Goal: Task Accomplishment & Management: Manage account settings

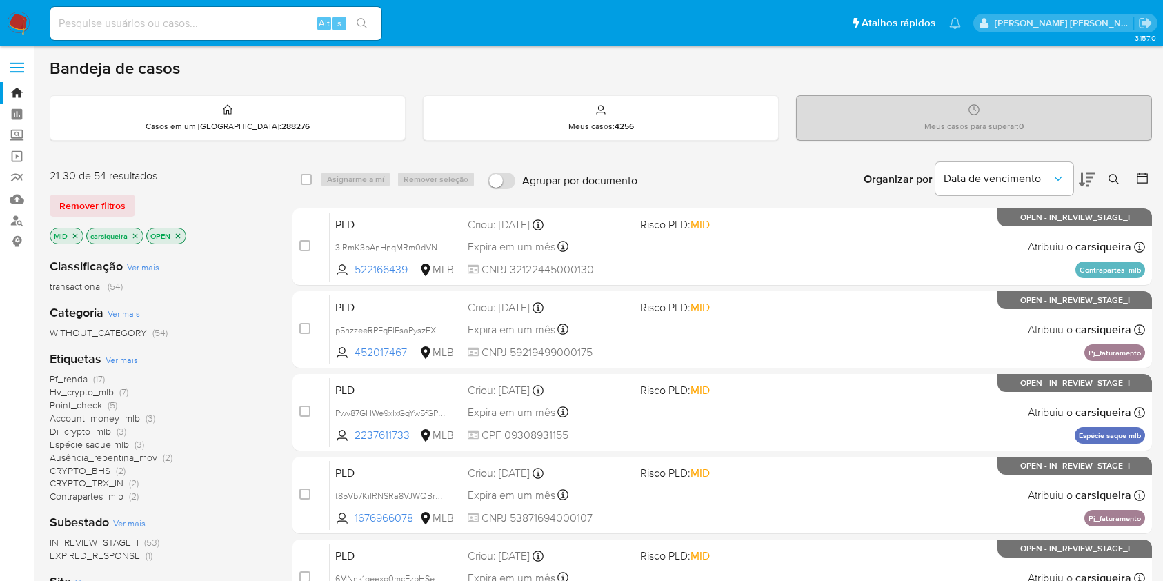
scroll to position [276, 0]
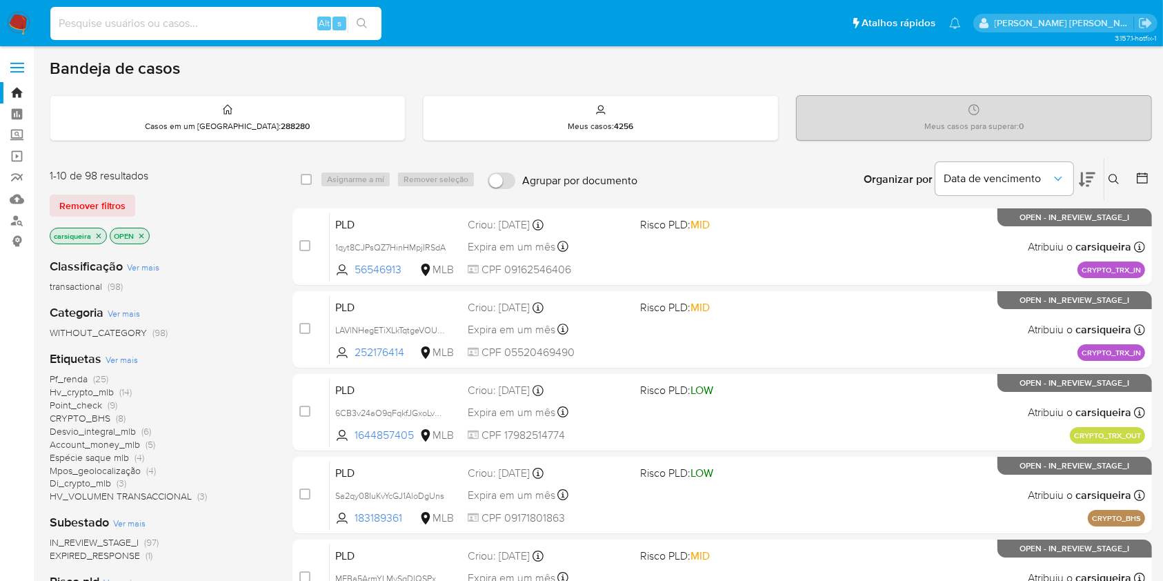
click at [287, 18] on input at bounding box center [215, 23] width 331 height 18
paste input "yTdQ47EIgAGTfy6NmlSymZ13"
type input "yTdQ47EIgAGTfy6NmlSymZ13"
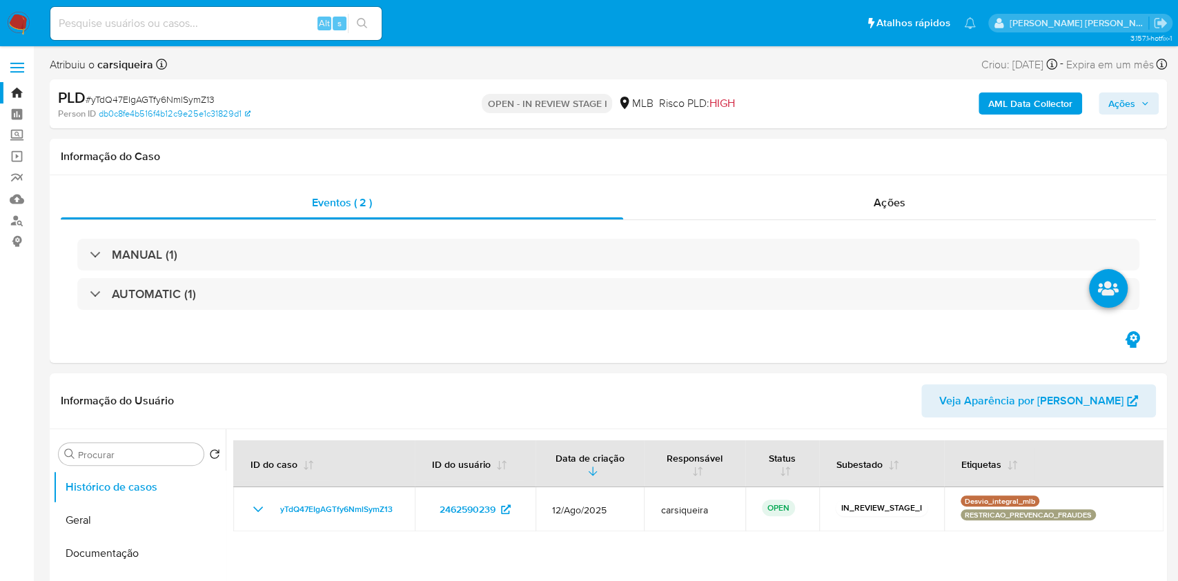
select select "10"
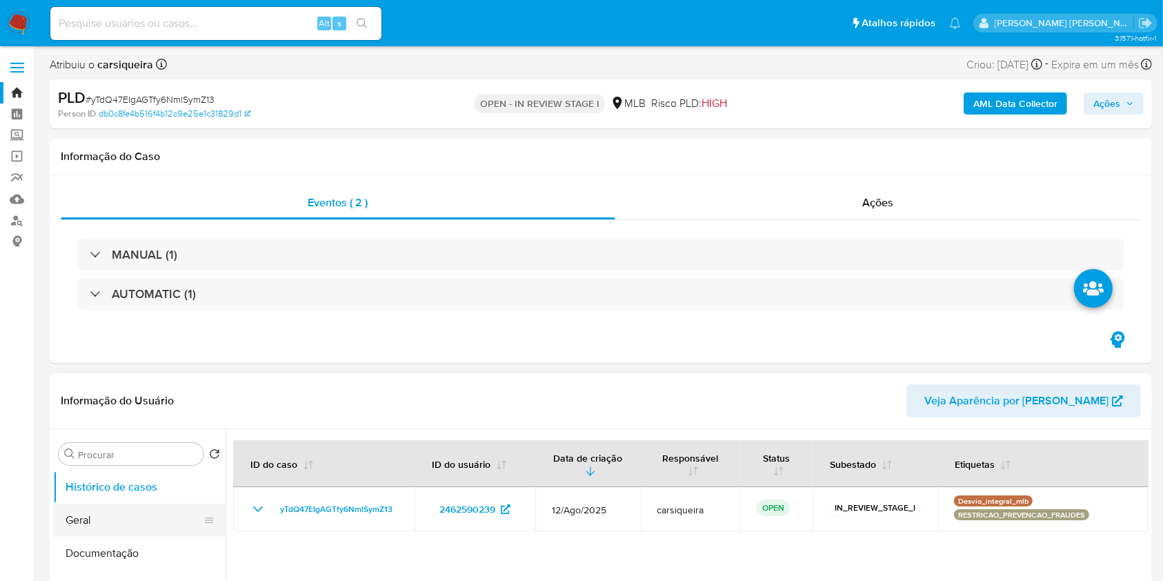
click at [141, 525] on button "Geral" at bounding box center [133, 520] width 161 height 33
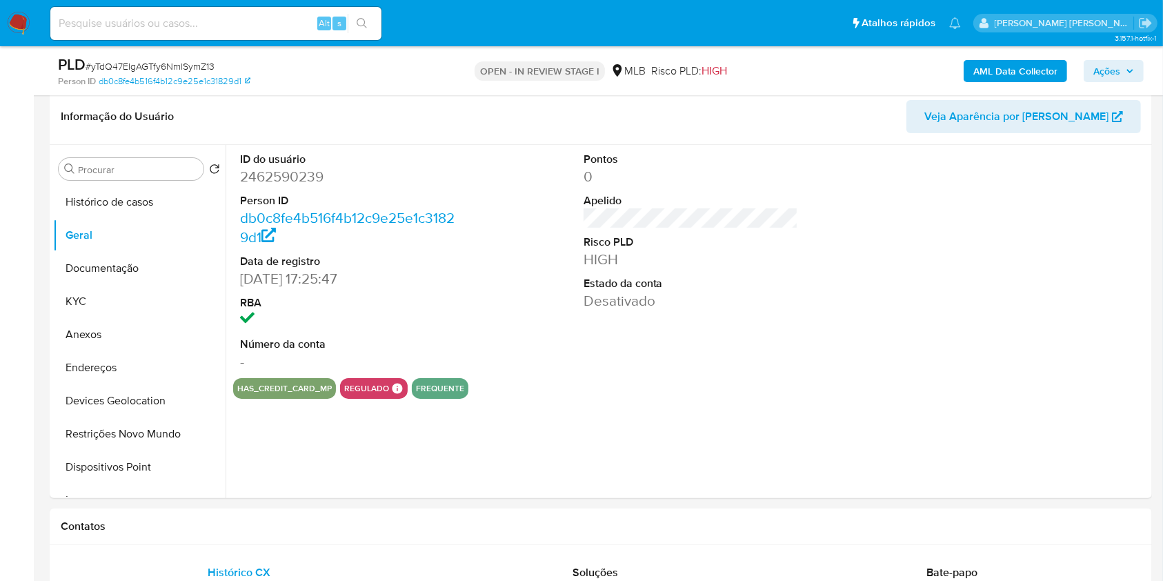
scroll to position [294, 0]
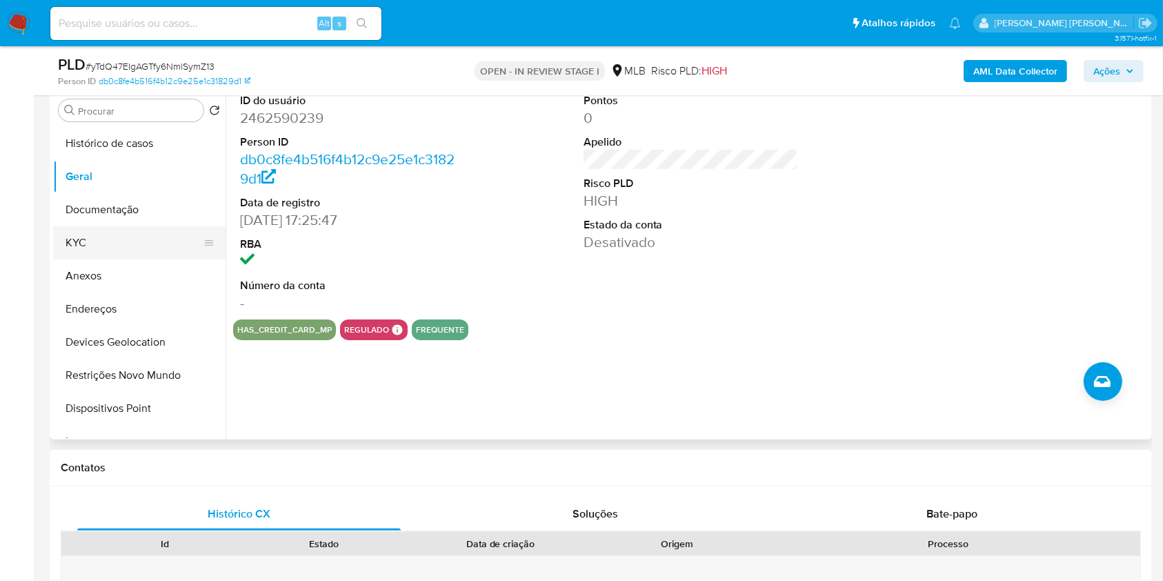
click at [99, 242] on button "KYC" at bounding box center [133, 242] width 161 height 33
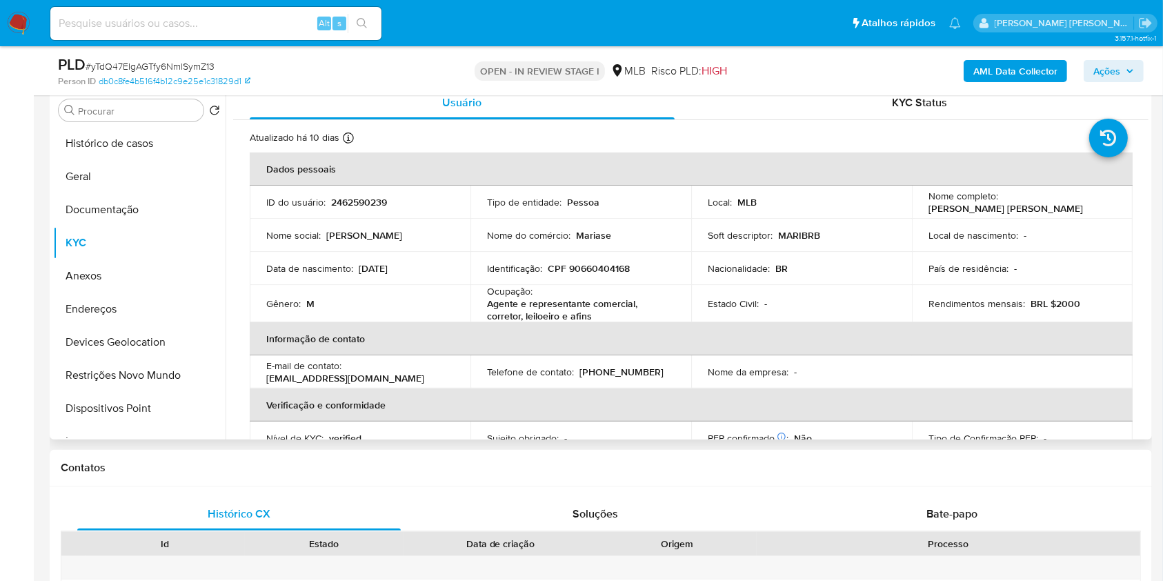
click at [372, 201] on p "2462590239" at bounding box center [359, 202] width 56 height 12
copy p "2462590239"
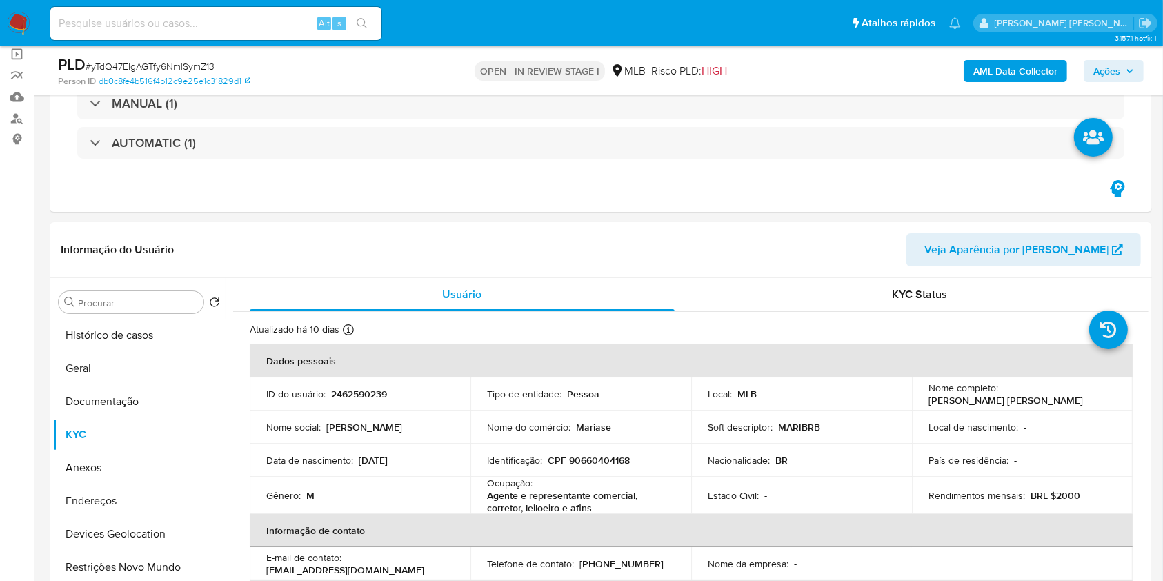
scroll to position [73, 0]
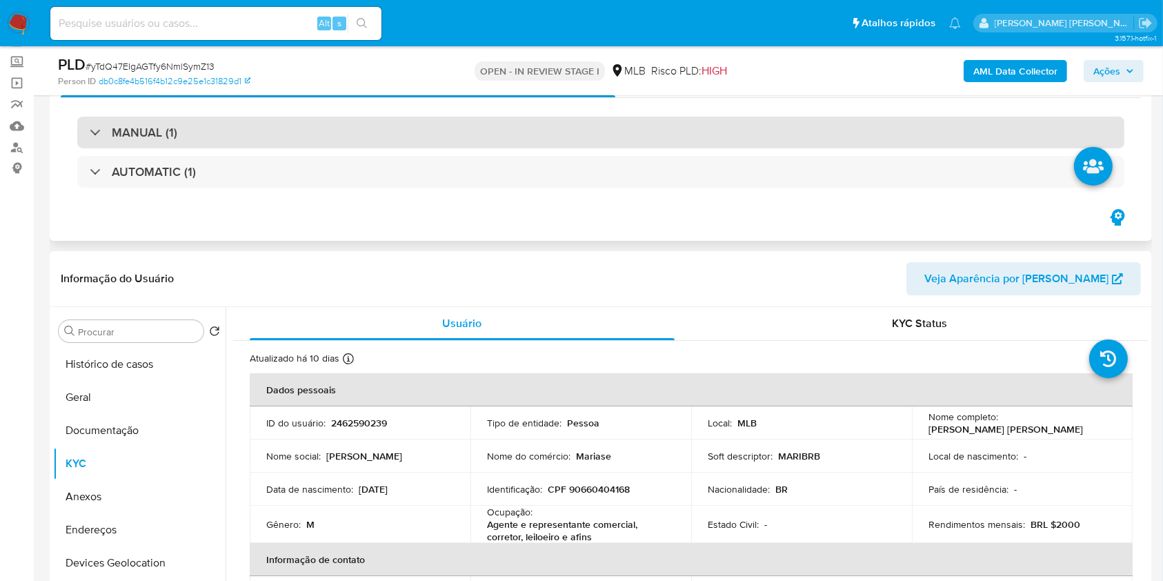
click at [221, 133] on div "MANUAL (1)" at bounding box center [601, 133] width 1048 height 32
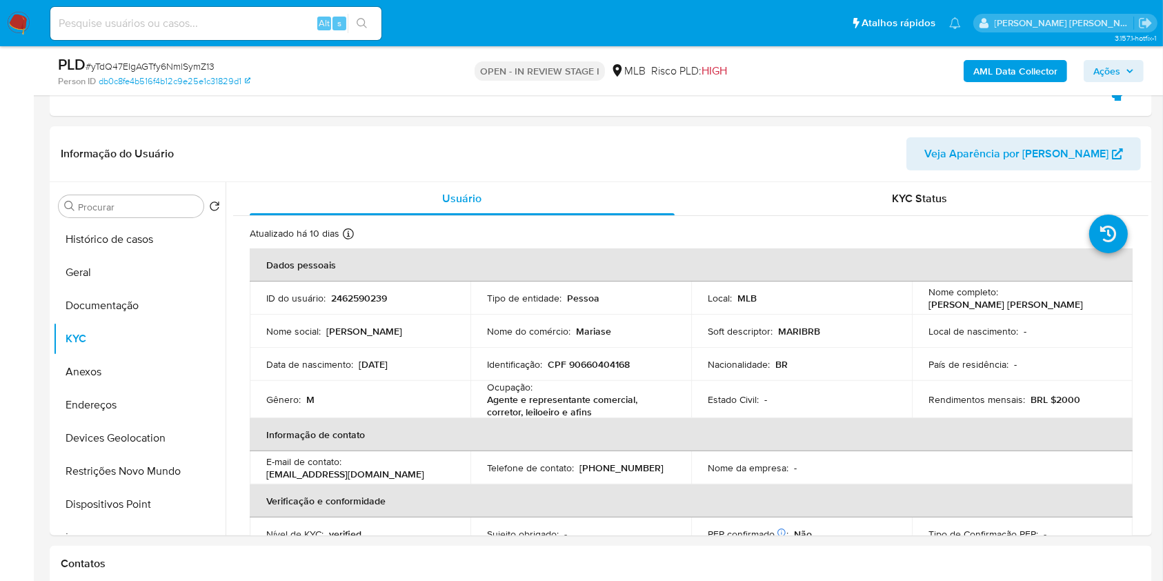
scroll to position [302, 0]
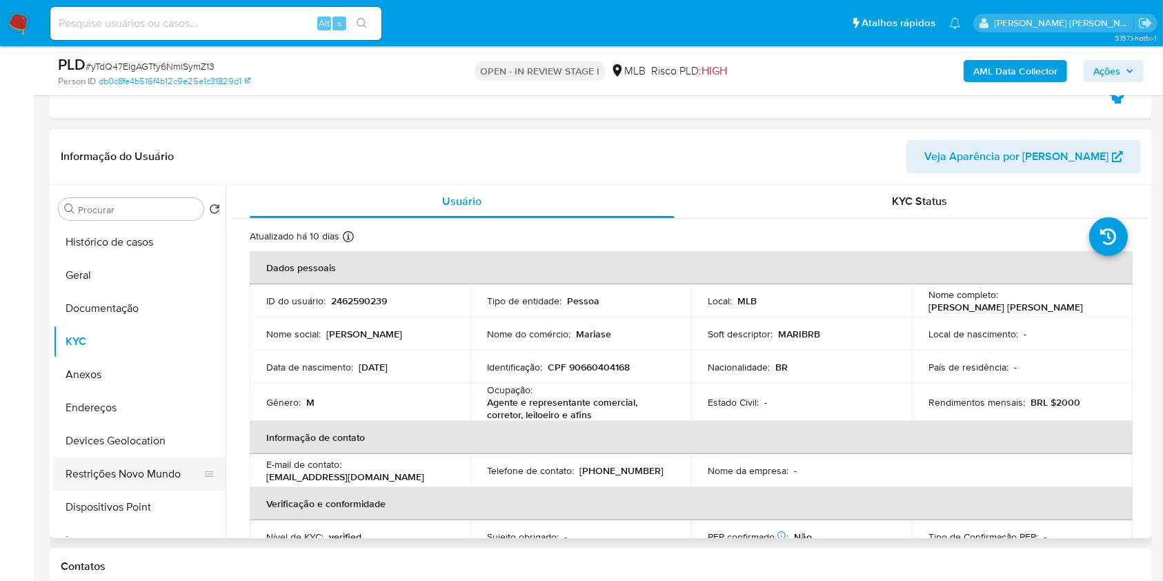
click at [159, 469] on button "Restrições Novo Mundo" at bounding box center [133, 474] width 161 height 33
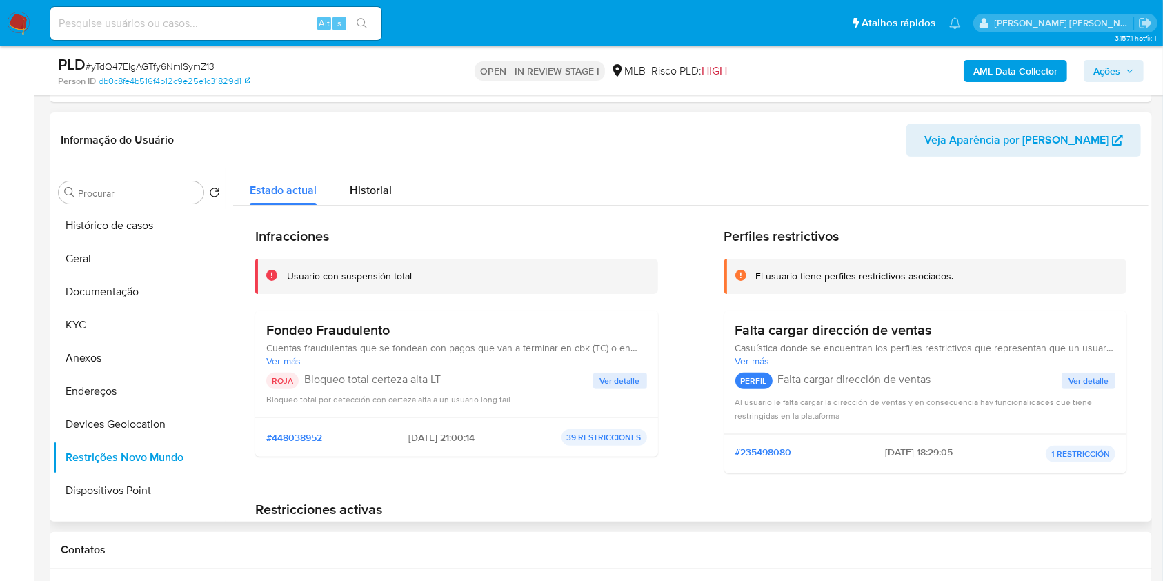
click at [618, 368] on div "Fondeo Fraudulento Cuentas fraudulentas que se fondean con pagos que van a term…" at bounding box center [456, 364] width 381 height 84
click at [630, 376] on span "Ver detalle" at bounding box center [620, 381] width 40 height 14
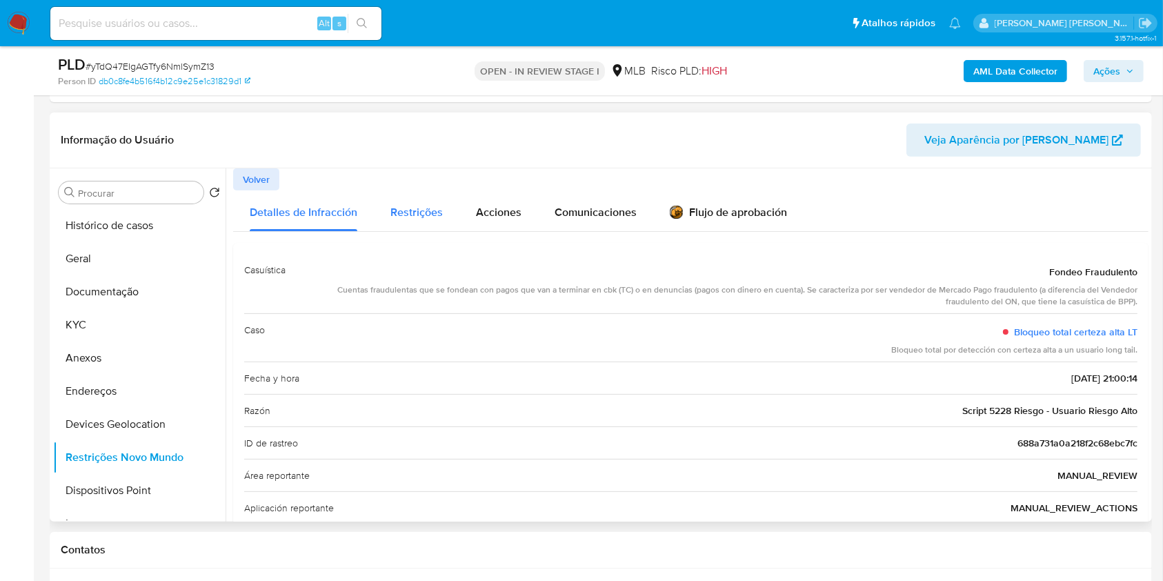
click at [402, 217] on span "Restrições" at bounding box center [417, 212] width 52 height 16
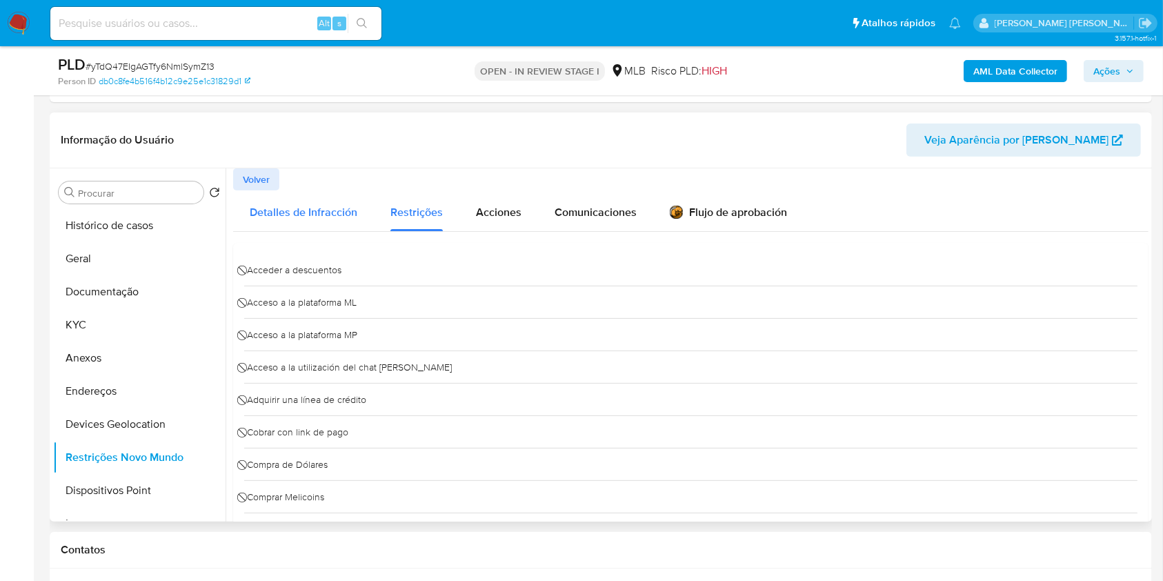
click at [319, 208] on span "Detalles de Infracción" at bounding box center [304, 212] width 108 height 16
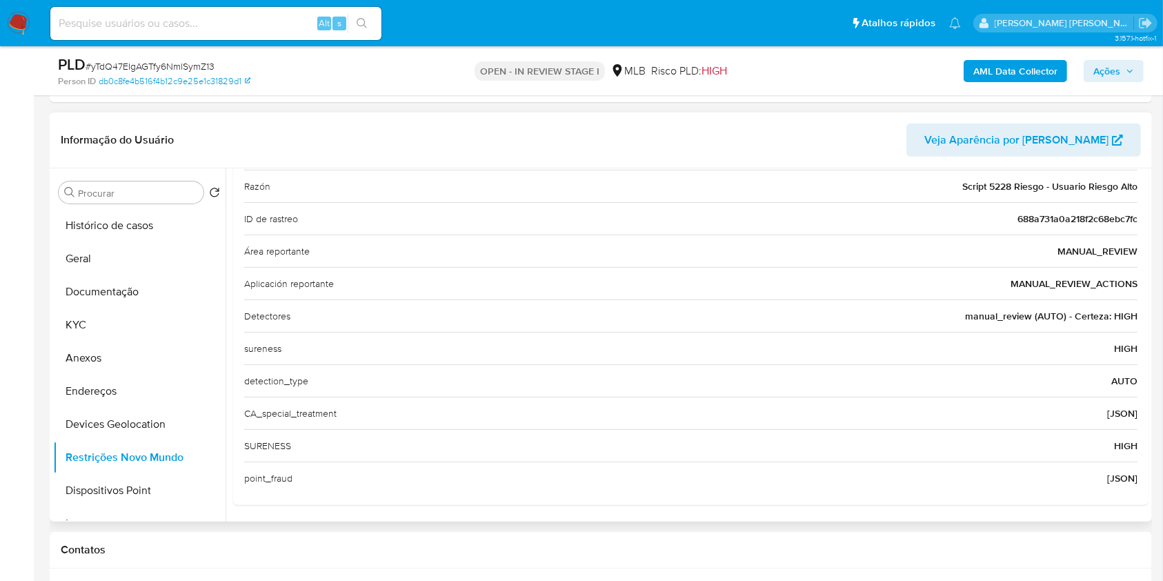
scroll to position [0, 0]
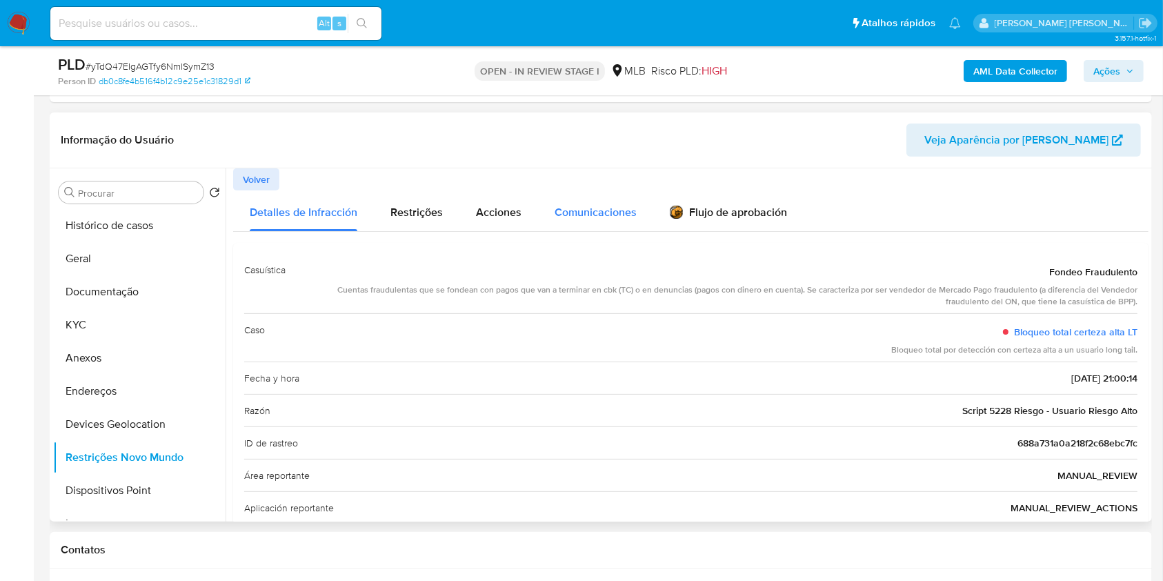
click at [580, 219] on span "Comunicaciones" at bounding box center [596, 212] width 82 height 16
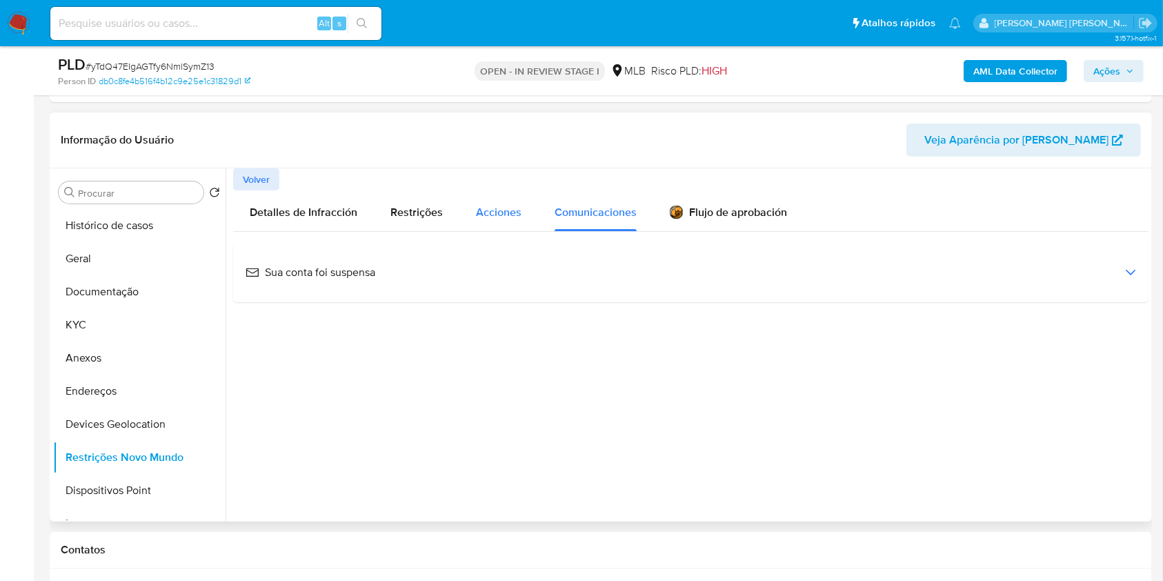
click at [515, 209] on span "Acciones" at bounding box center [499, 212] width 46 height 16
click at [418, 201] on div "Restrições" at bounding box center [417, 210] width 52 height 41
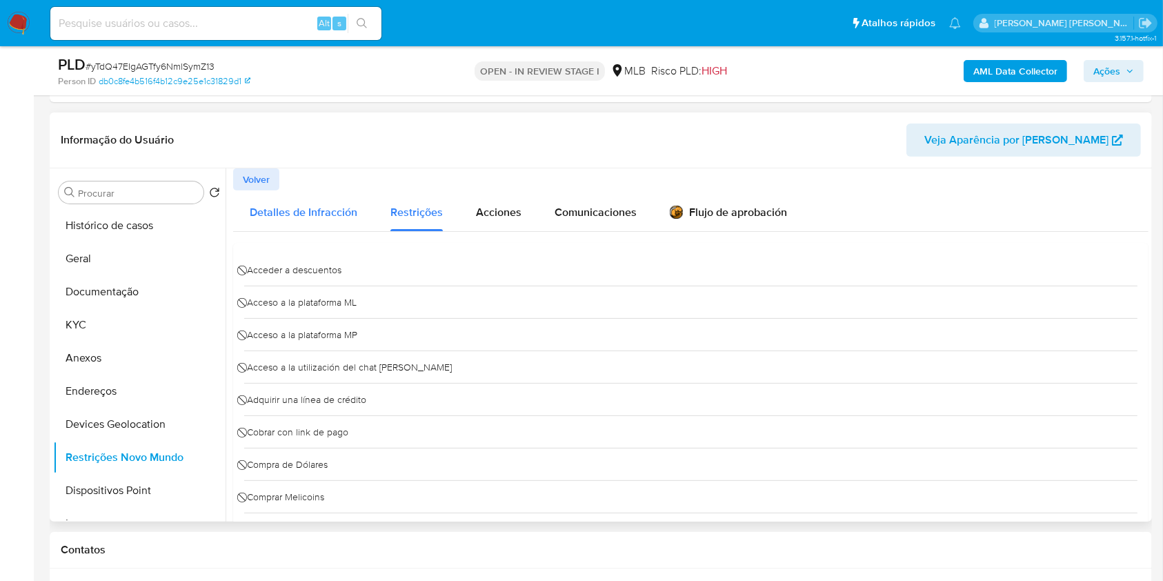
click at [284, 201] on div "Detalles de Infracción" at bounding box center [304, 210] width 108 height 41
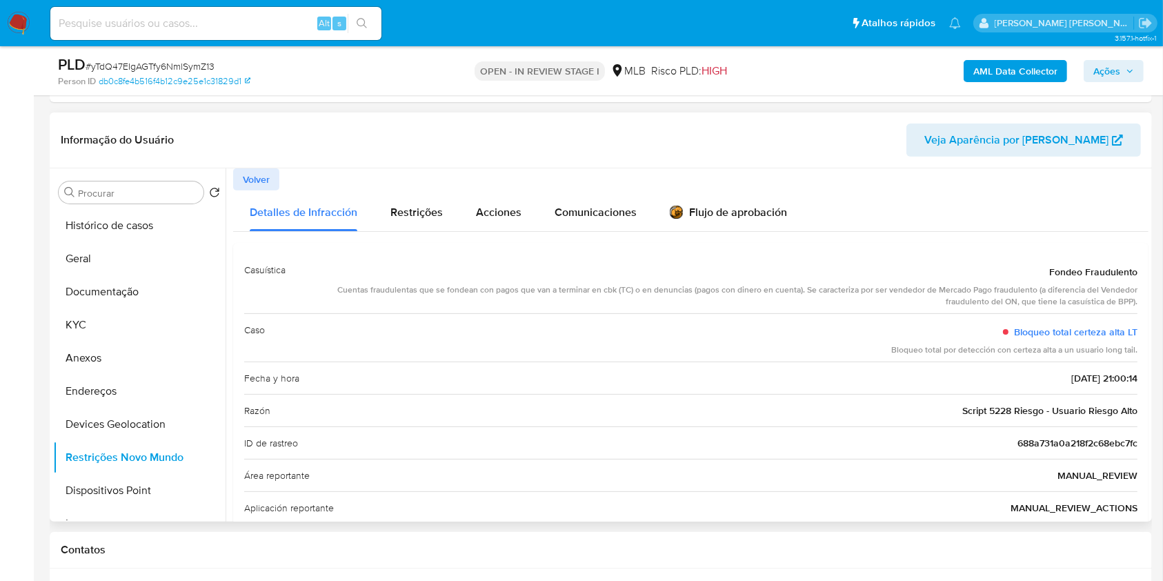
drag, startPoint x: 1041, startPoint y: 270, endPoint x: 1138, endPoint y: 279, distance: 97.8
click at [1138, 279] on div "Casuística Fondeo Fraudulento Cuentas fraudulentas que se fondean con pagos que…" at bounding box center [691, 486] width 916 height 486
click at [415, 204] on span "Restrições" at bounding box center [417, 212] width 52 height 16
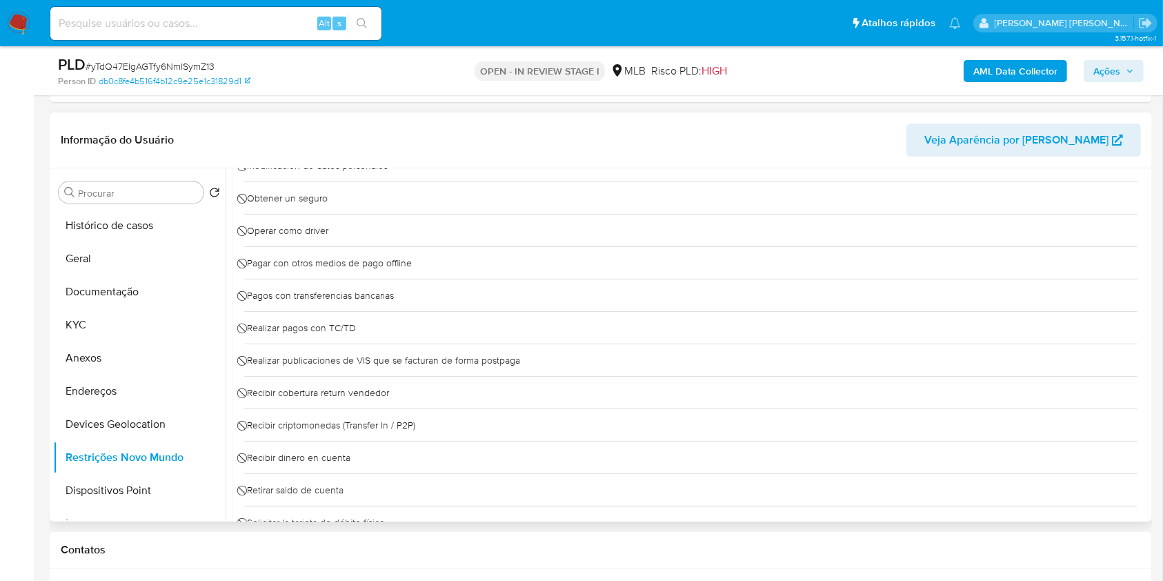
scroll to position [1022, 0]
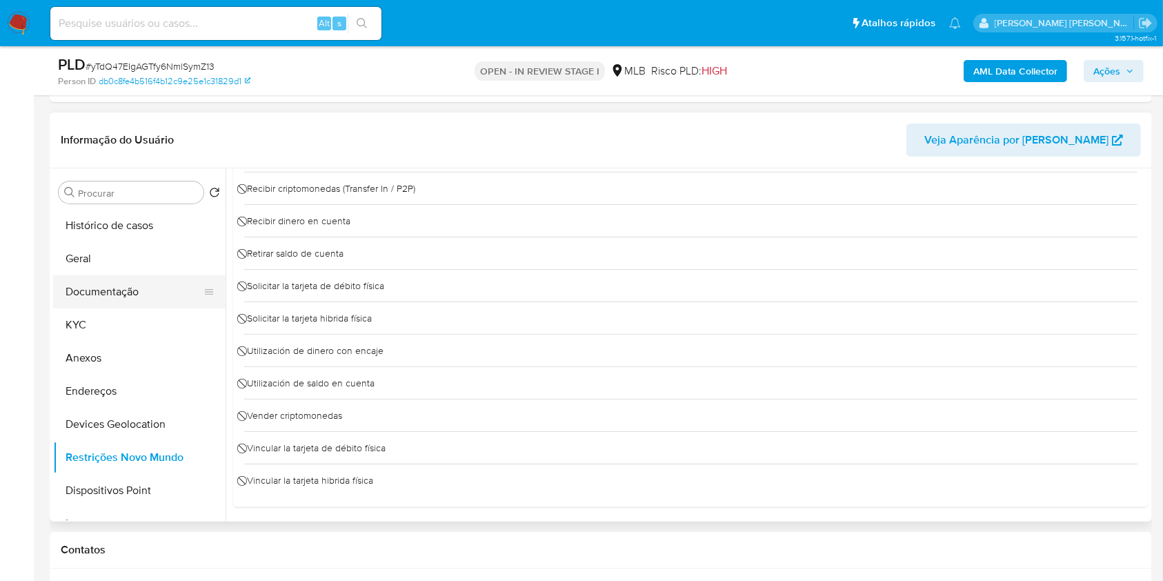
click at [123, 282] on button "Documentação" at bounding box center [133, 291] width 161 height 33
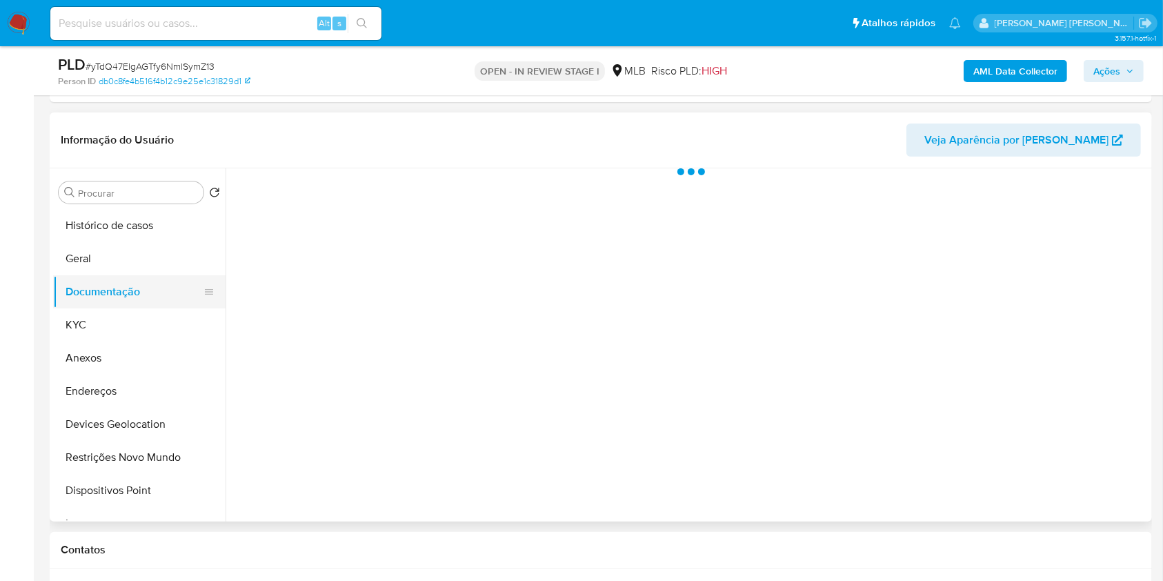
scroll to position [0, 0]
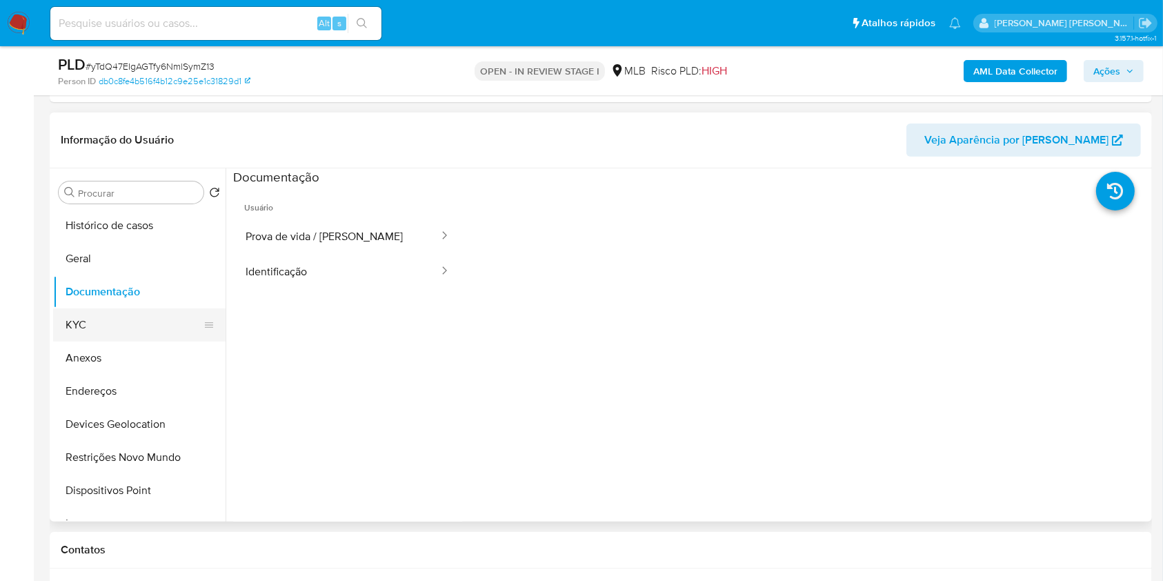
click at [126, 322] on button "KYC" at bounding box center [133, 324] width 161 height 33
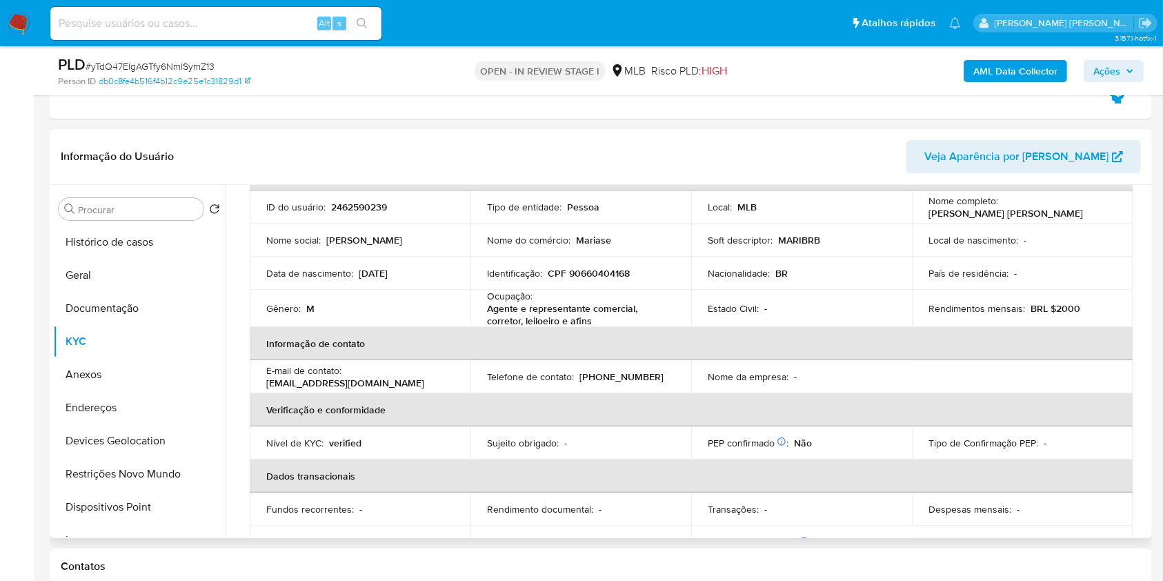
scroll to position [76, 0]
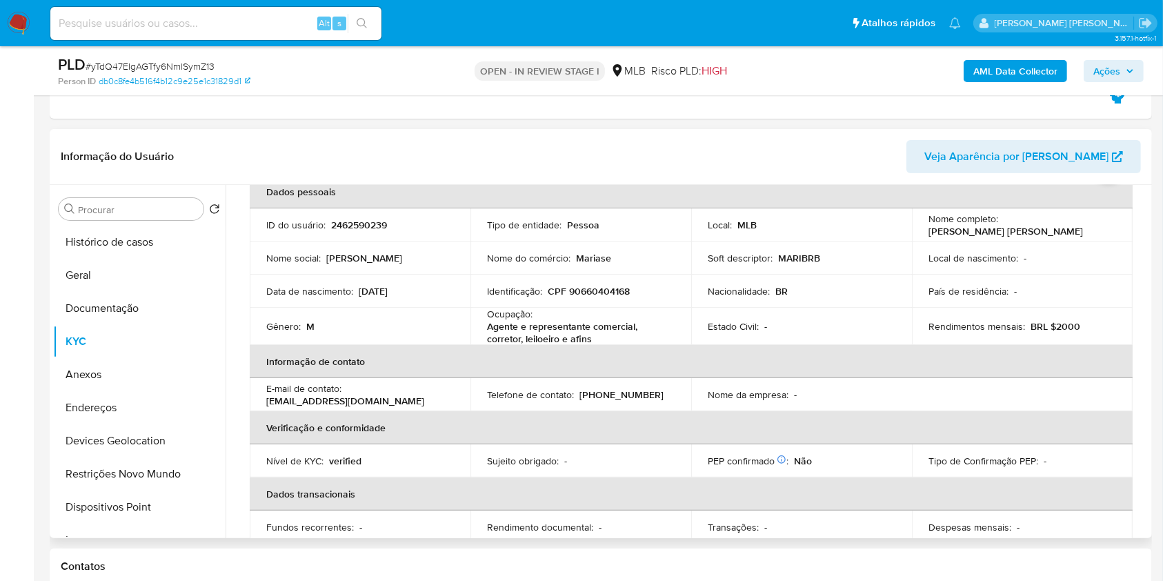
click at [593, 285] on p "CPF 90660404168" at bounding box center [589, 291] width 82 height 12
copy p "90660404168"
click at [1000, 62] on b "AML Data Collector" at bounding box center [1016, 71] width 84 height 22
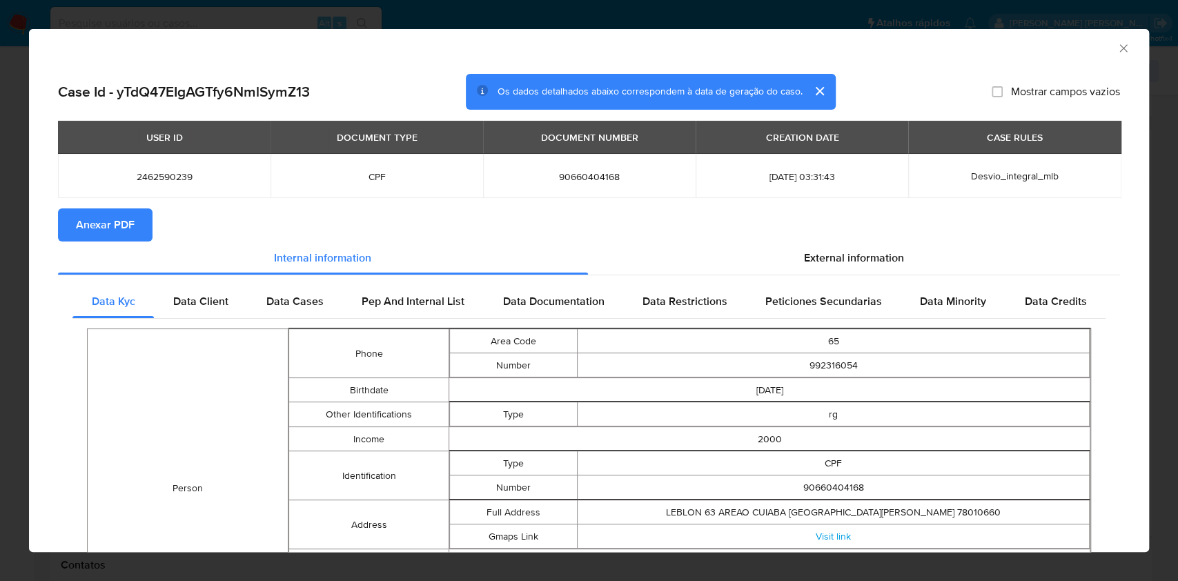
click at [112, 229] on span "Anexar PDF" at bounding box center [105, 225] width 59 height 30
click at [16, 190] on div "AML Data Collector Case Id - yTdQ47EIgAGTfy6NmlSymZ13 Os dados detalhados abaix…" at bounding box center [589, 290] width 1178 height 581
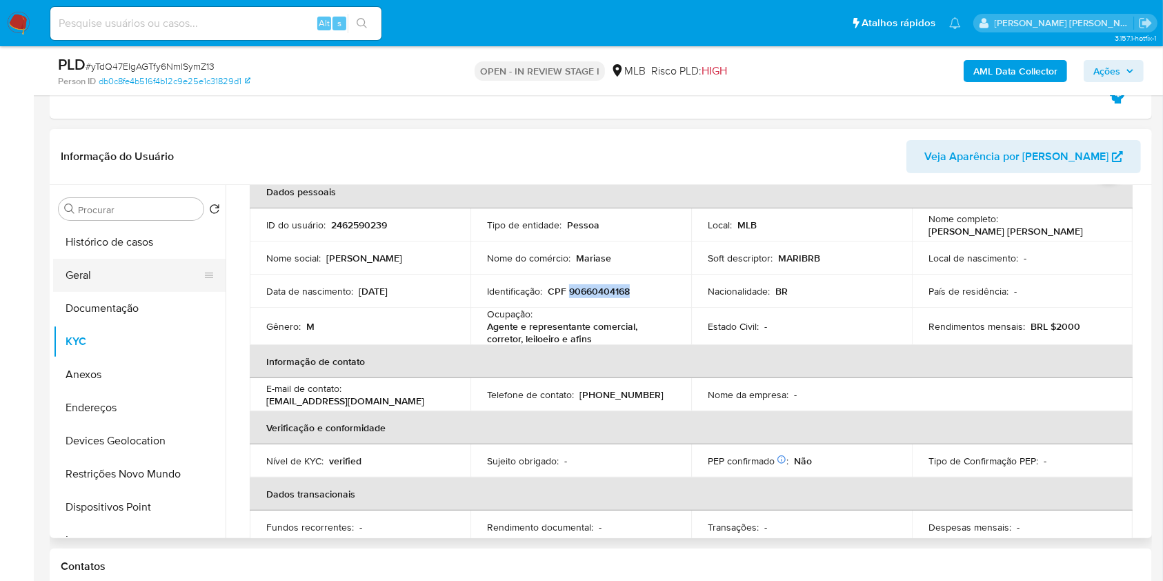
click at [124, 275] on button "Geral" at bounding box center [133, 275] width 161 height 33
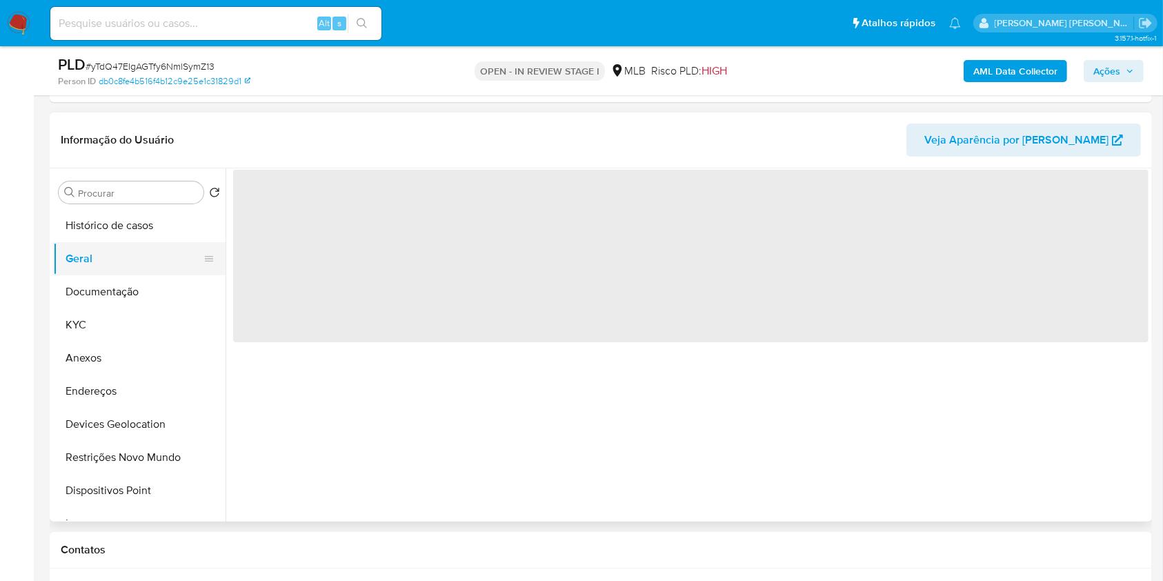
scroll to position [0, 0]
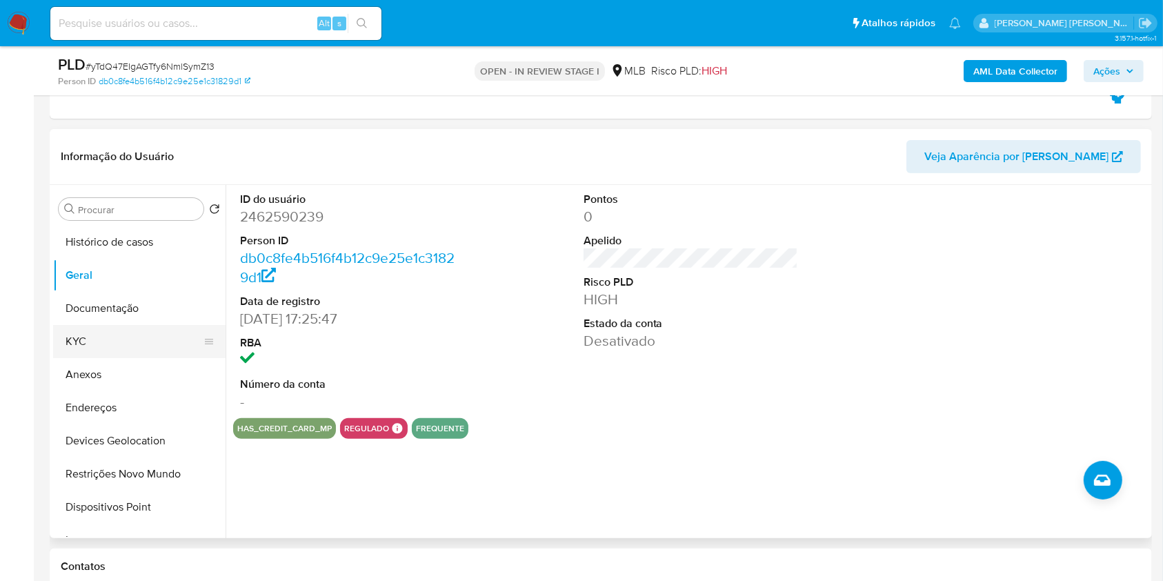
click at [146, 333] on button "KYC" at bounding box center [133, 341] width 161 height 33
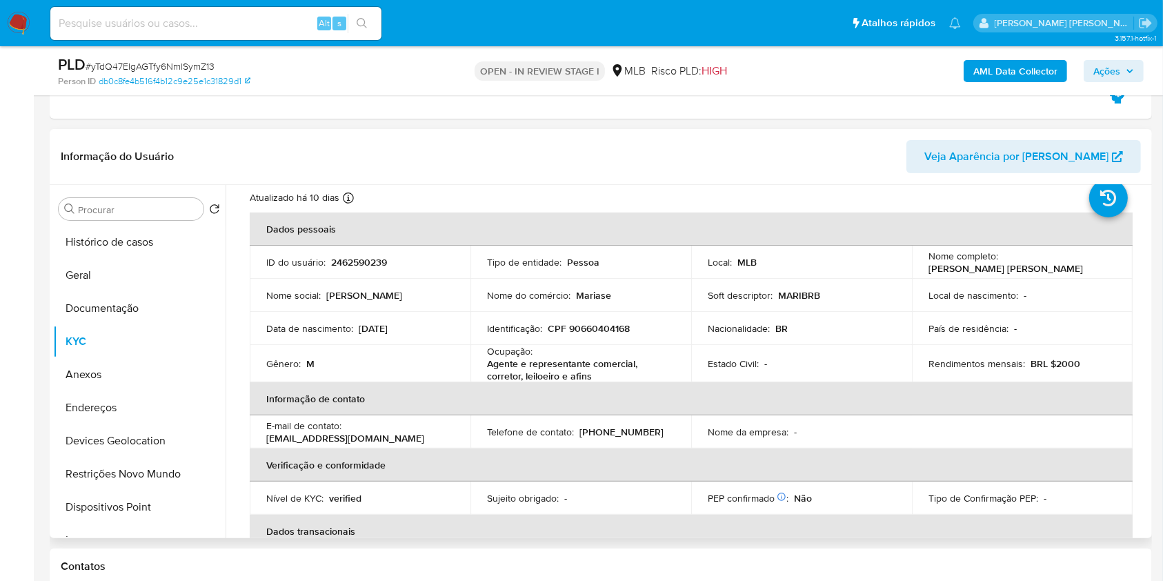
scroll to position [591, 0]
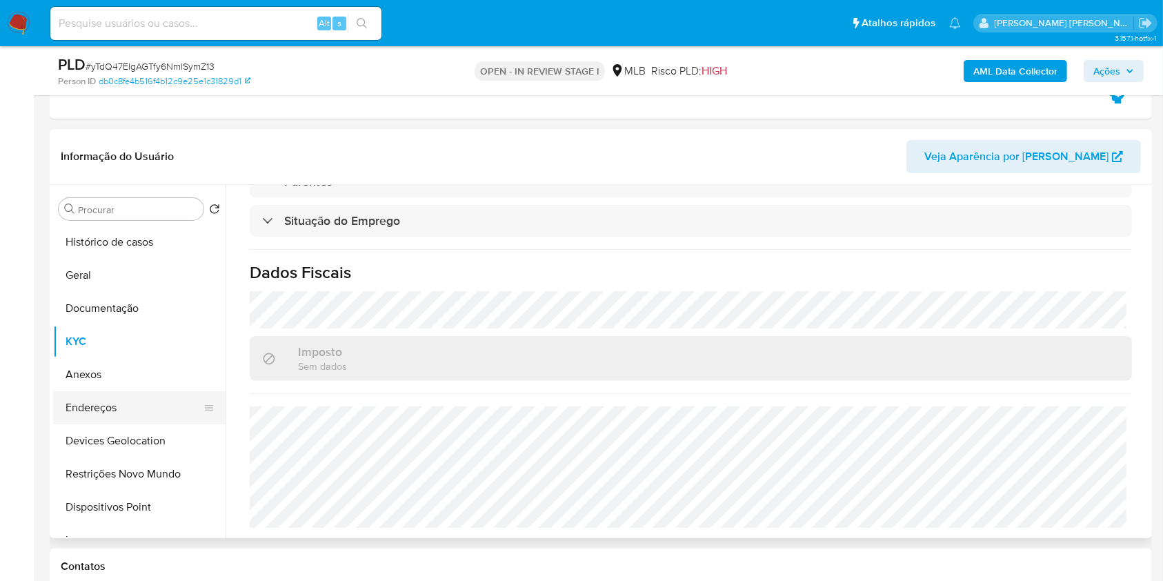
click at [132, 405] on button "Endereços" at bounding box center [133, 407] width 161 height 33
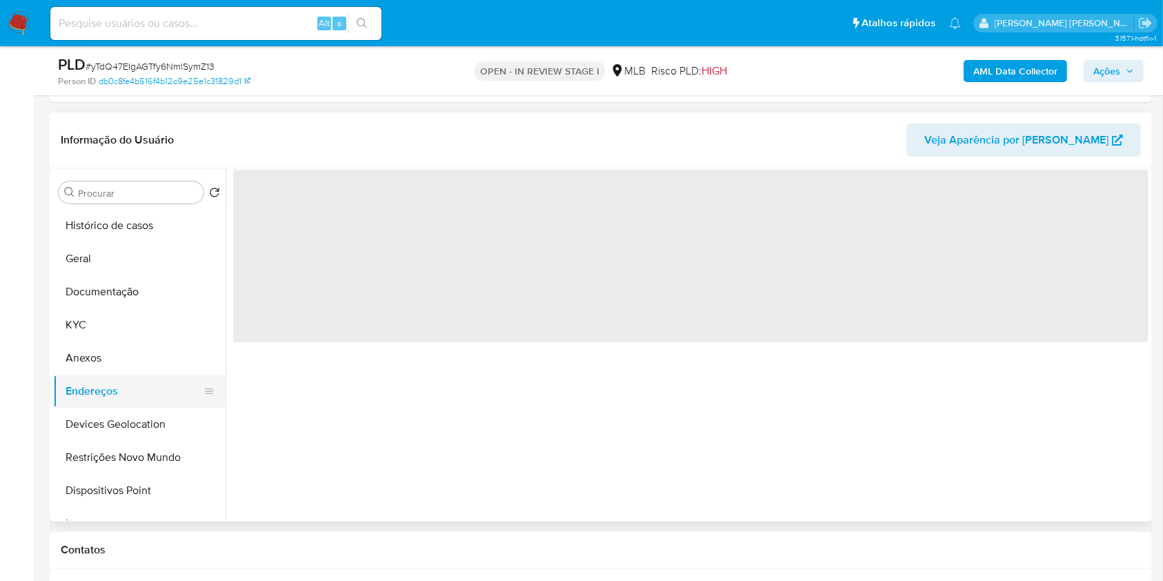
scroll to position [0, 0]
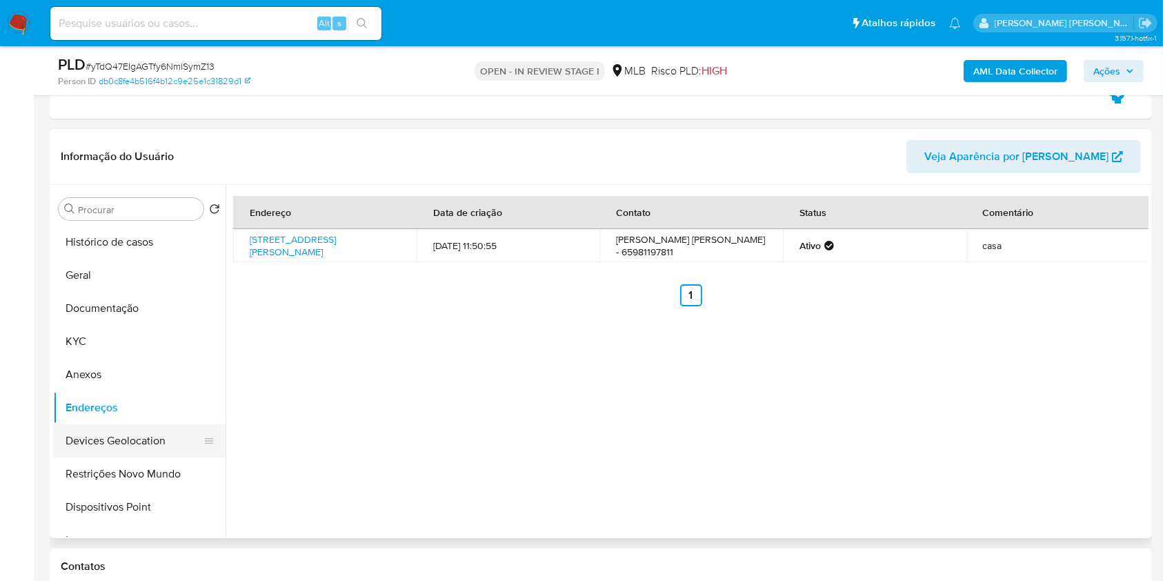
click at [165, 431] on button "Devices Geolocation" at bounding box center [133, 440] width 161 height 33
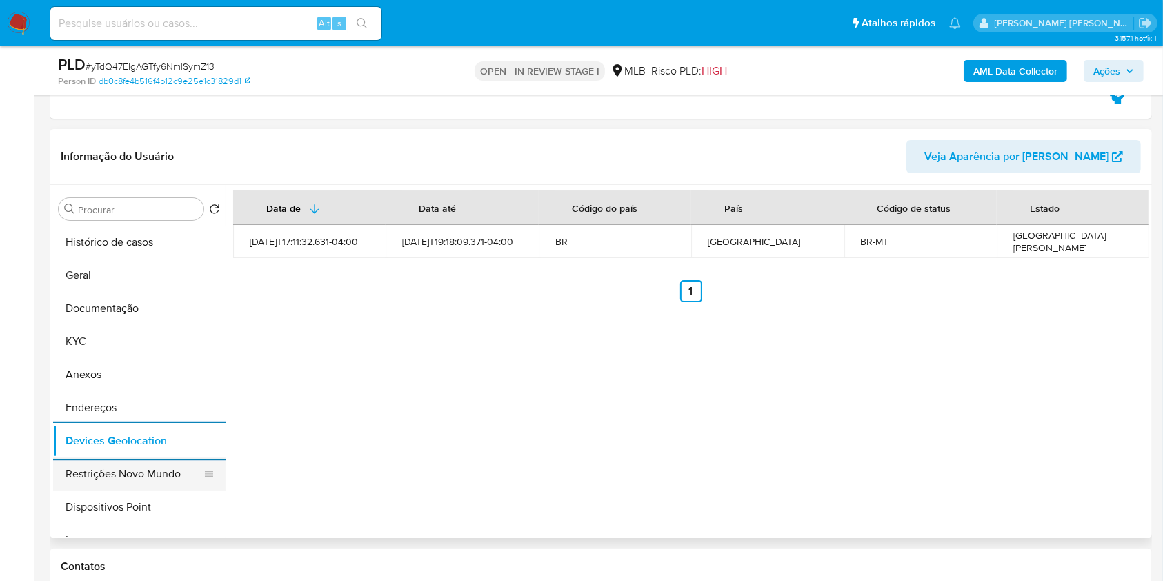
click at [171, 478] on button "Restrições Novo Mundo" at bounding box center [133, 474] width 161 height 33
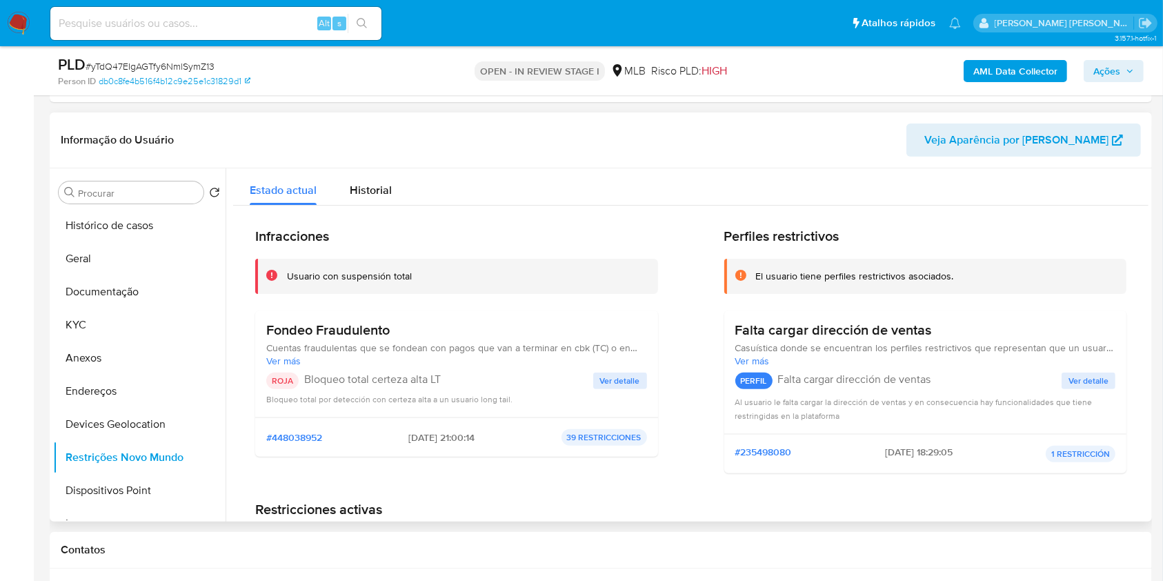
click at [618, 380] on span "Ver detalle" at bounding box center [620, 381] width 40 height 14
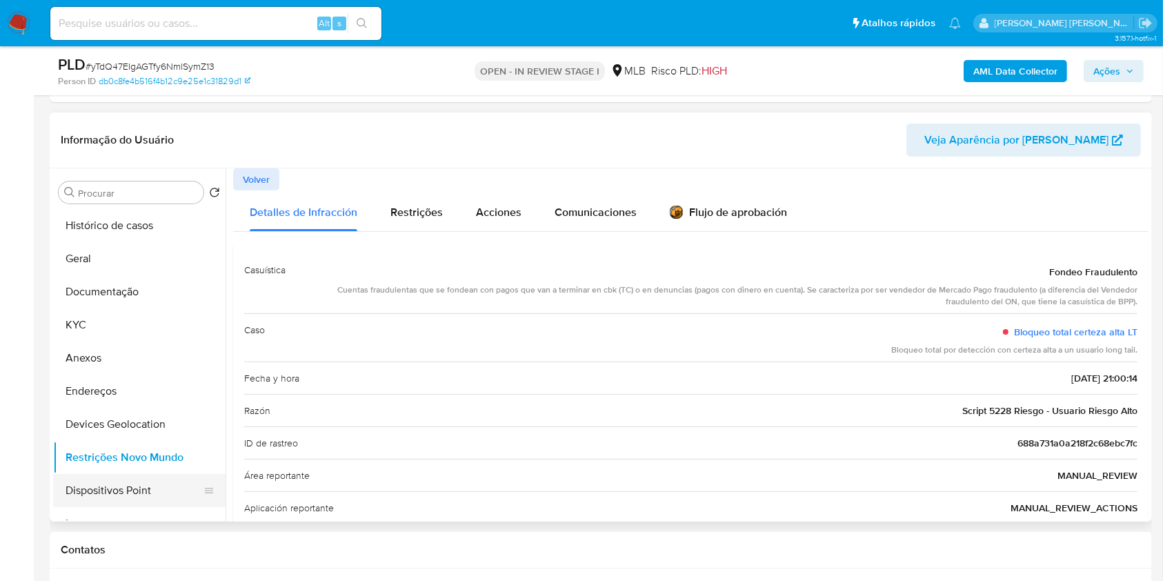
click at [154, 488] on button "Dispositivos Point" at bounding box center [133, 490] width 161 height 33
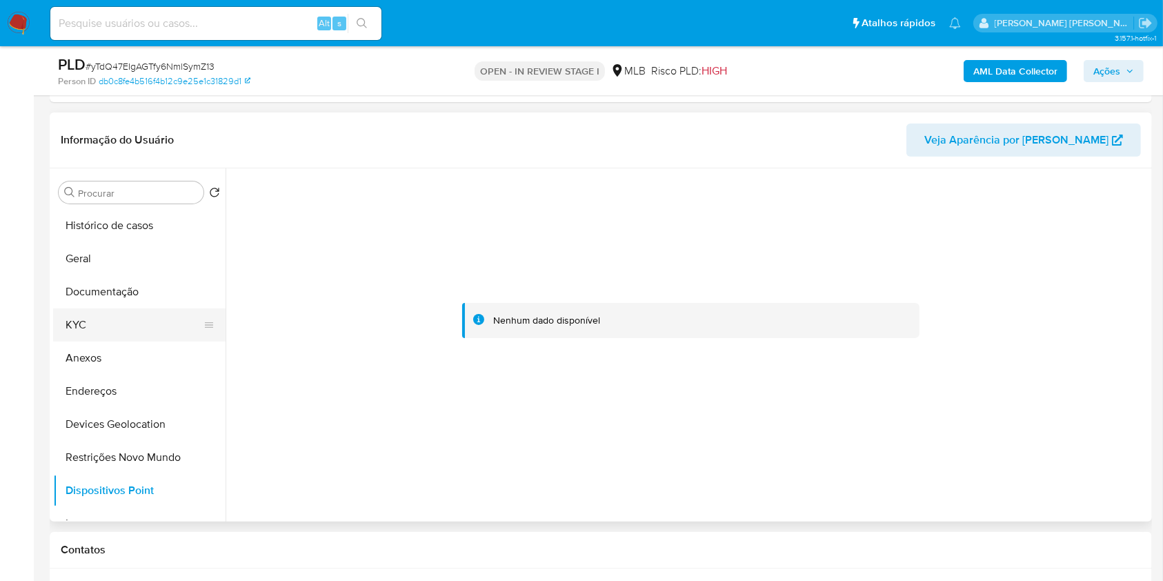
click at [99, 316] on button "KYC" at bounding box center [133, 324] width 161 height 33
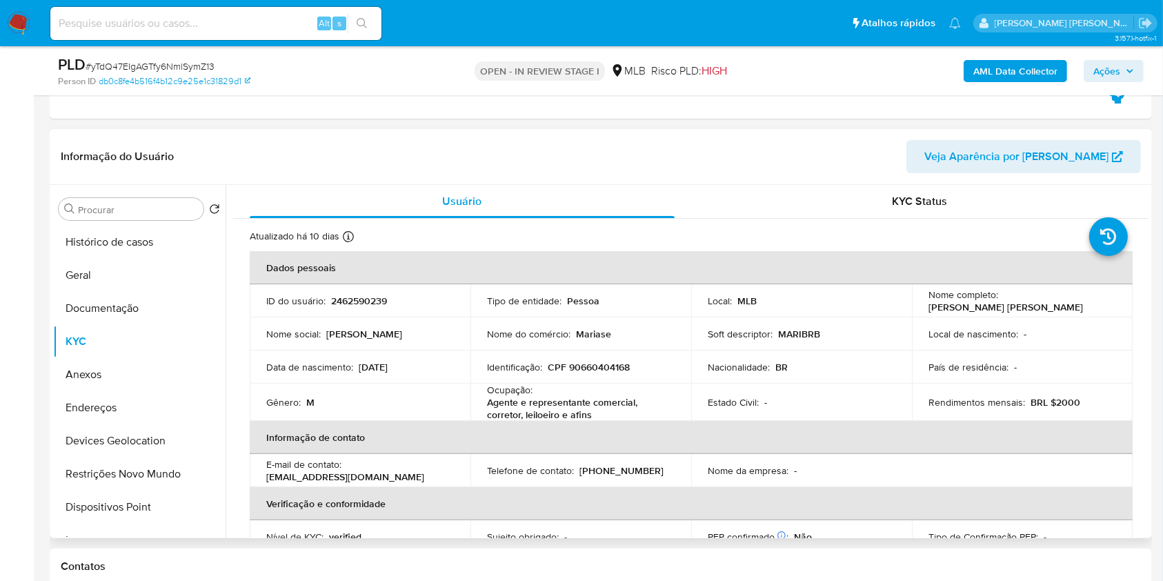
click at [607, 363] on p "CPF 90660404168" at bounding box center [589, 367] width 82 height 12
copy p "90660404168"
click at [413, 427] on th "Informação de contato" at bounding box center [691, 437] width 883 height 33
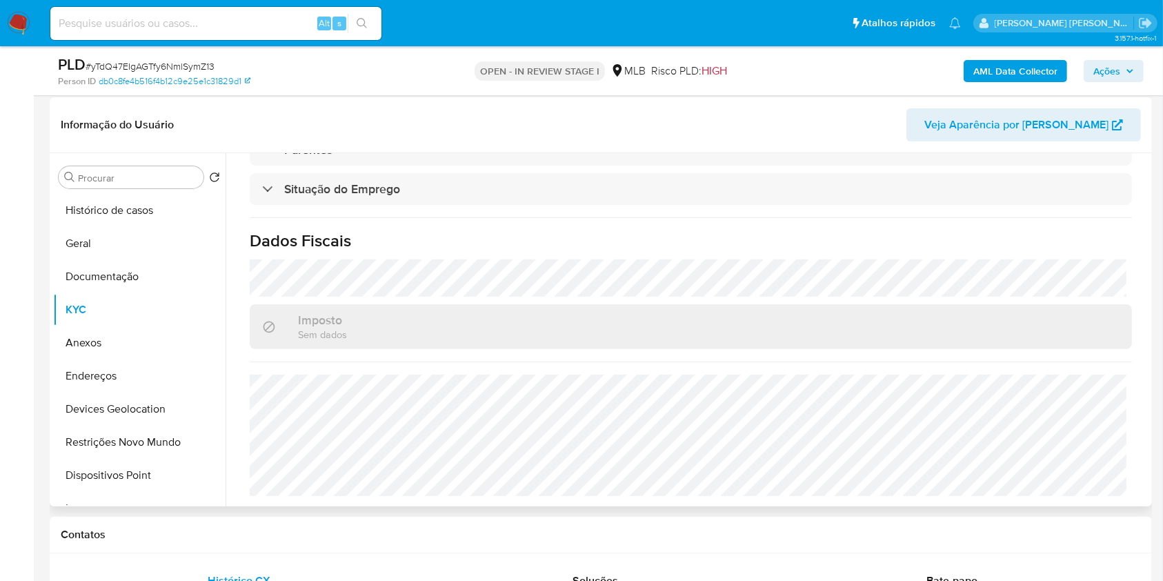
scroll to position [338, 0]
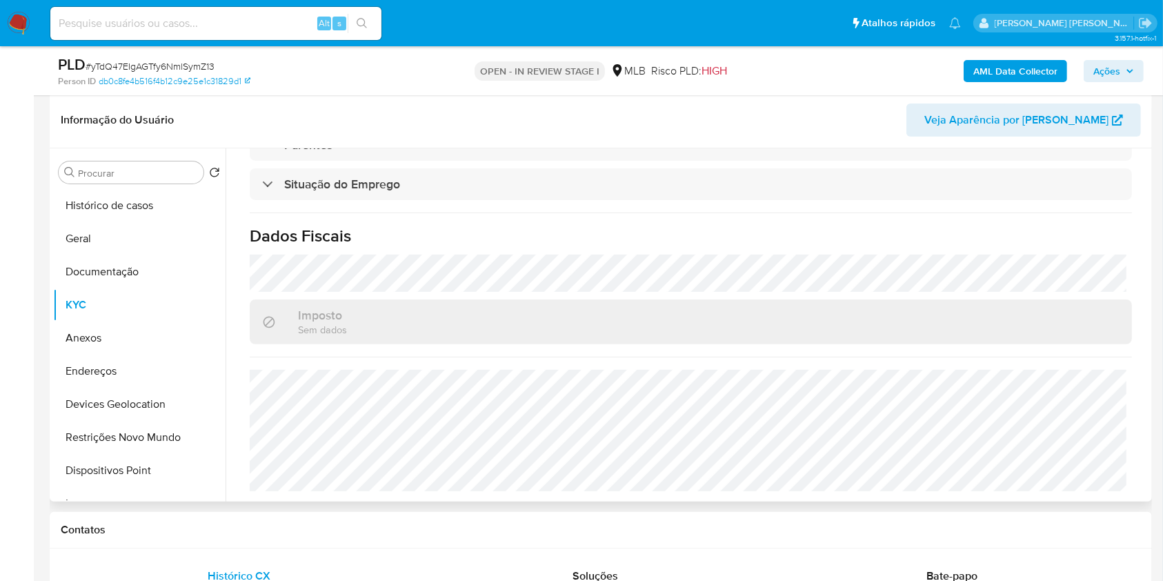
click at [563, 344] on div "Atualizado há 10 dias Criado: 28/05/2025 18:25:48 Atualizado: 19/08/2025 03:40:…" at bounding box center [691, 46] width 916 height 911
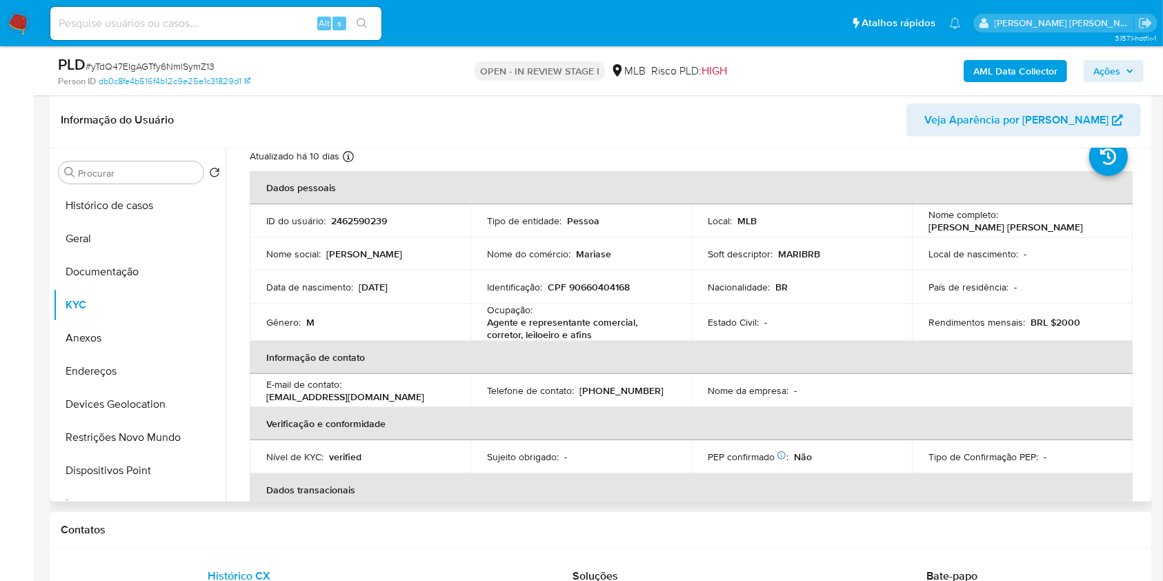
scroll to position [39, 0]
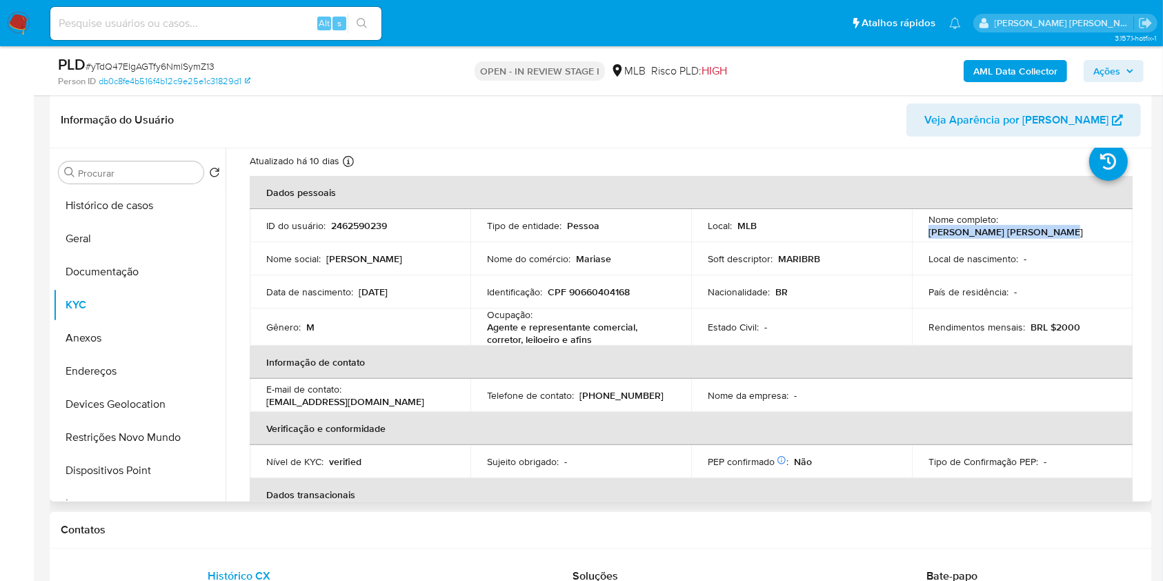
drag, startPoint x: 1052, startPoint y: 234, endPoint x: 922, endPoint y: 233, distance: 129.7
click at [922, 233] on td "Nome completo : Jonathan Petinatti Scolari" at bounding box center [1022, 225] width 221 height 33
copy p "Jonathan Petinatti Scolari"
drag, startPoint x: 478, startPoint y: 315, endPoint x: 624, endPoint y: 336, distance: 147.1
click at [624, 336] on td "Ocupação : Agente e representante comercial, corretor, leiloeiro e afins" at bounding box center [581, 326] width 221 height 37
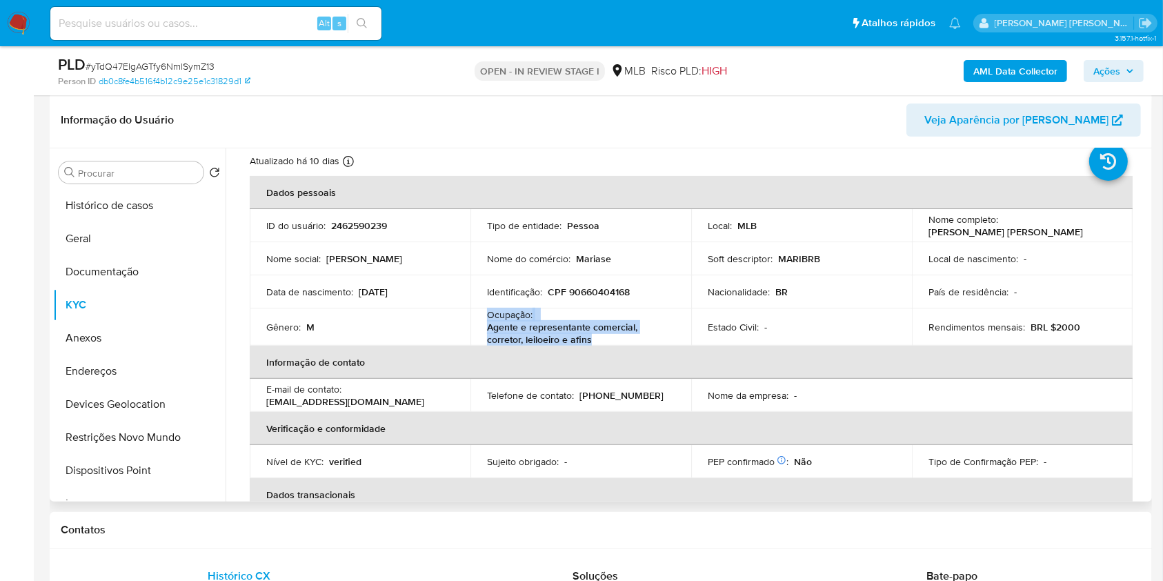
copy div "Ocupação : Agente e representante comercial, corretor, leiloeiro e afins"
click at [1115, 67] on span "Ações" at bounding box center [1107, 71] width 27 height 22
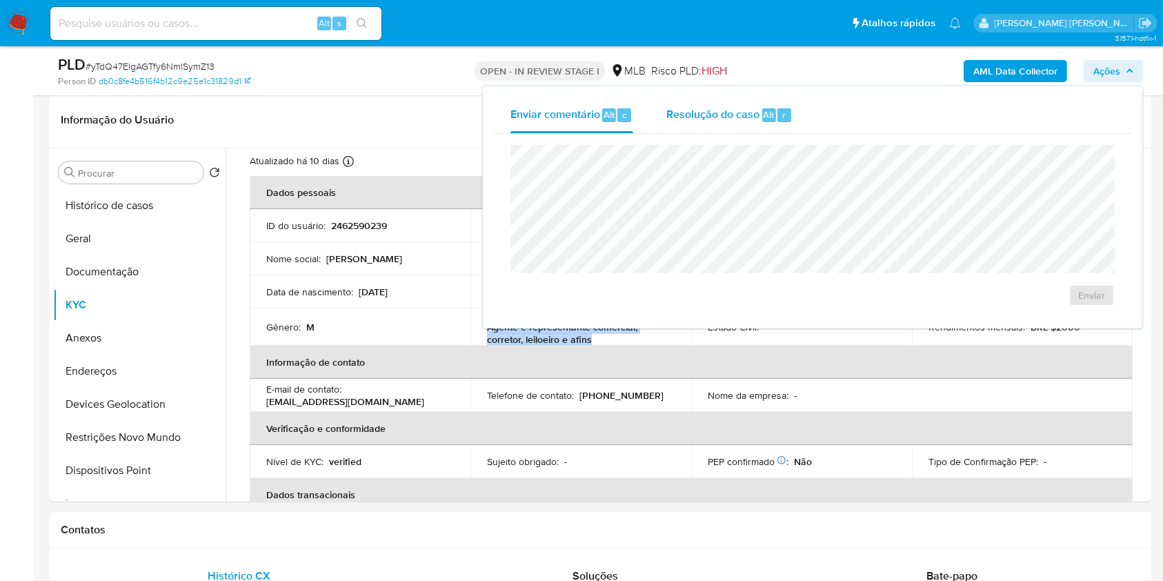
click at [734, 119] on span "Resolução do caso" at bounding box center [713, 114] width 93 height 16
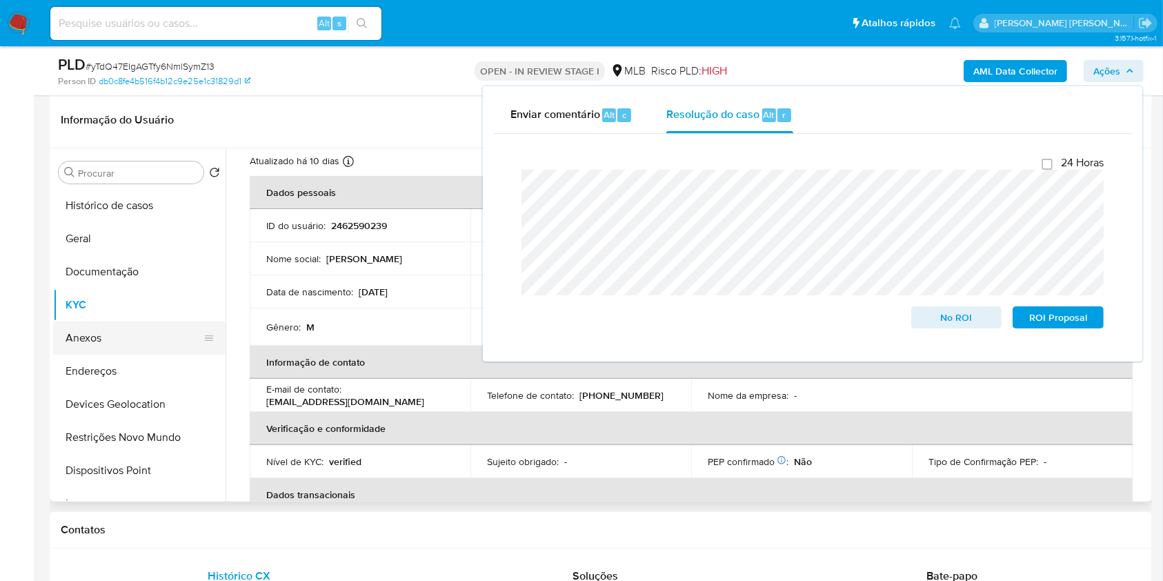
click at [132, 350] on button "Anexos" at bounding box center [133, 338] width 161 height 33
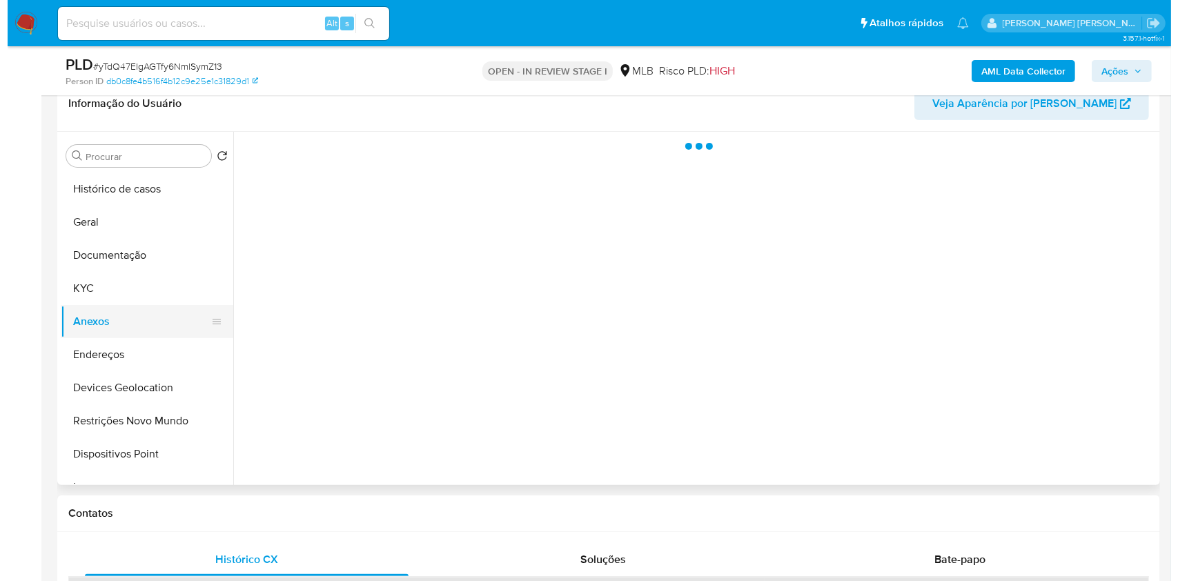
scroll to position [0, 0]
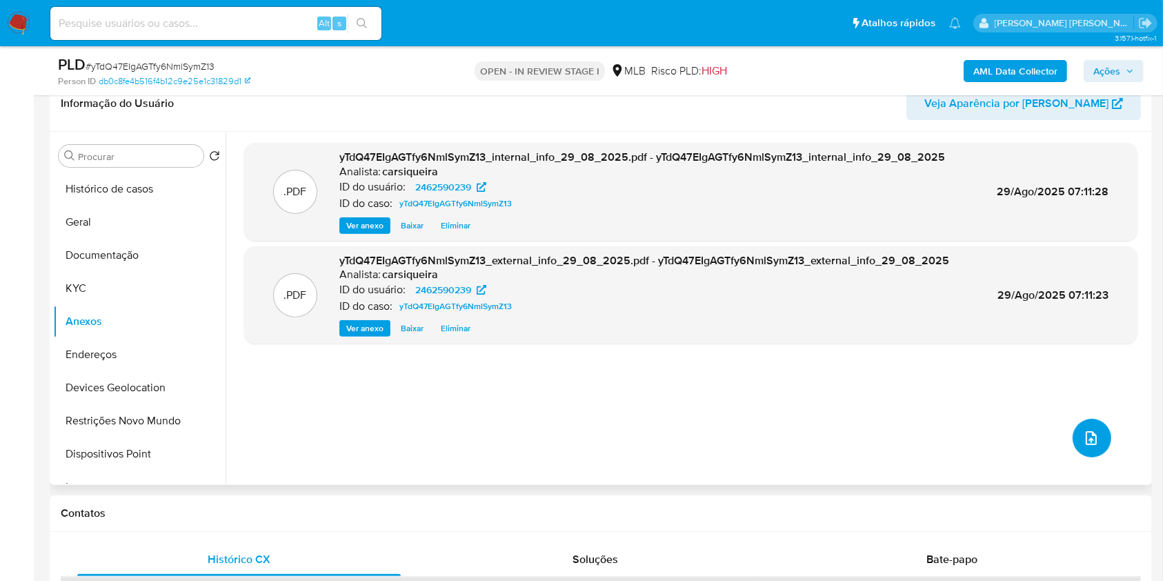
click at [1088, 437] on icon "upload-file" at bounding box center [1091, 438] width 17 height 17
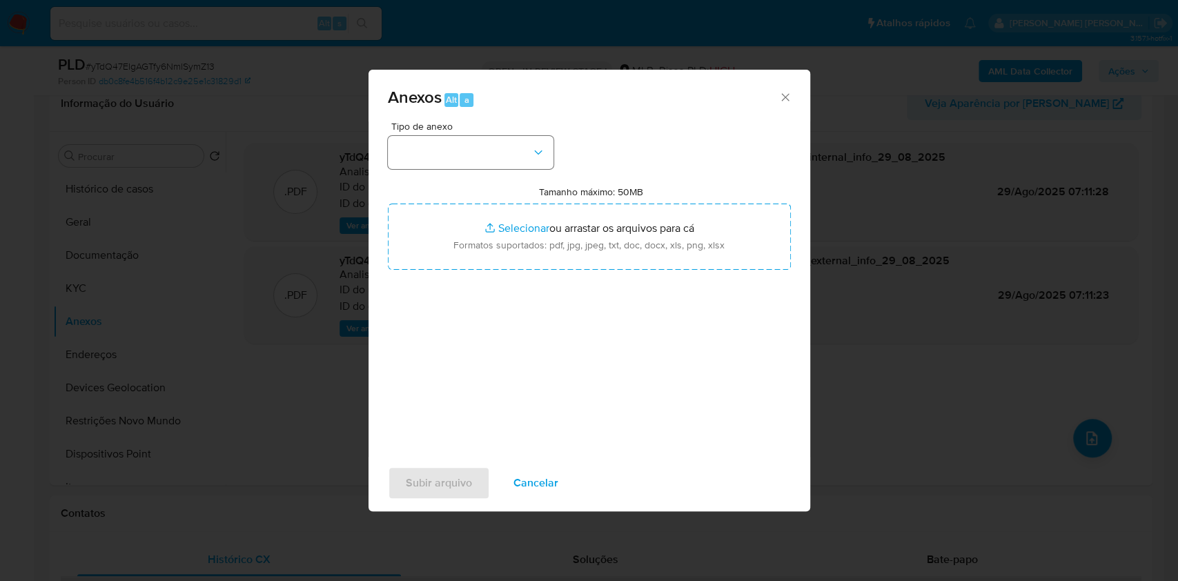
drag, startPoint x: 513, startPoint y: 176, endPoint x: 519, endPoint y: 162, distance: 14.9
click at [519, 162] on div "Tipo de anexo Tamanho máximo: 50MB Selecionar arquivos Selecionar ou arrastar o…" at bounding box center [589, 284] width 403 height 326
click at [519, 162] on button "button" at bounding box center [471, 152] width 166 height 33
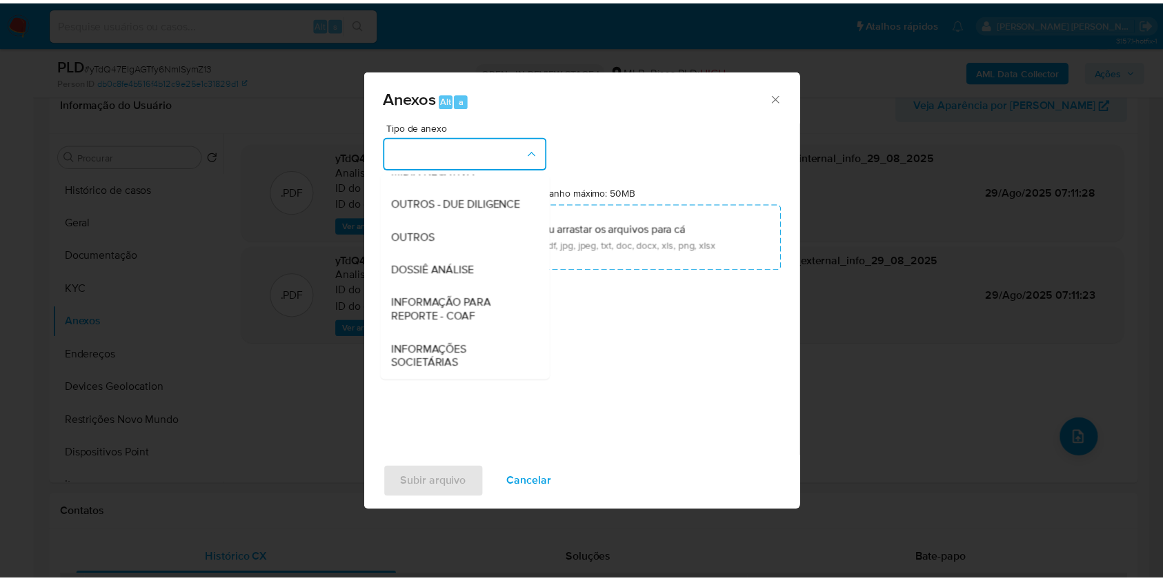
scroll to position [212, 0]
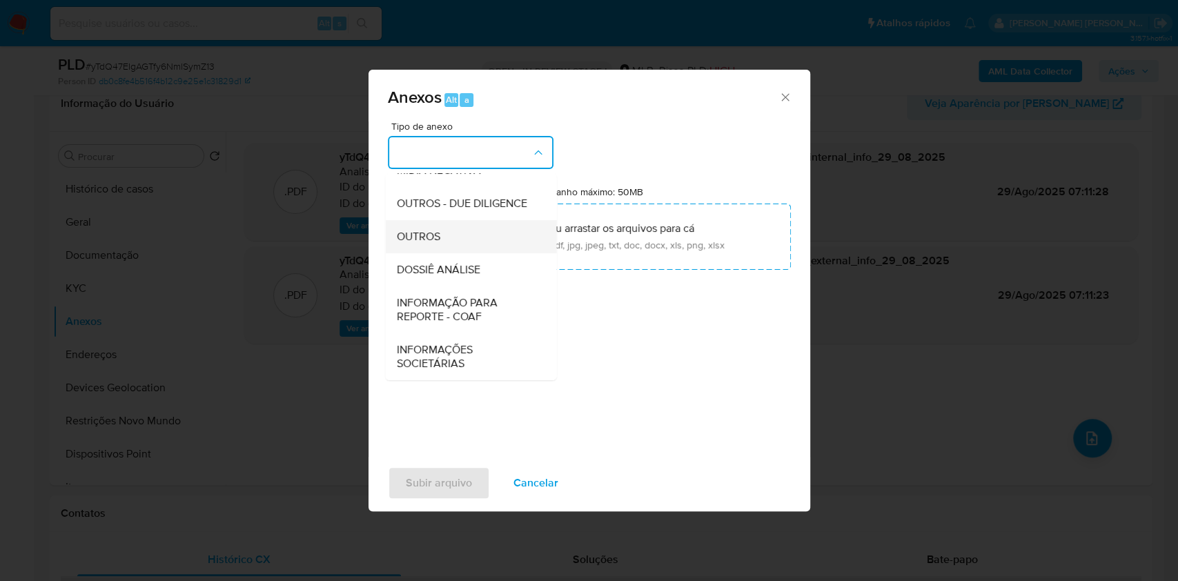
click at [450, 227] on div "OUTROS" at bounding box center [466, 236] width 141 height 33
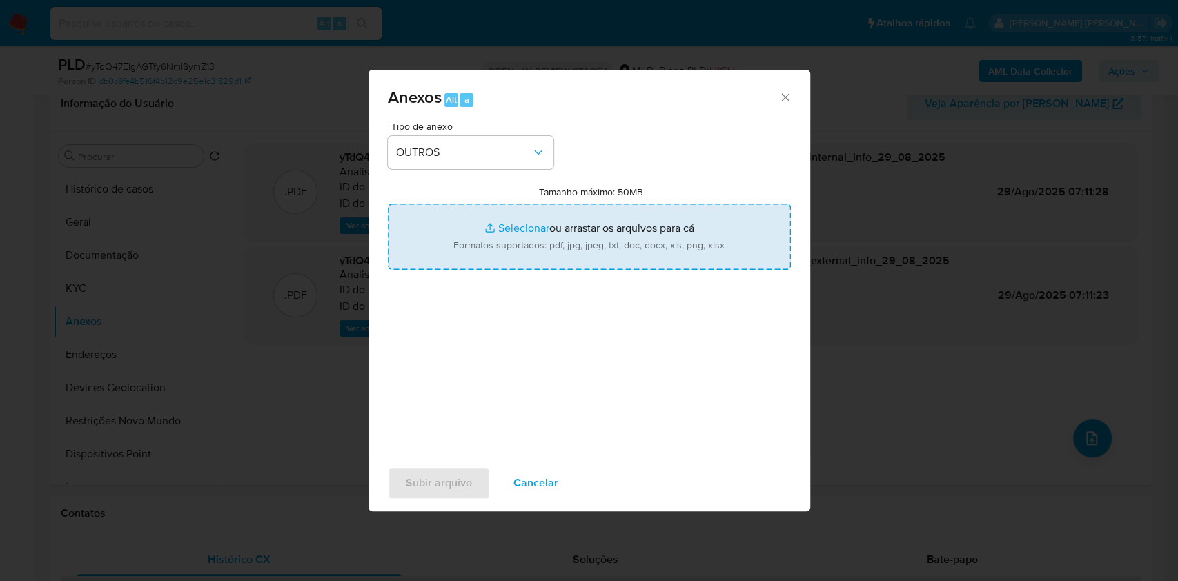
click at [508, 225] on input "Tamanho máximo: 50MB Selecionar arquivos" at bounding box center [589, 237] width 403 height 66
type input "C:\fakepath\Mulan 2462590239_2025_08_28_17_37_49.xlsx"
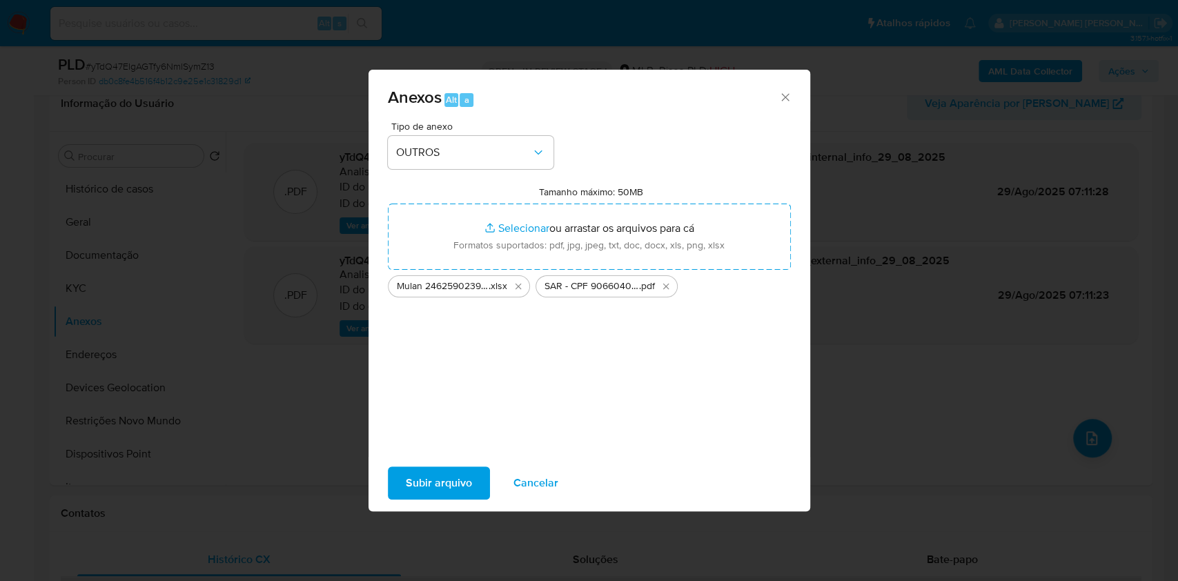
click at [466, 481] on span "Subir arquivo" at bounding box center [439, 483] width 66 height 30
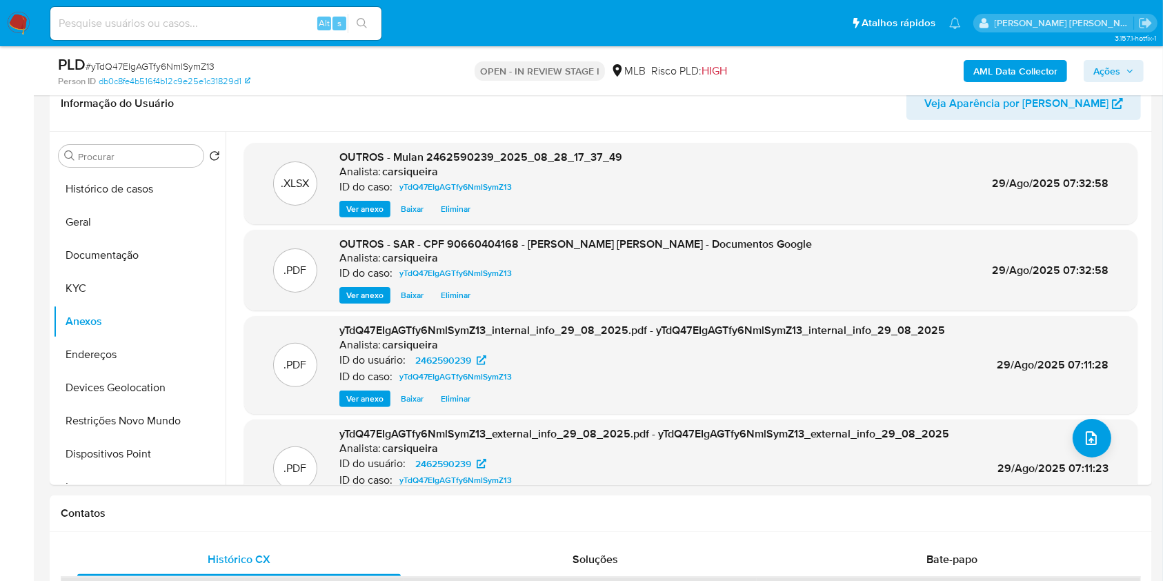
click at [1125, 70] on span "Ações" at bounding box center [1114, 70] width 41 height 19
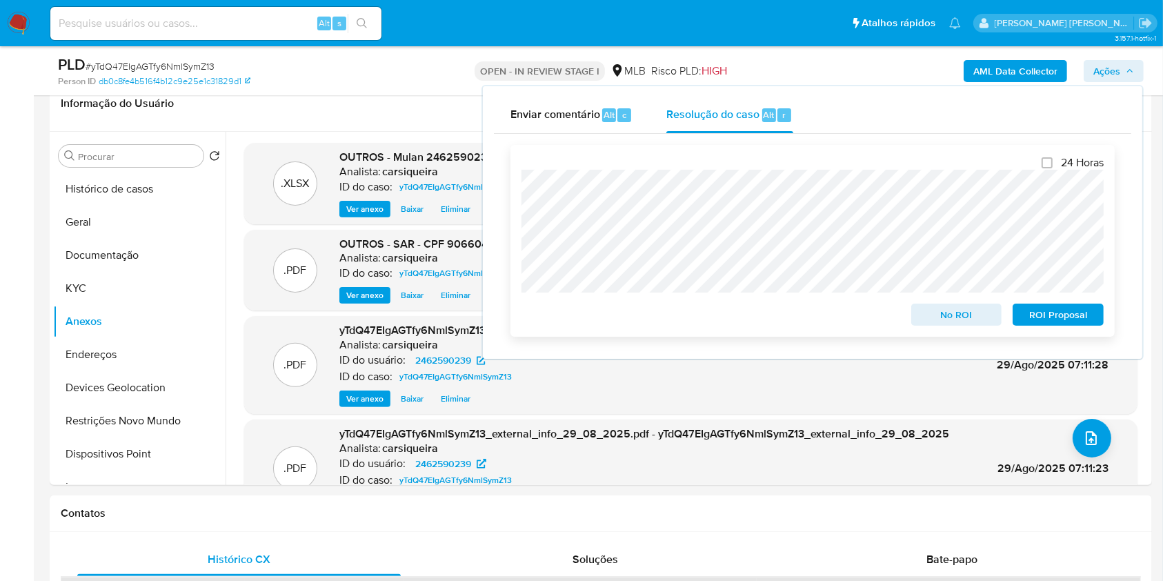
click at [1054, 319] on span "ROI Proposal" at bounding box center [1059, 314] width 72 height 19
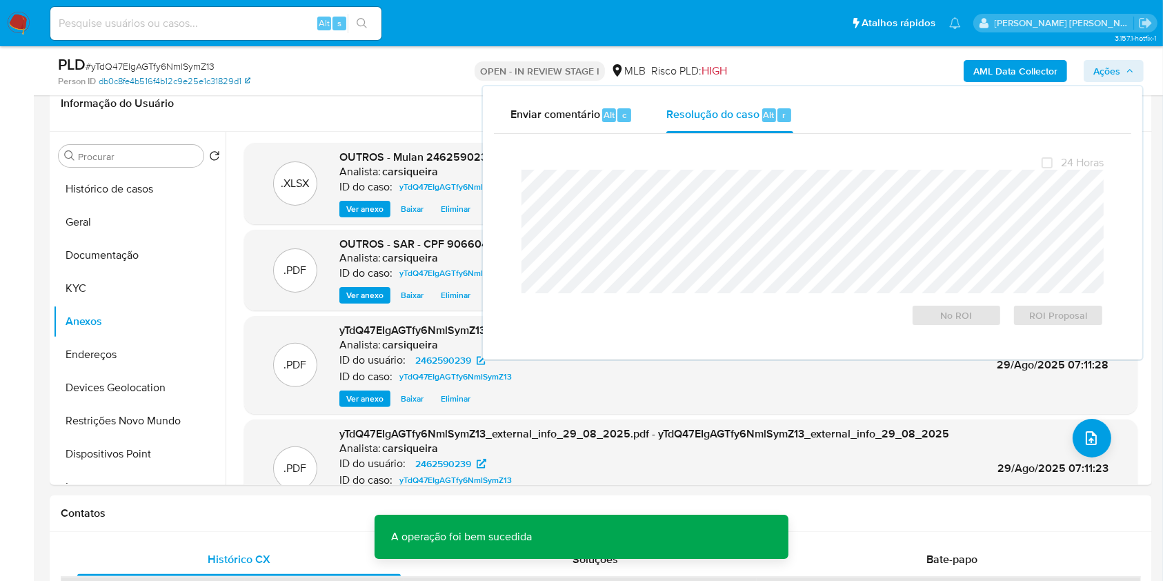
click at [166, 75] on link "db0c8fe4b516f4b12c9e25e1c31829d1" at bounding box center [175, 81] width 152 height 12
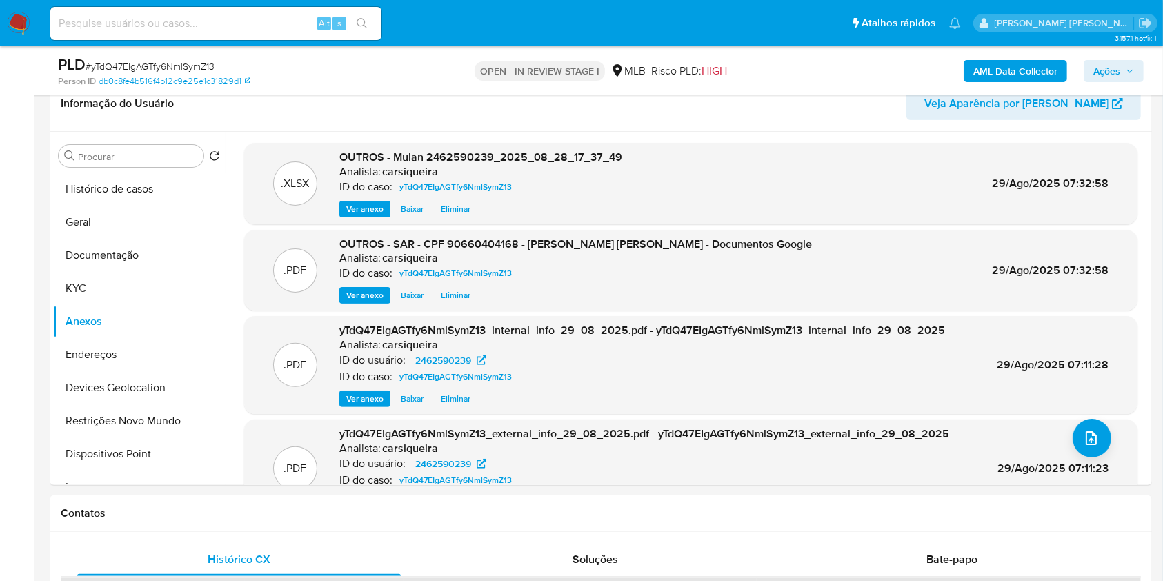
click at [191, 66] on span "# yTdQ47EIgAGTfy6NmlSymZ13" at bounding box center [150, 66] width 129 height 14
copy span "yTdQ47EIgAGTfy6NmlSymZ13"
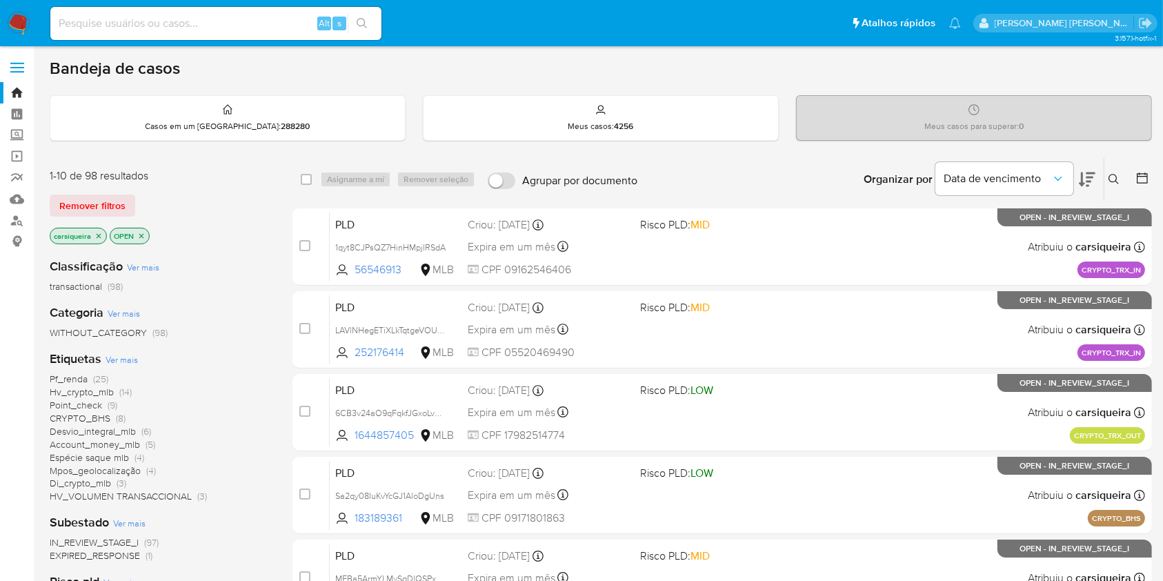
click at [275, 32] on div "Alt s" at bounding box center [215, 23] width 331 height 33
click at [240, 22] on input at bounding box center [215, 23] width 331 height 18
paste input "2294575010"
type input "2294575010"
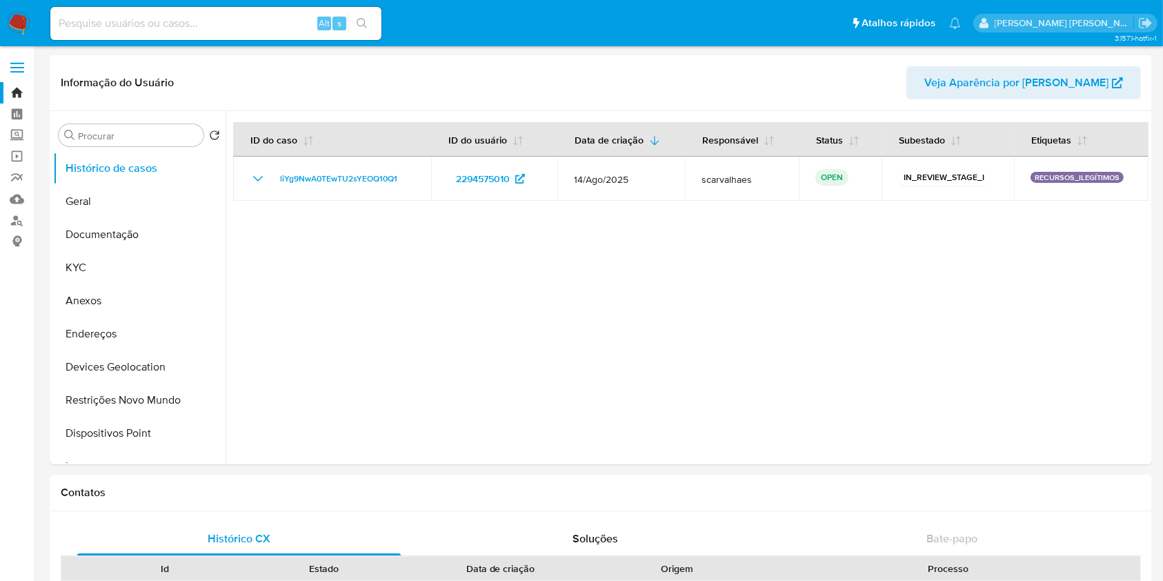
select select "10"
click at [92, 267] on button "KYC" at bounding box center [133, 267] width 161 height 33
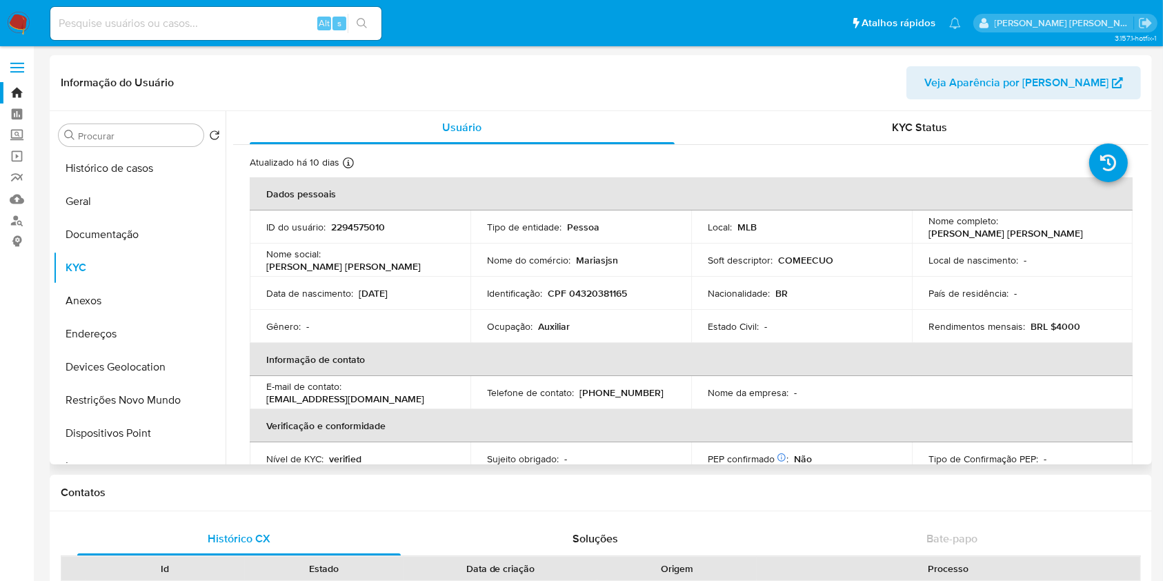
click at [463, 385] on td "E-mail de contato : anapaula400kjk@gmail.com" at bounding box center [360, 392] width 221 height 33
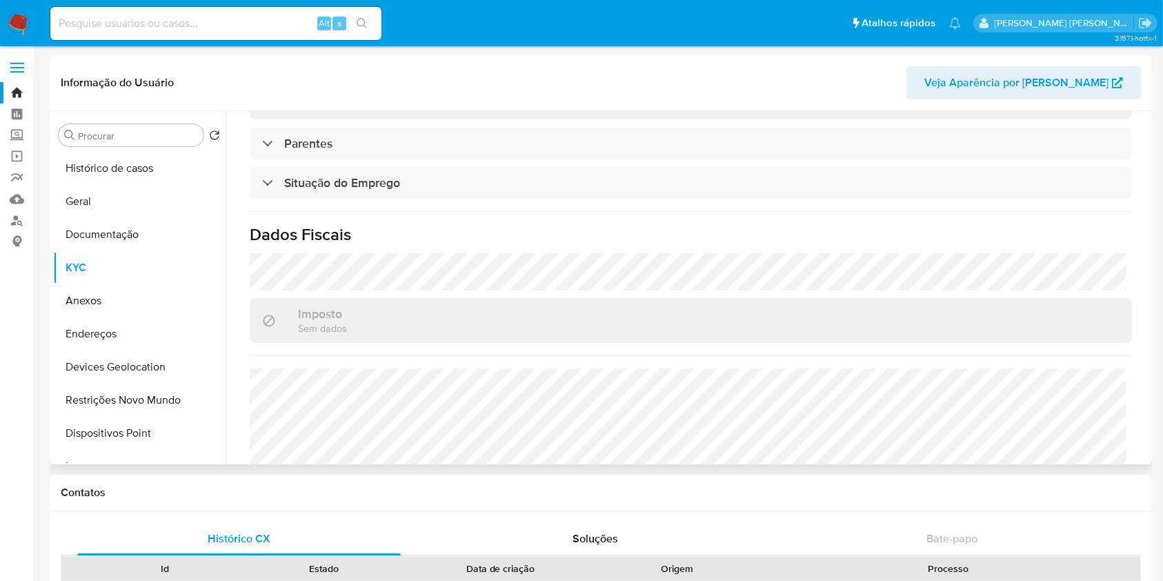
scroll to position [552, 0]
click at [159, 13] on div "Alt s" at bounding box center [215, 23] width 331 height 33
click at [170, 21] on input at bounding box center [215, 23] width 331 height 18
paste input "2224911704"
type input "2224911704"
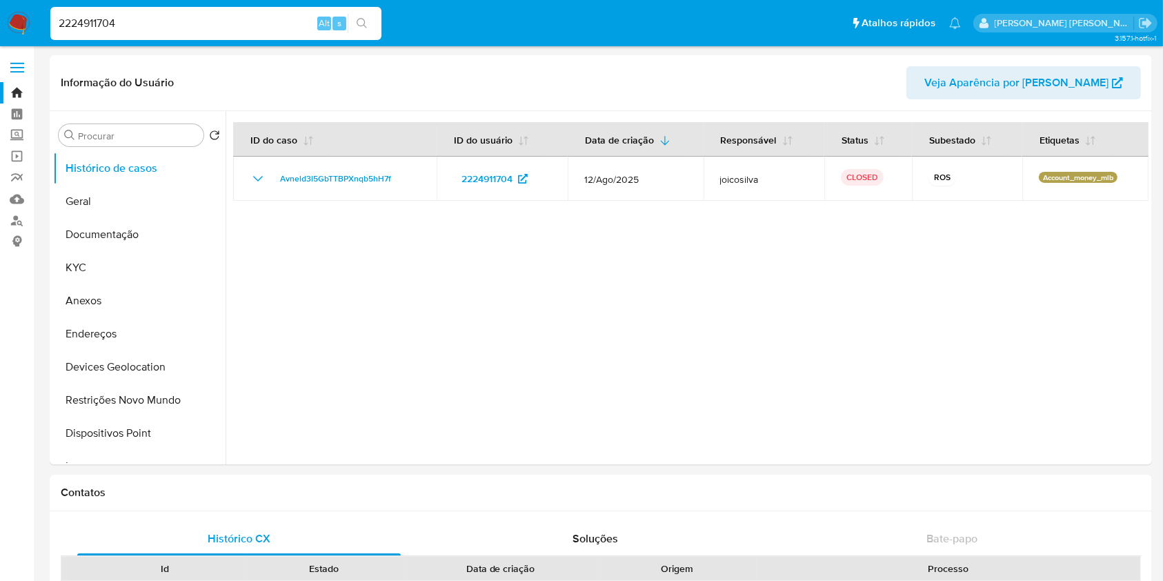
select select "10"
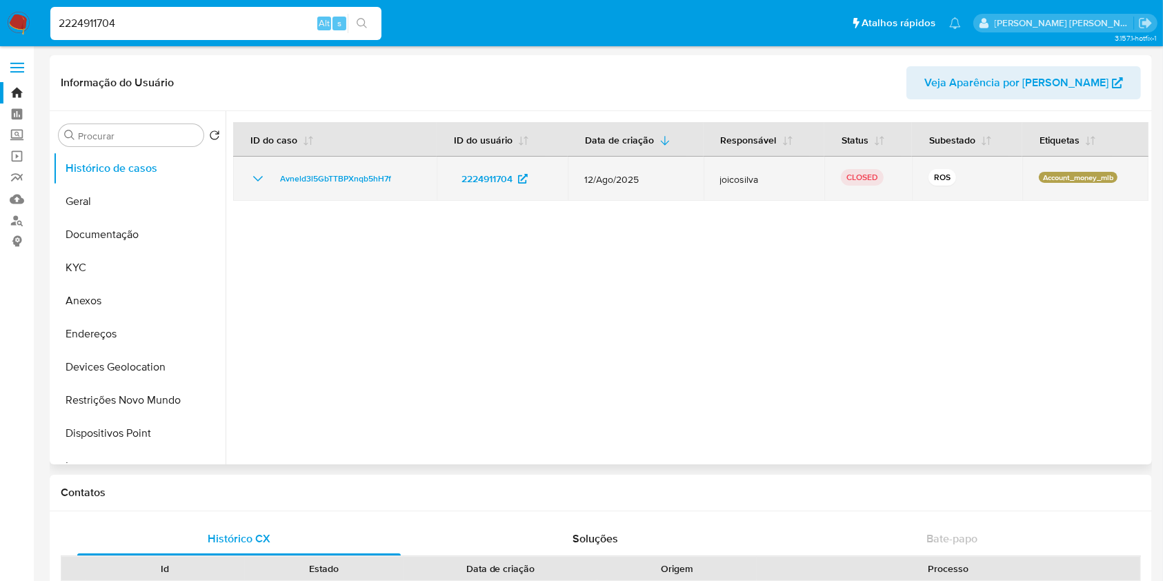
click at [258, 173] on icon "Mostrar/Ocultar" at bounding box center [258, 178] width 17 height 17
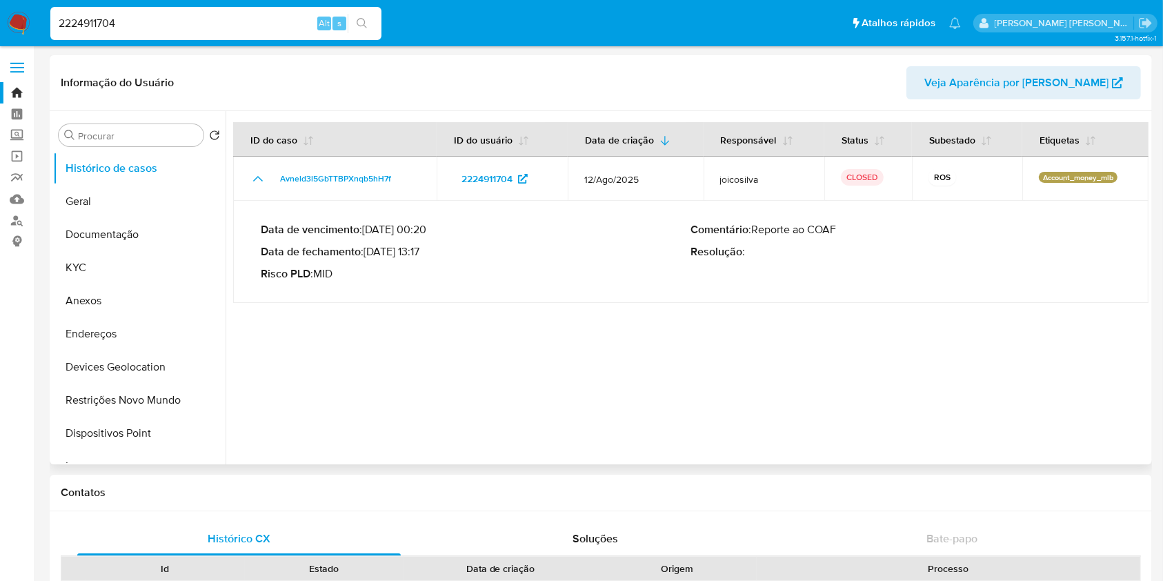
drag, startPoint x: 368, startPoint y: 248, endPoint x: 425, endPoint y: 248, distance: 57.3
click at [425, 248] on p "Data de fechamento : 26/08/2025 13:17" at bounding box center [476, 252] width 431 height 14
click at [108, 262] on button "KYC" at bounding box center [133, 267] width 161 height 33
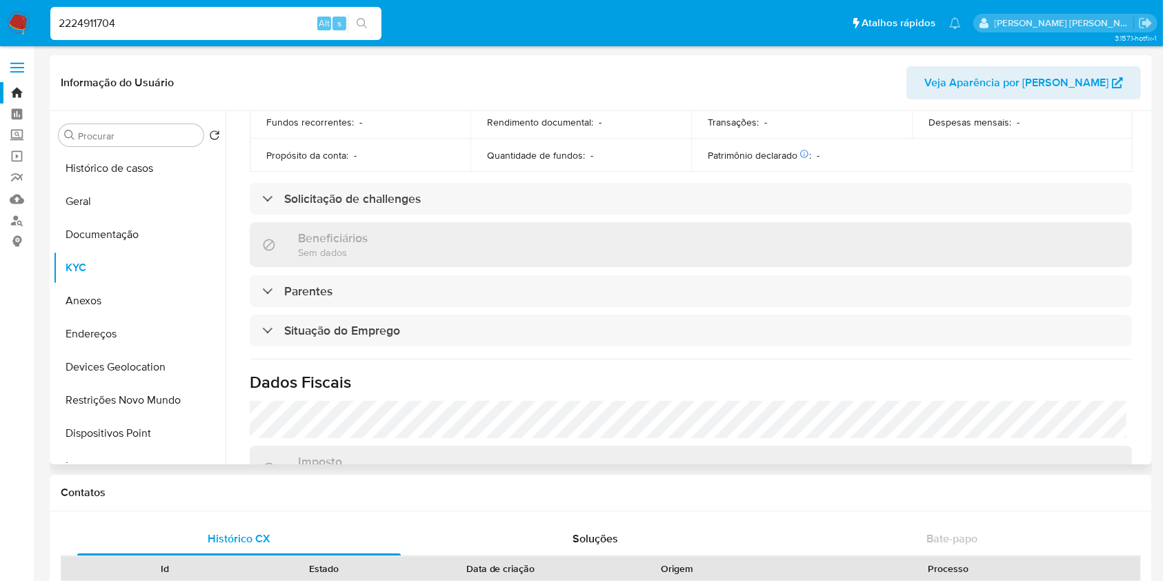
scroll to position [587, 0]
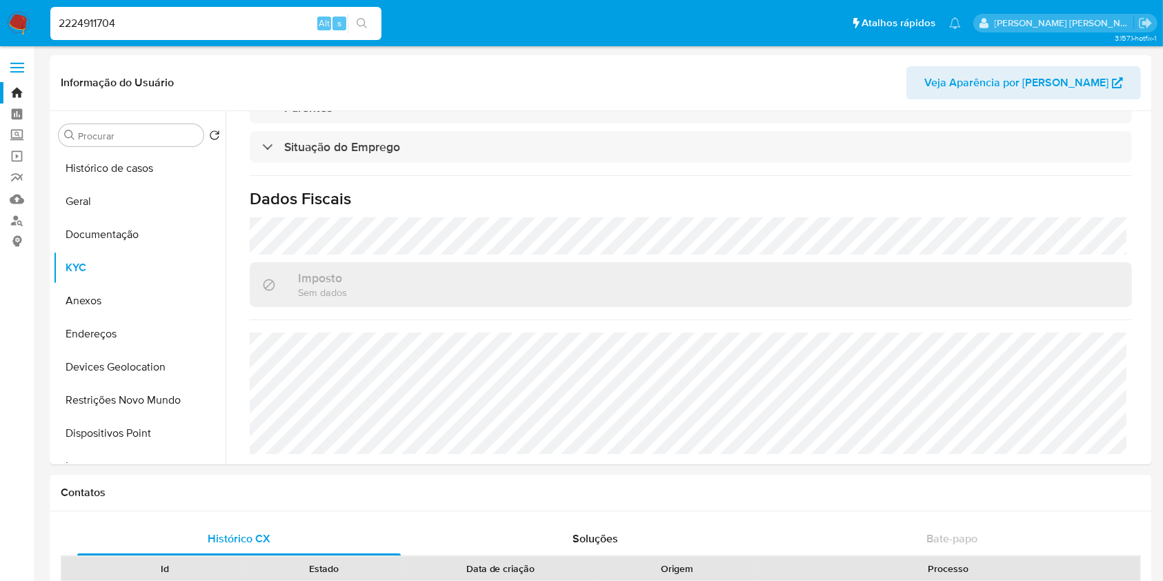
click at [221, 16] on input "2224911704" at bounding box center [215, 23] width 331 height 18
type input "2"
paste input "1361345739"
type input "1361345739"
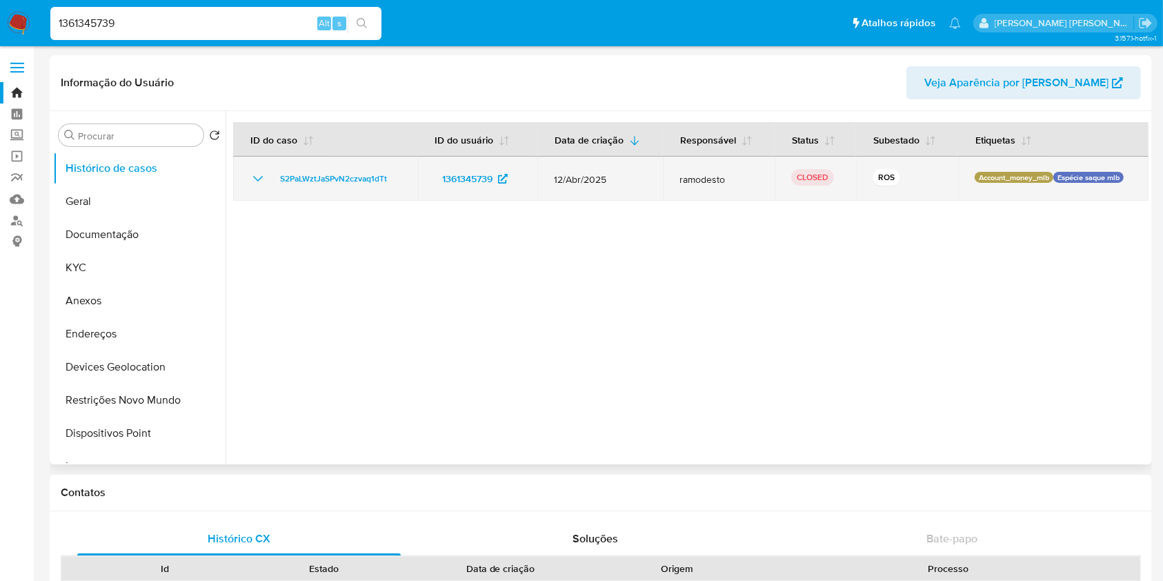
select select "10"
click at [255, 176] on icon "Mostrar/Ocultar" at bounding box center [258, 178] width 17 height 17
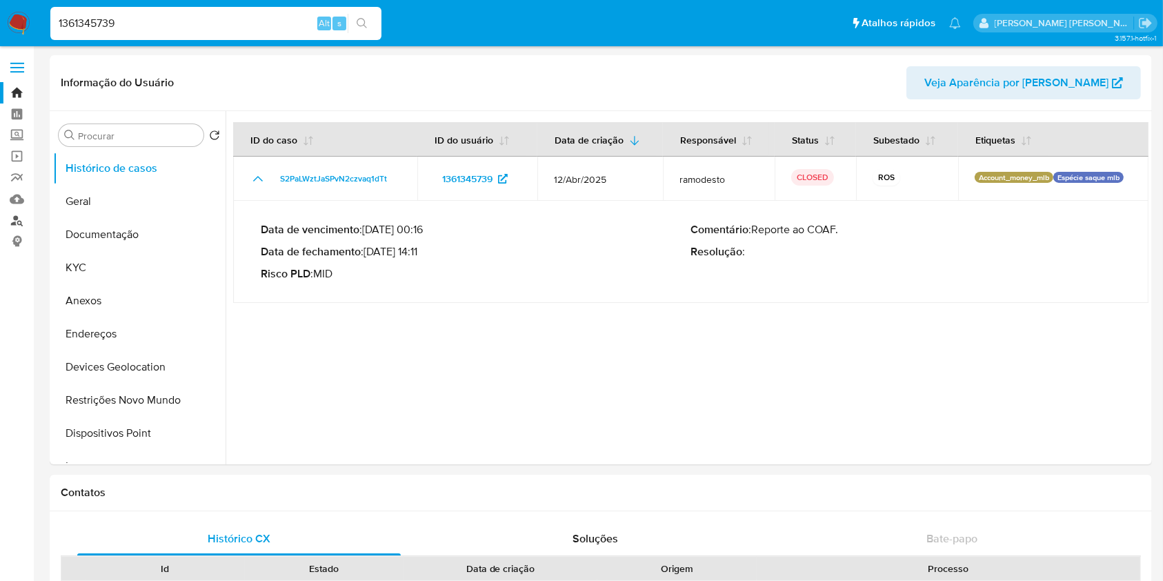
click at [21, 218] on link "Localizador de pessoas" at bounding box center [82, 220] width 164 height 21
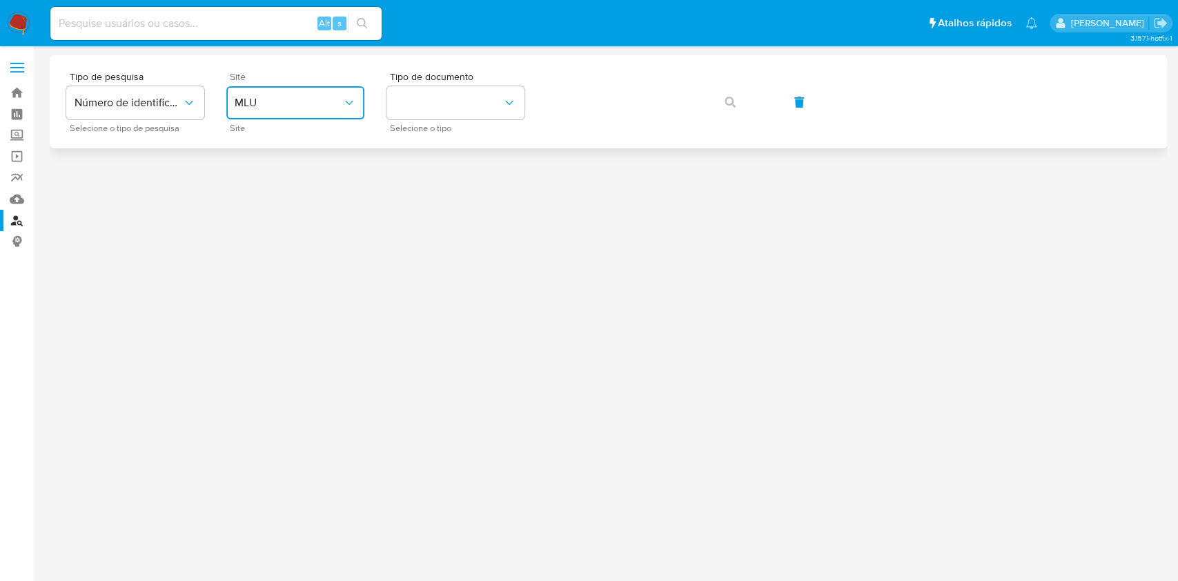
click at [276, 105] on span "MLU" at bounding box center [289, 103] width 108 height 14
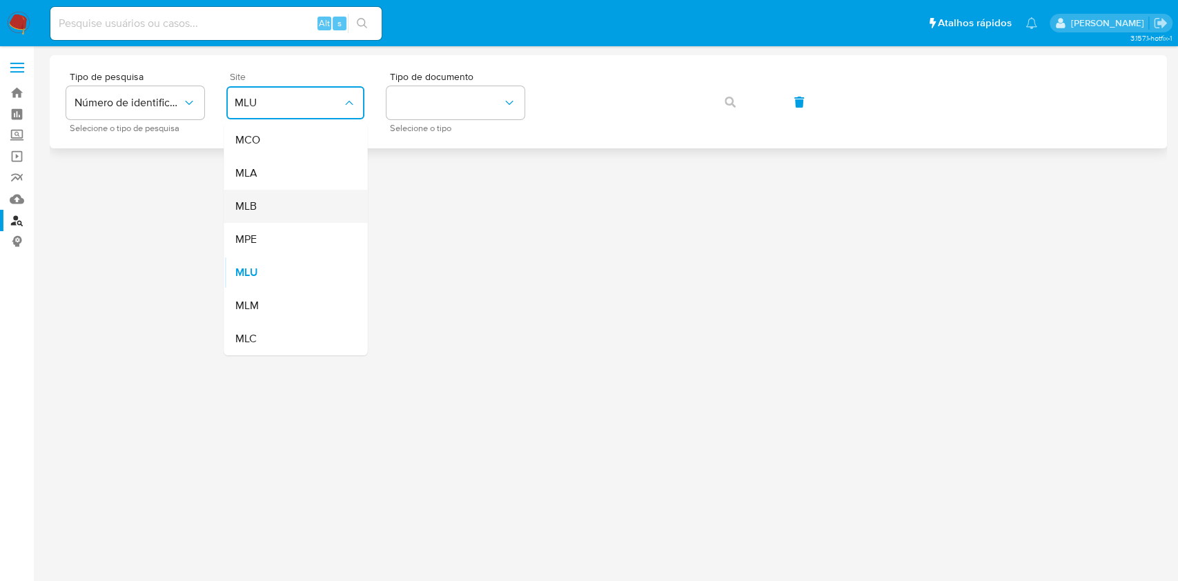
click at [331, 199] on div "MLB" at bounding box center [291, 206] width 113 height 33
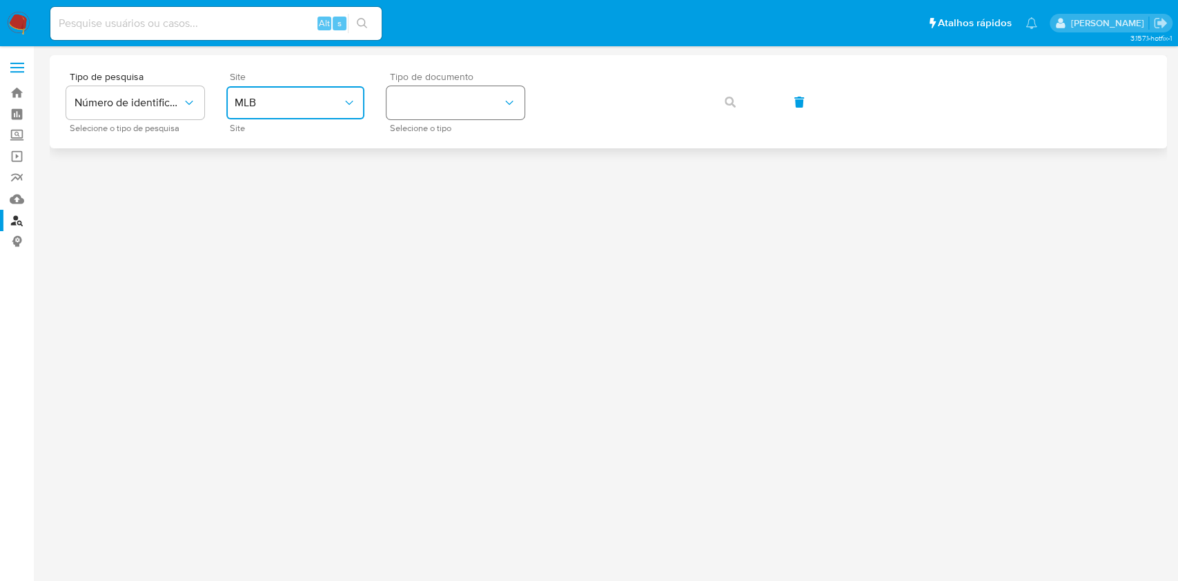
click at [471, 98] on button "identificationType" at bounding box center [455, 102] width 138 height 33
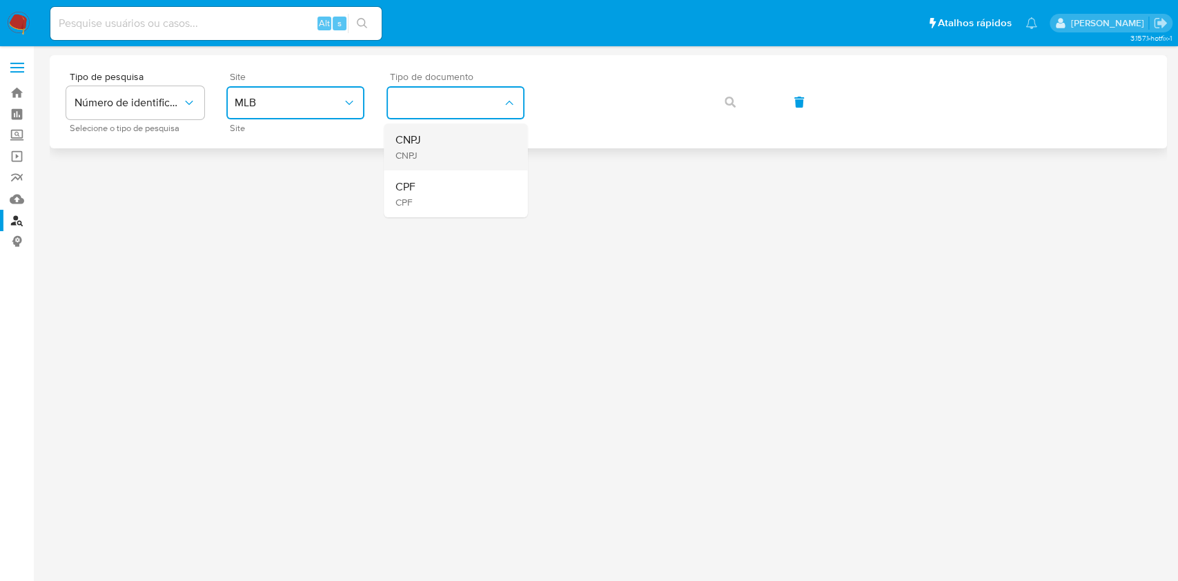
click at [482, 142] on div "CNPJ CNPJ" at bounding box center [451, 147] width 113 height 47
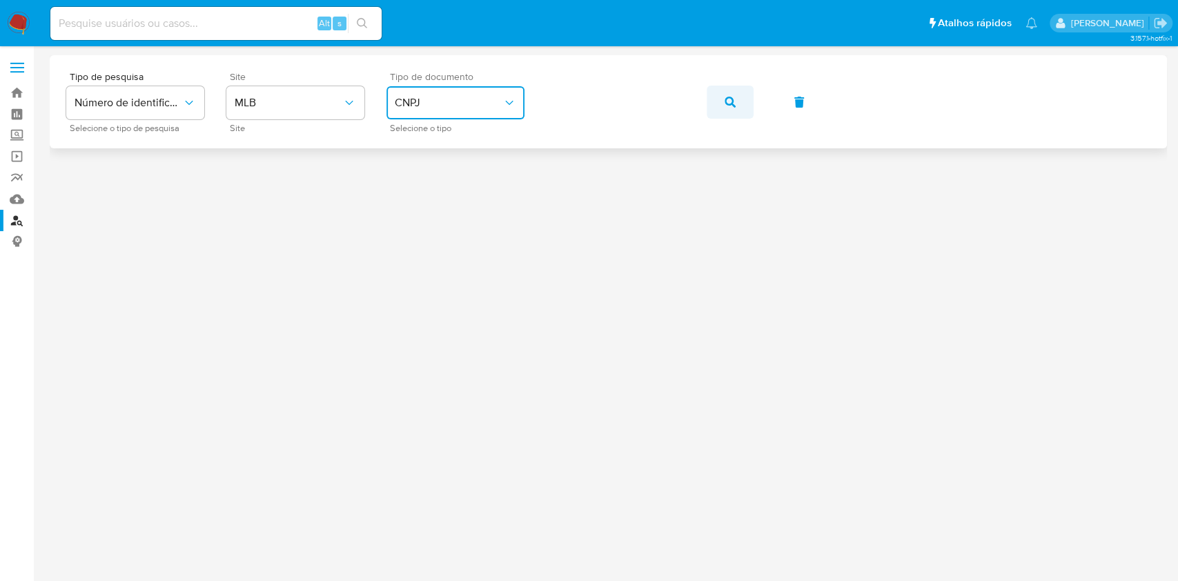
click at [742, 93] on button "button" at bounding box center [730, 102] width 47 height 33
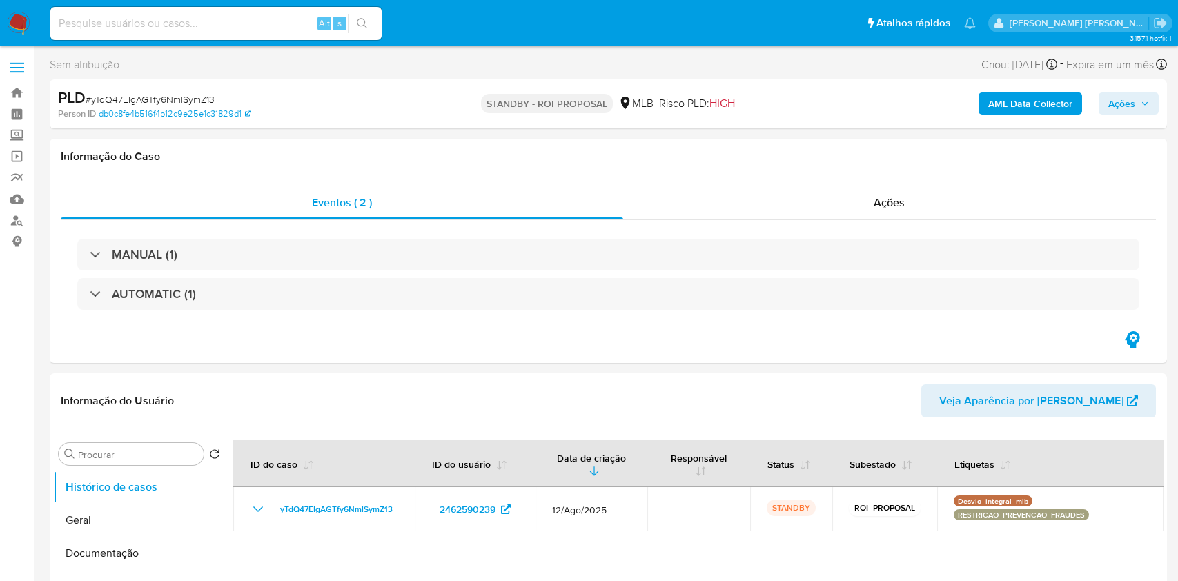
select select "10"
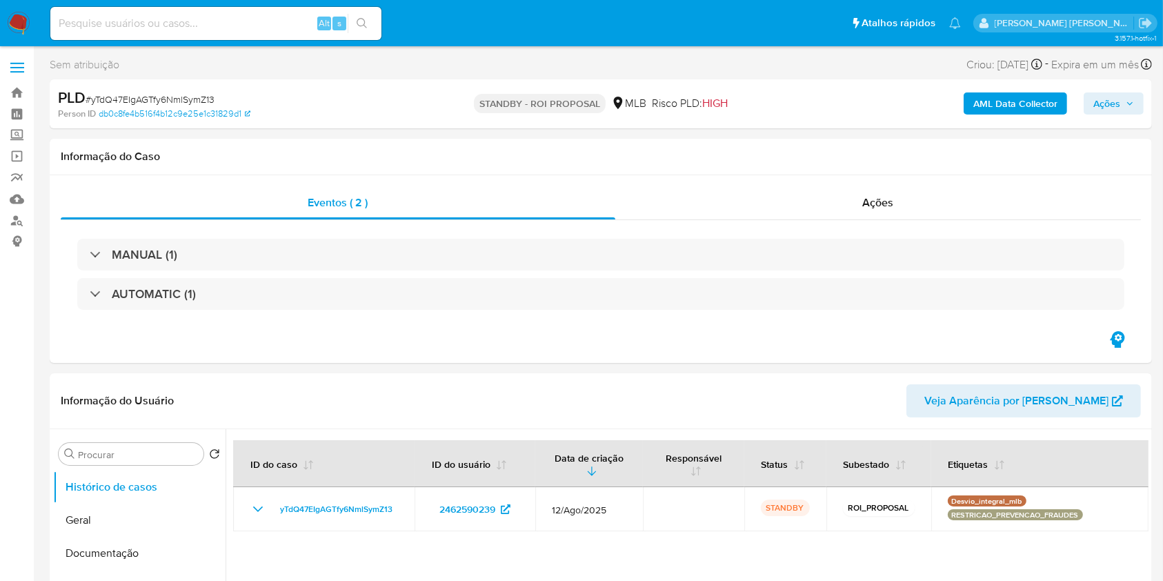
click at [13, 19] on img at bounding box center [18, 23] width 23 height 23
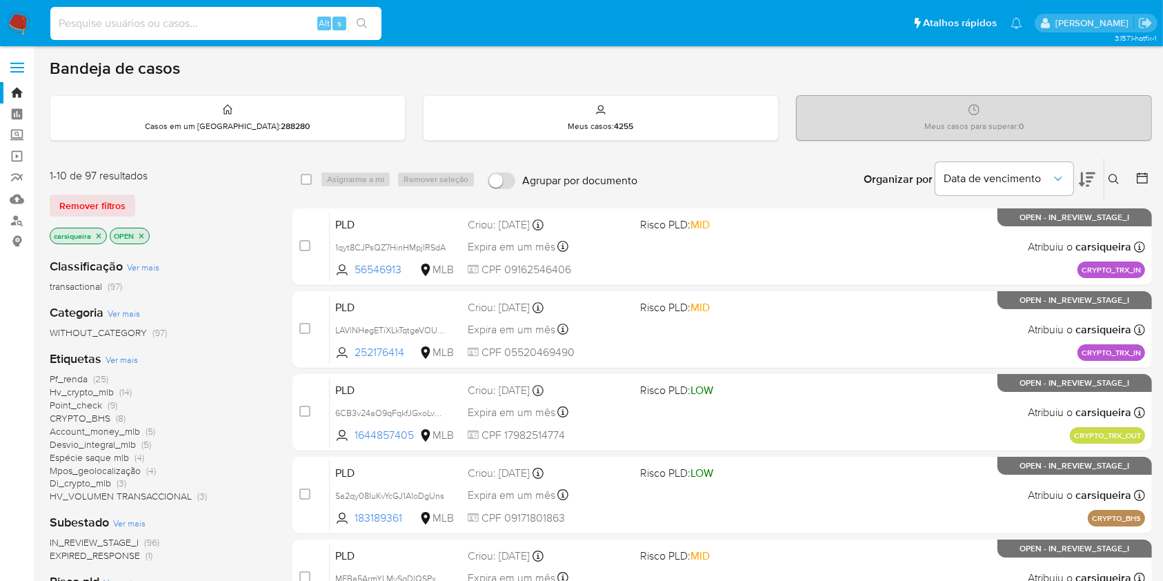
click at [248, 26] on input at bounding box center [215, 23] width 331 height 18
paste input "irZiT2sFW20wA8xd4l4YcLBb"
type input "irZiT2sFW20wA8xd4l4YcLBb"
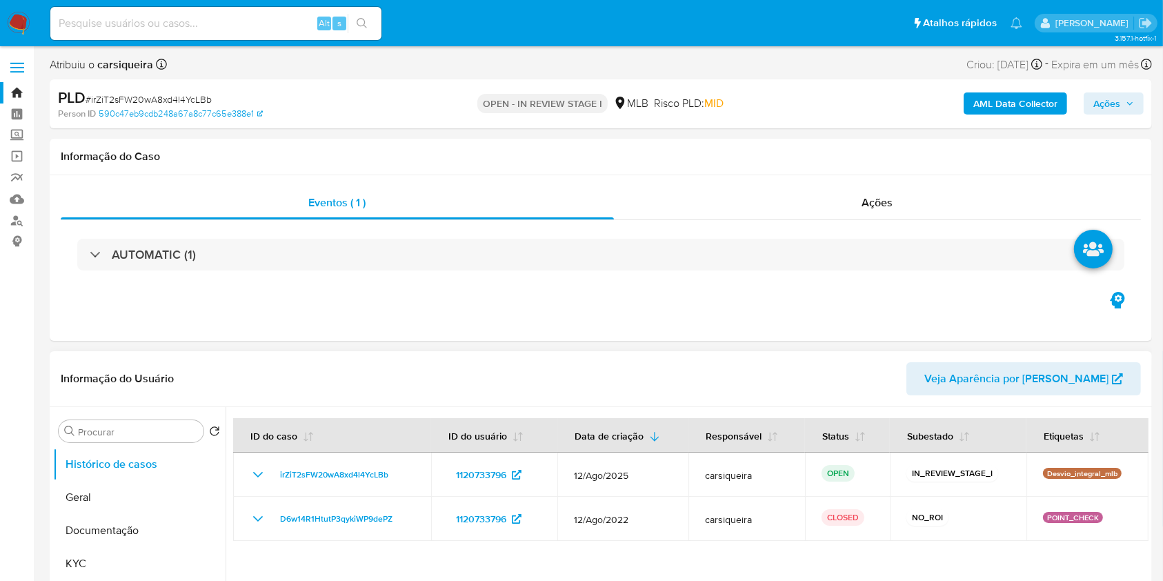
select select "10"
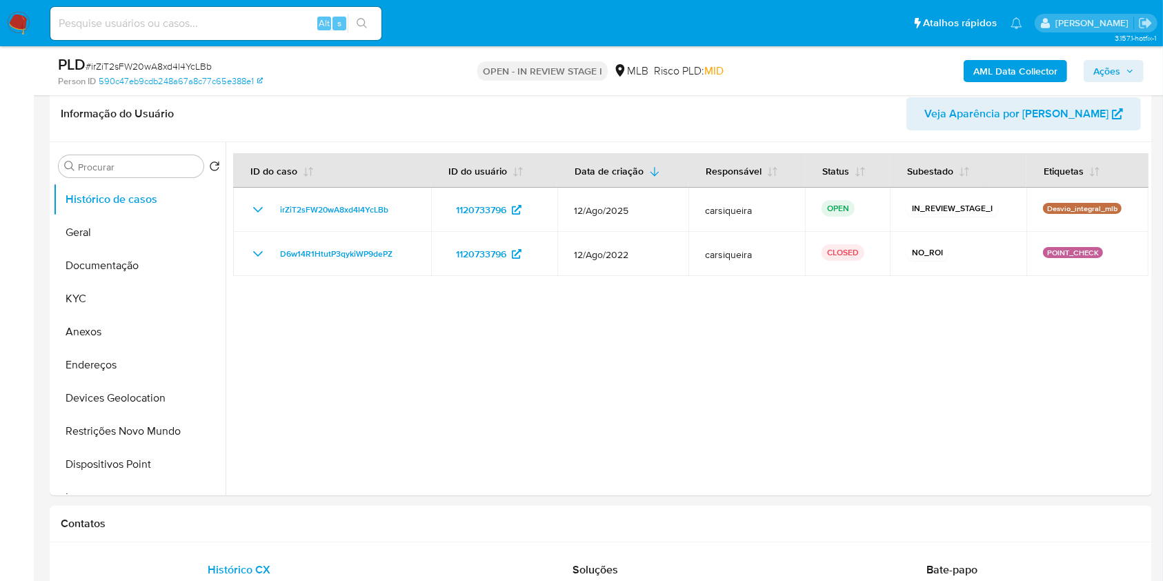
scroll to position [221, 0]
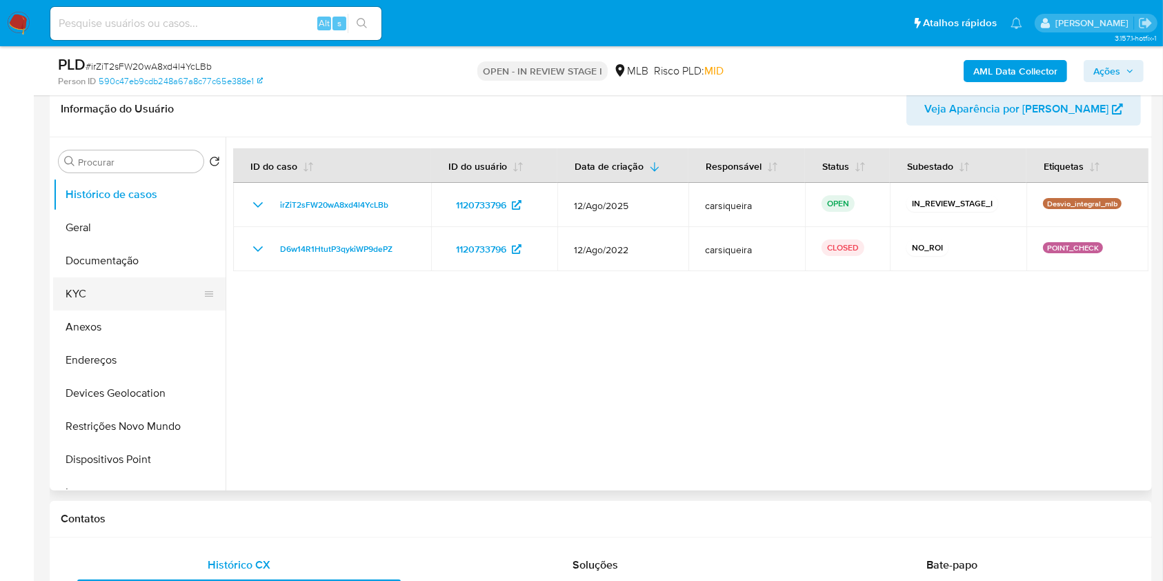
click at [90, 289] on button "KYC" at bounding box center [133, 293] width 161 height 33
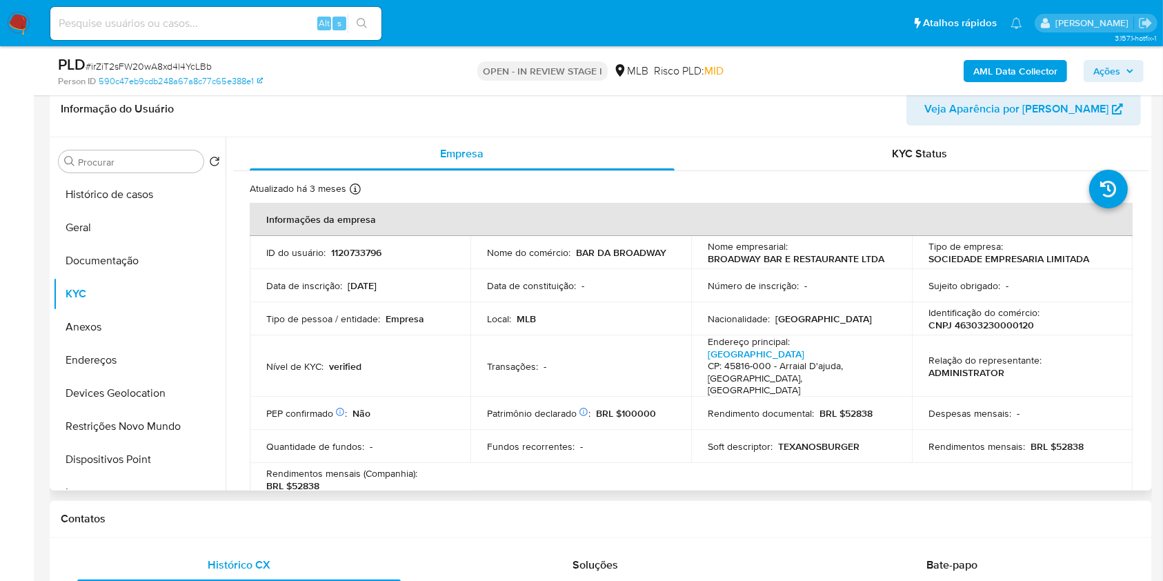
click at [356, 188] on icon at bounding box center [355, 189] width 11 height 11
click at [136, 233] on button "Geral" at bounding box center [133, 227] width 161 height 33
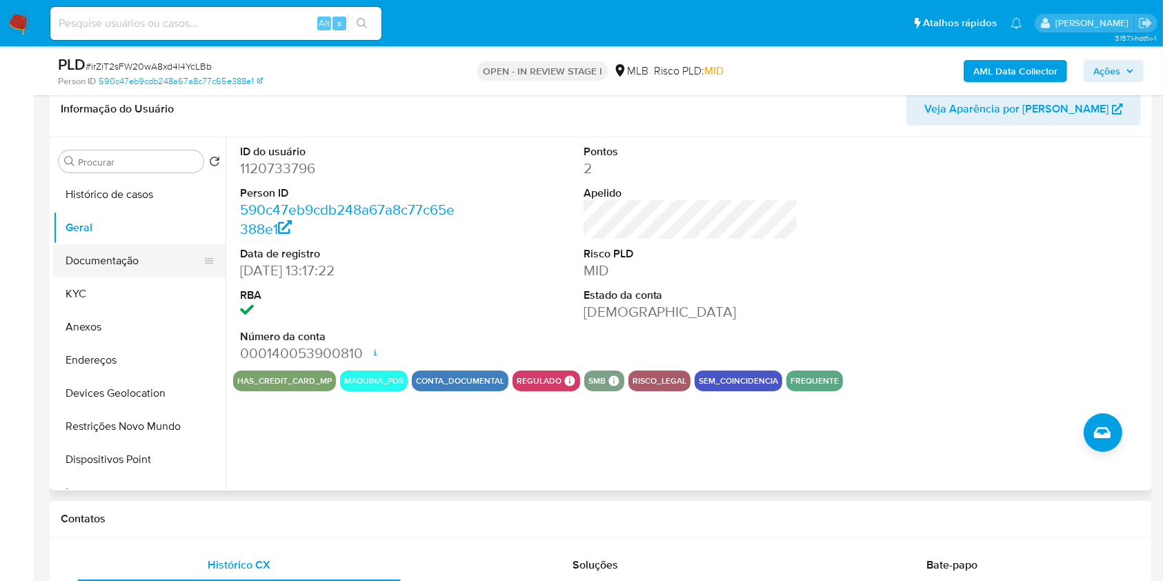
click at [127, 257] on button "Documentação" at bounding box center [133, 260] width 161 height 33
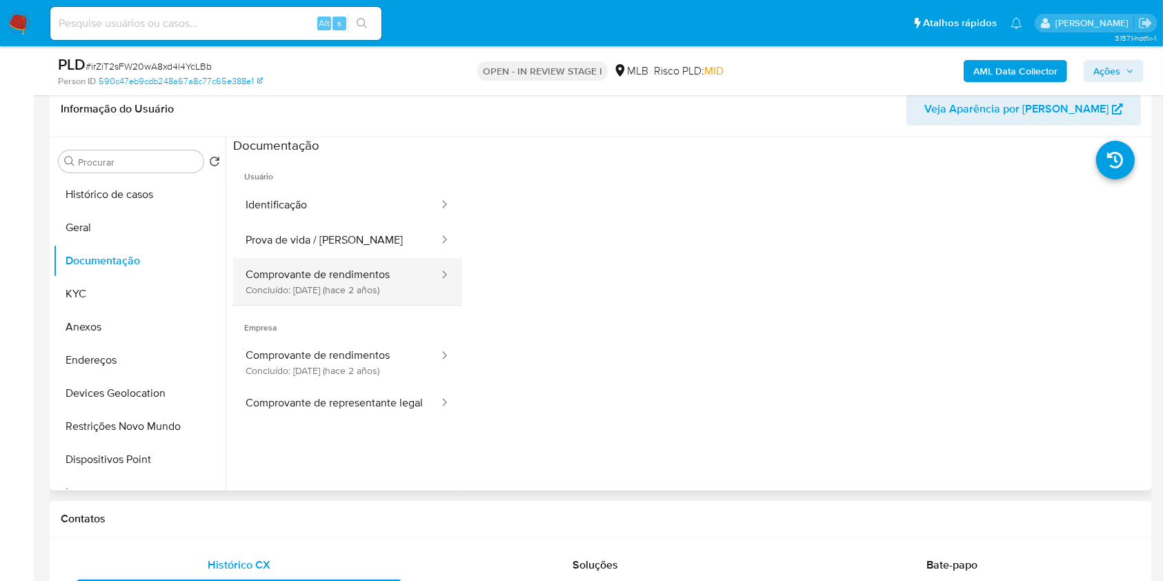
click at [324, 269] on button "Comprovante de rendimentos Concluído: 05/10/2023 (hace 2 años)" at bounding box center [336, 281] width 207 height 47
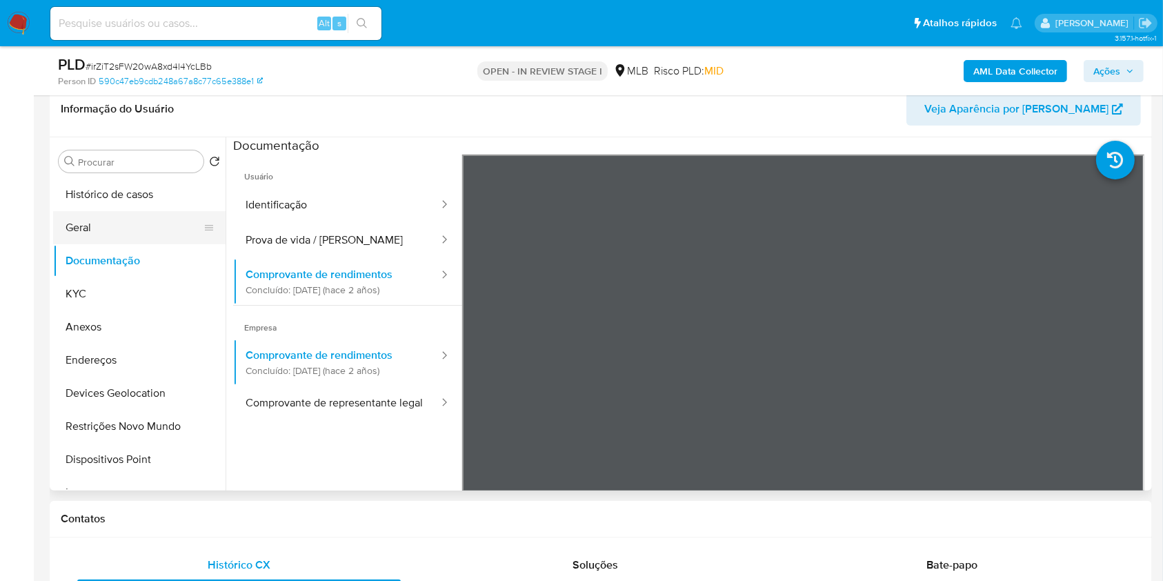
click at [147, 219] on button "Geral" at bounding box center [133, 227] width 161 height 33
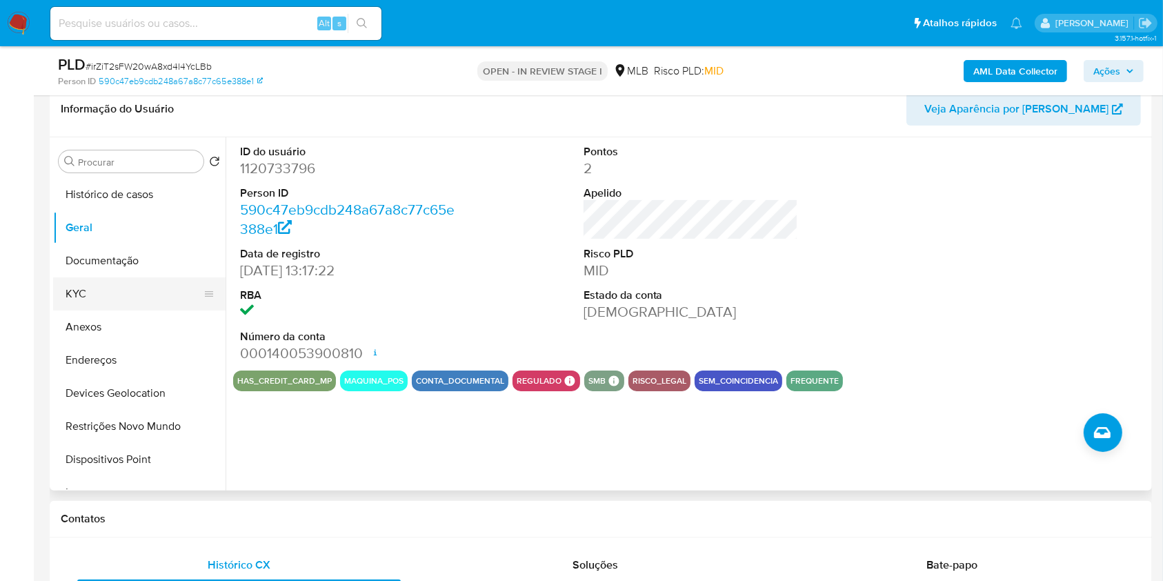
click at [92, 295] on button "KYC" at bounding box center [133, 293] width 161 height 33
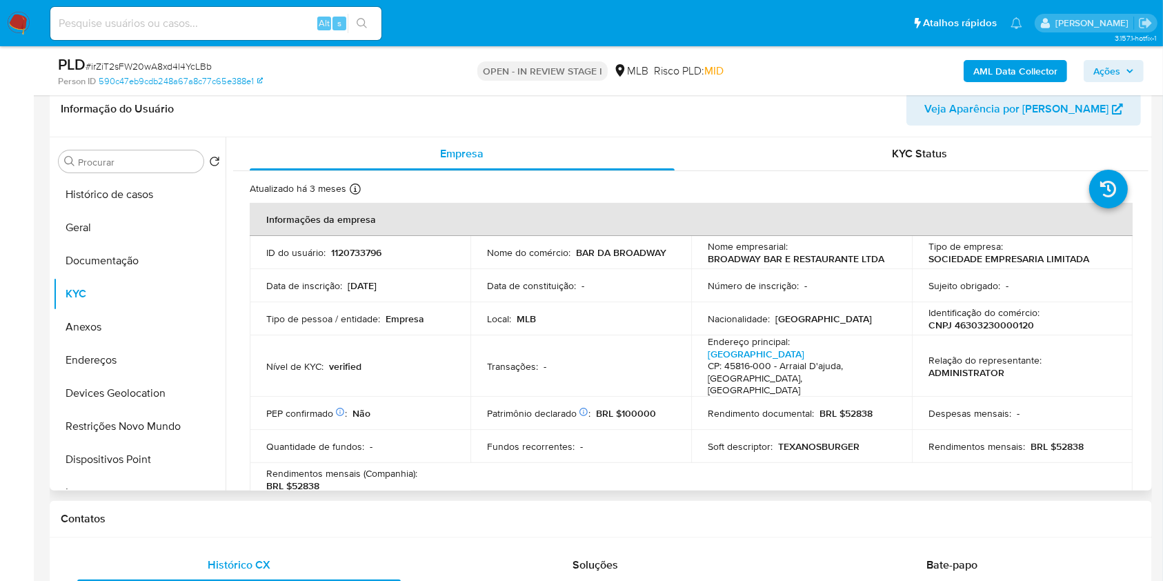
click at [725, 440] on p "Soft descriptor :" at bounding box center [740, 446] width 65 height 12
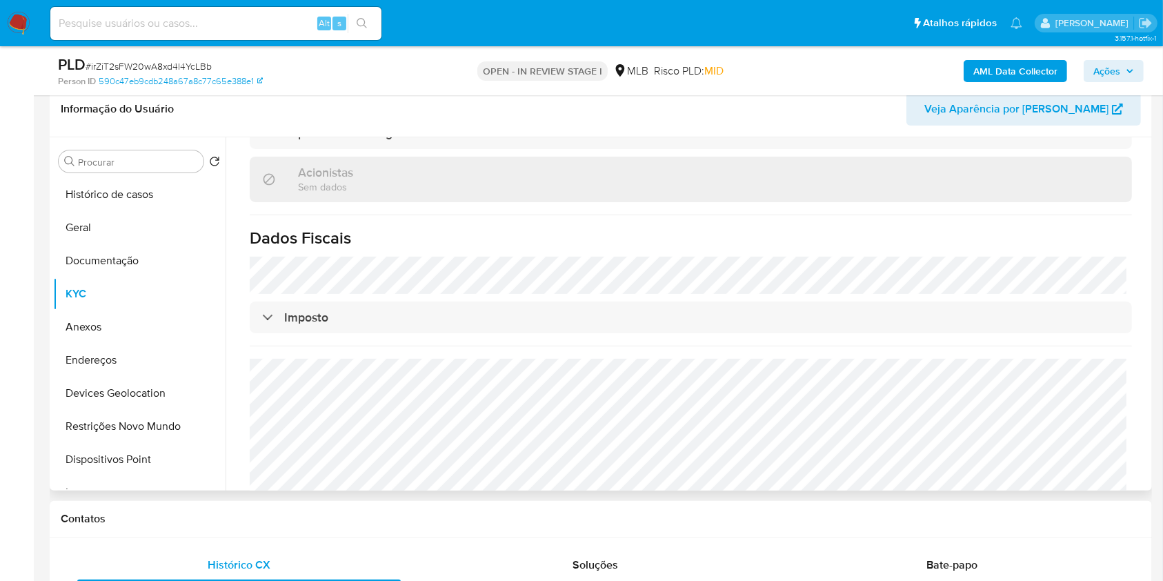
scroll to position [830, 0]
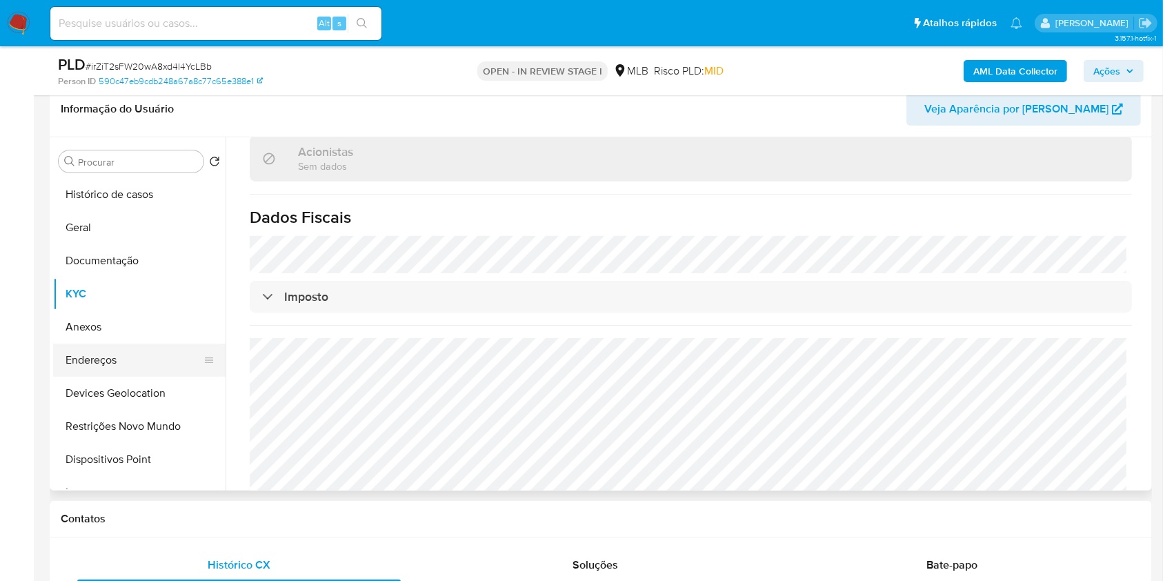
click at [110, 357] on button "Endereços" at bounding box center [133, 360] width 161 height 33
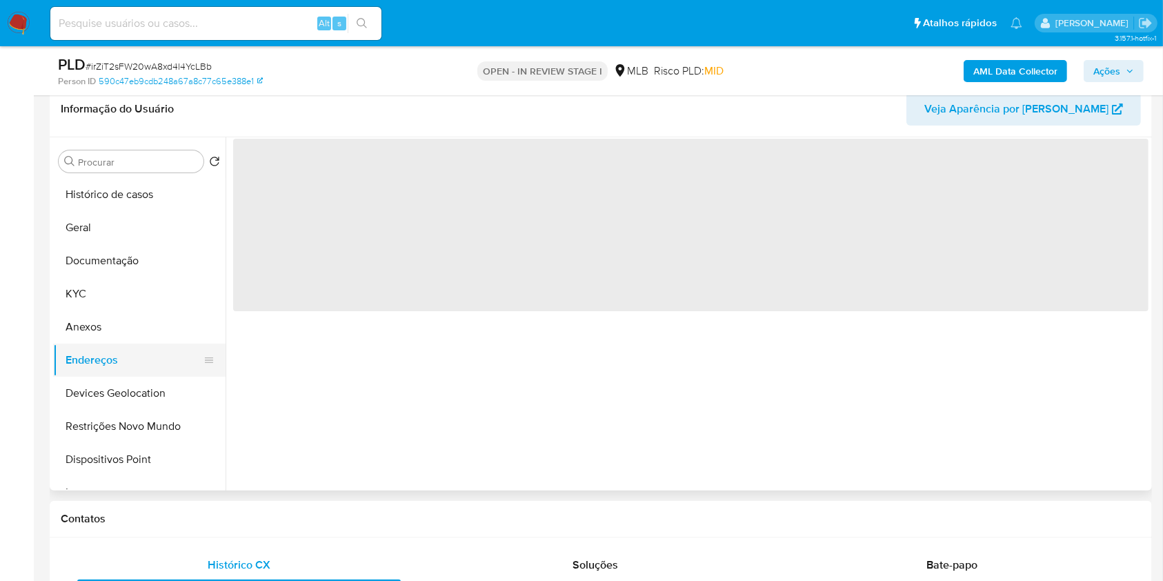
scroll to position [0, 0]
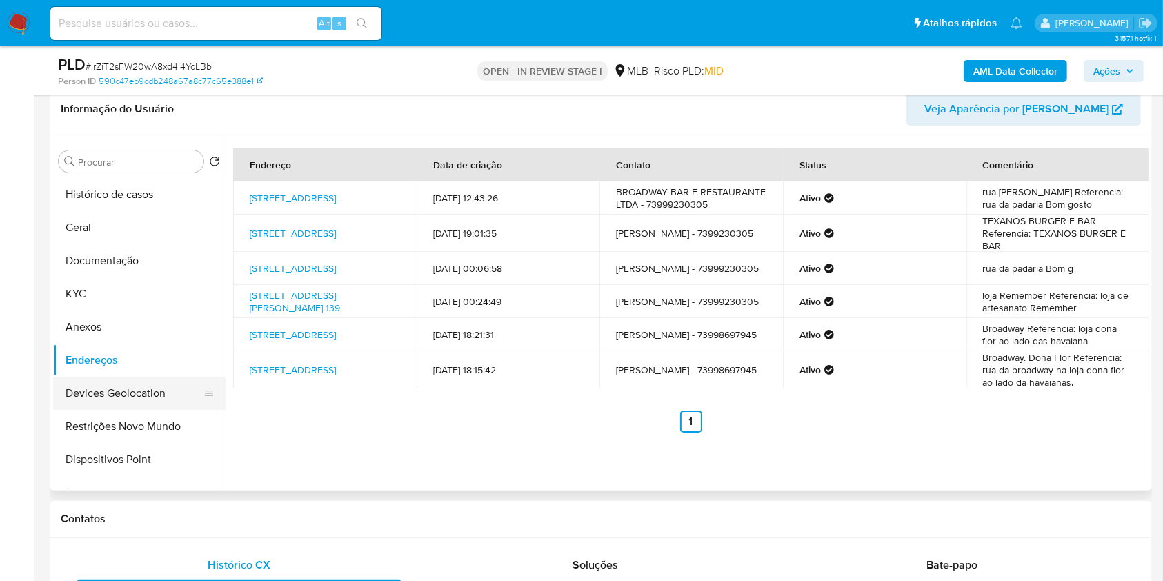
click at [143, 405] on button "Devices Geolocation" at bounding box center [133, 393] width 161 height 33
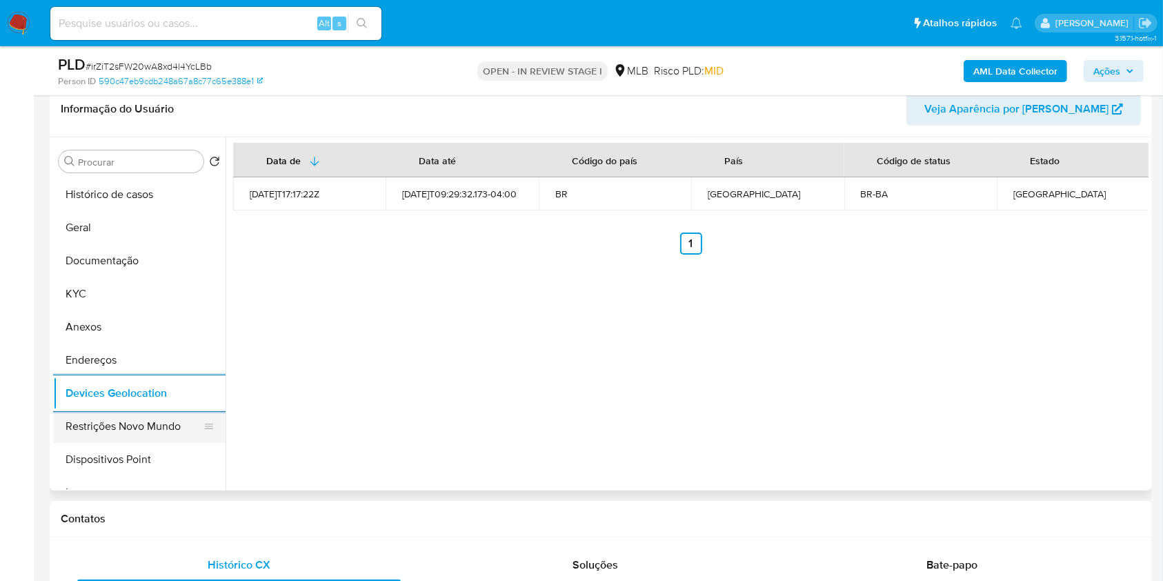
click at [110, 426] on button "Restrições Novo Mundo" at bounding box center [133, 426] width 161 height 33
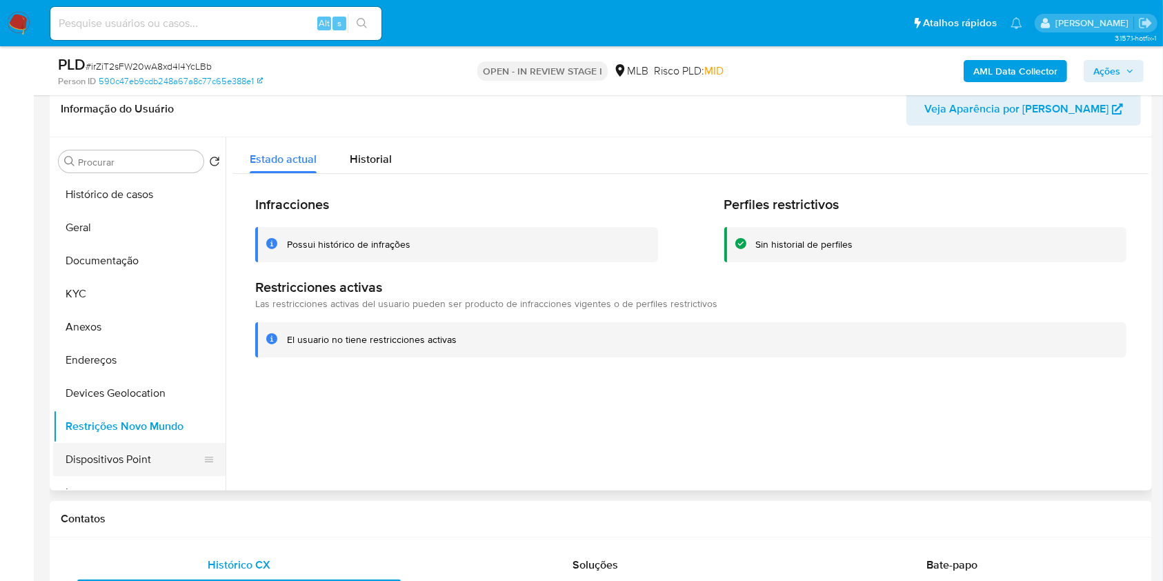
click at [155, 461] on button "Dispositivos Point" at bounding box center [133, 459] width 161 height 33
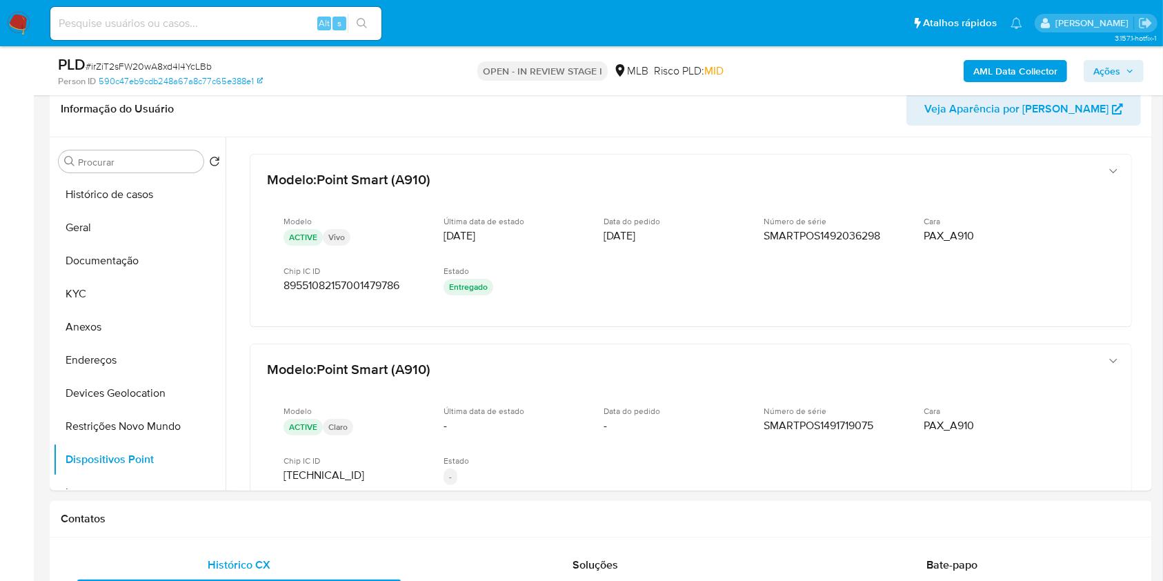
click at [999, 74] on b "AML Data Collector" at bounding box center [1016, 71] width 84 height 22
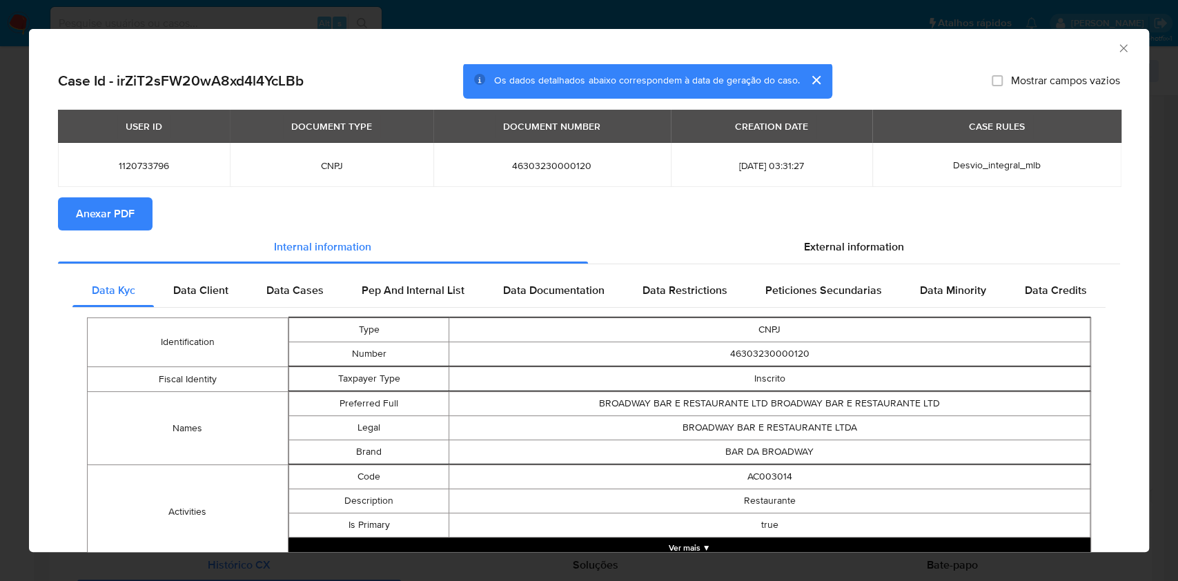
click at [137, 203] on button "Anexar PDF" at bounding box center [105, 213] width 95 height 33
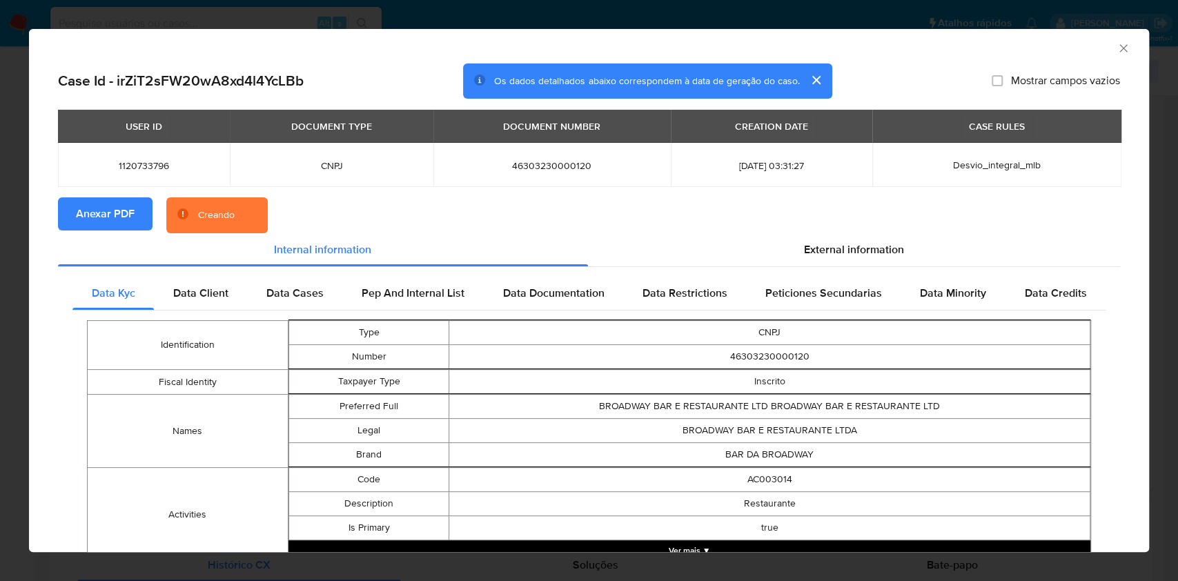
click at [0, 324] on div "AML Data Collector Case Id - irZiT2sFW20wA8xd4l4YcLBb Os dados detalhados abaix…" at bounding box center [589, 290] width 1178 height 581
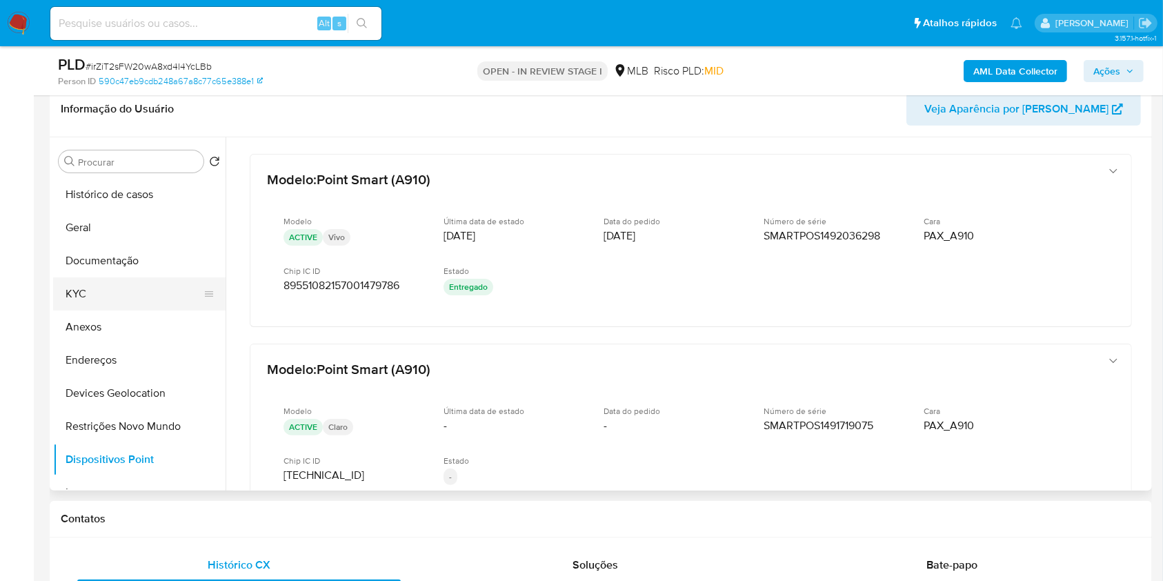
click at [124, 297] on button "KYC" at bounding box center [133, 293] width 161 height 33
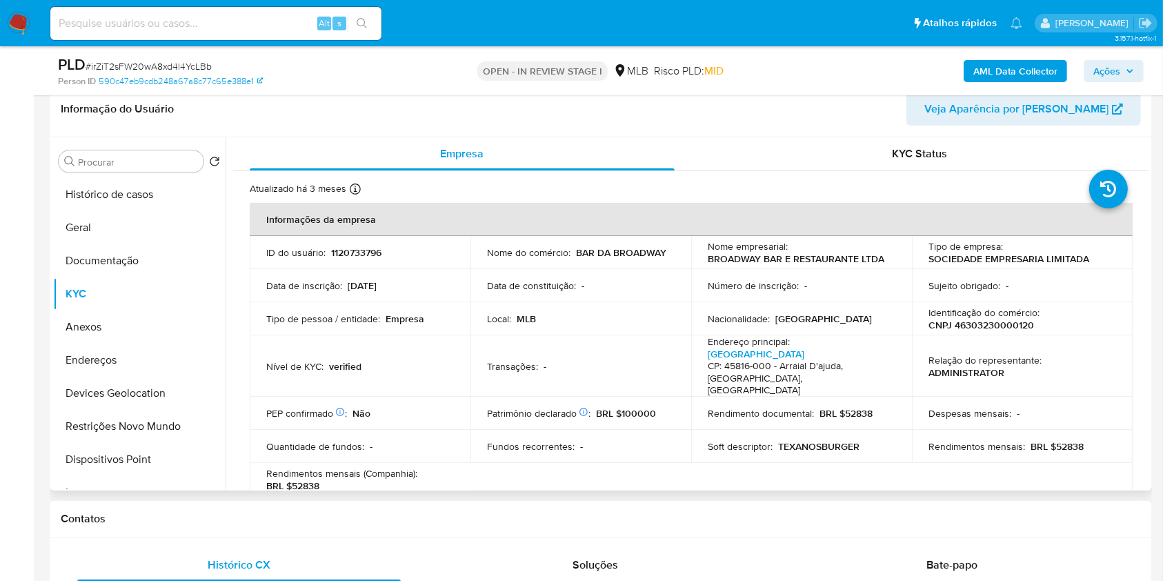
drag, startPoint x: 1137, startPoint y: 201, endPoint x: 1129, endPoint y: 339, distance: 138.2
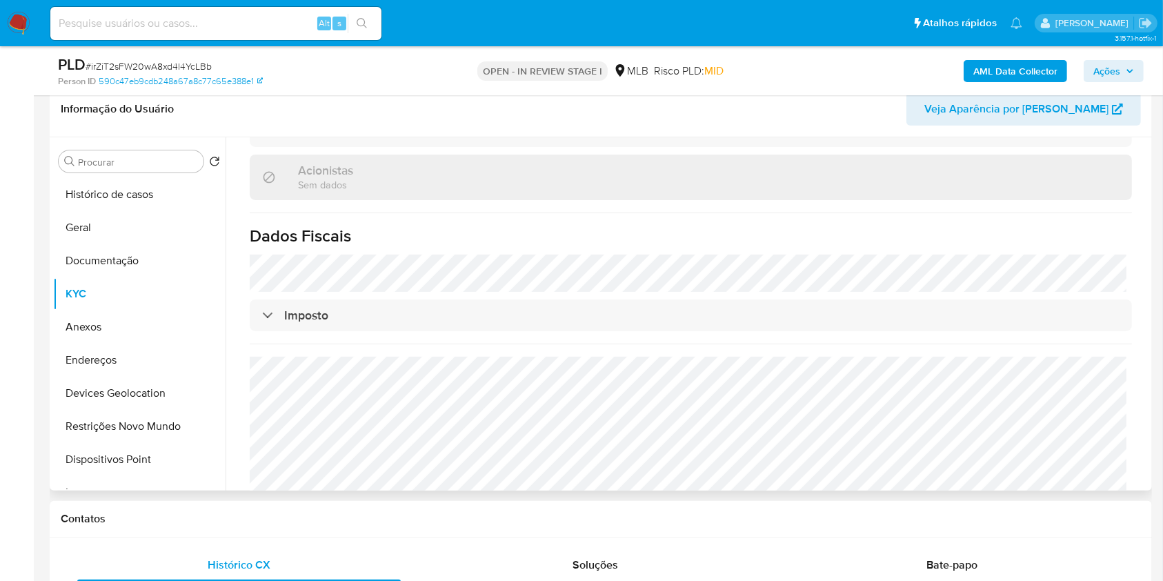
scroll to position [810, 0]
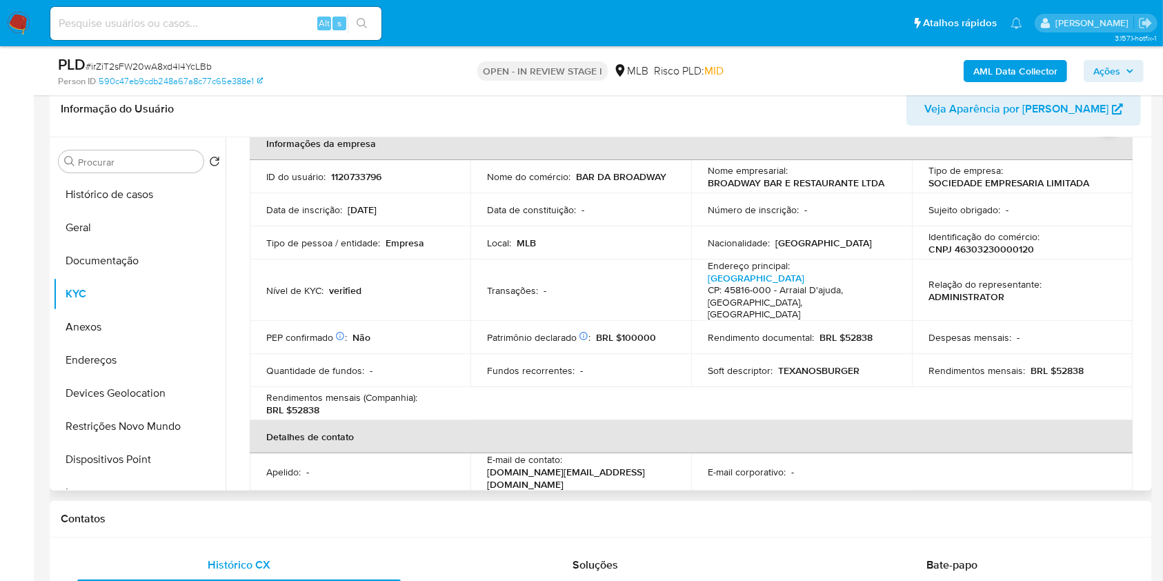
scroll to position [74, 0]
click at [596, 424] on th "Detalhes de contato" at bounding box center [691, 438] width 883 height 33
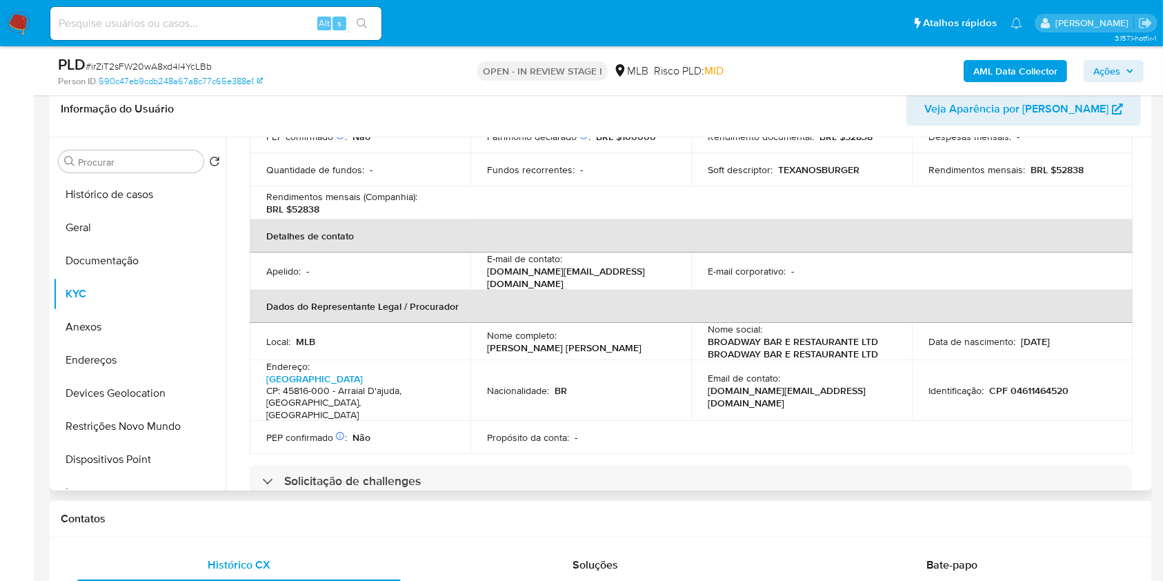
scroll to position [295, 0]
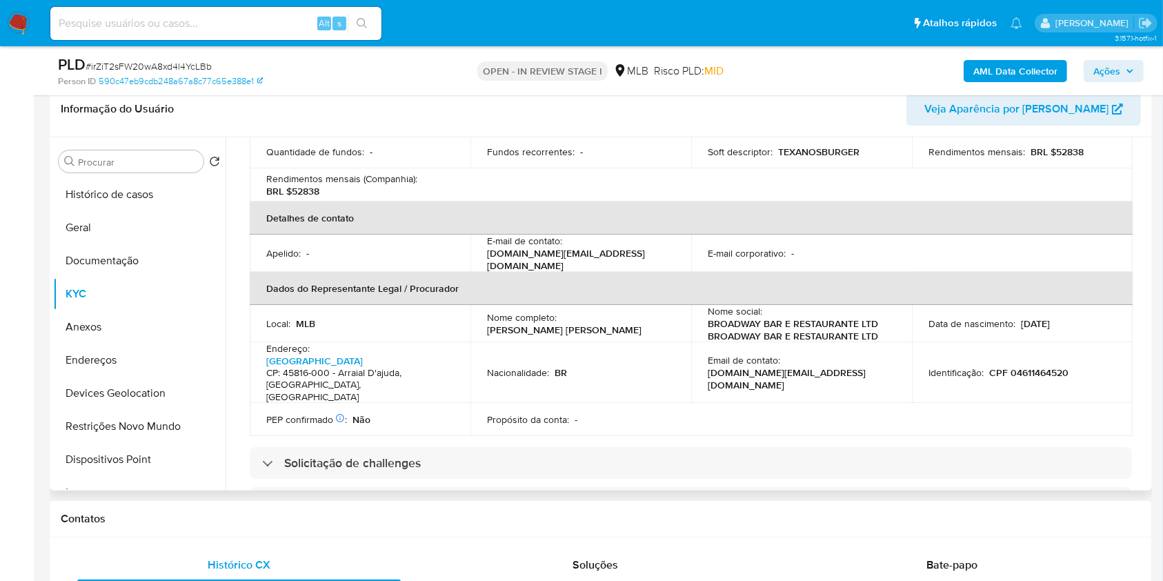
click at [1038, 342] on td "Identificação : CPF 04611464520" at bounding box center [1022, 372] width 221 height 61
click at [1041, 366] on p "CPF 04611464520" at bounding box center [1029, 372] width 79 height 12
copy p "04611464520"
click at [137, 257] on button "Documentação" at bounding box center [133, 260] width 161 height 33
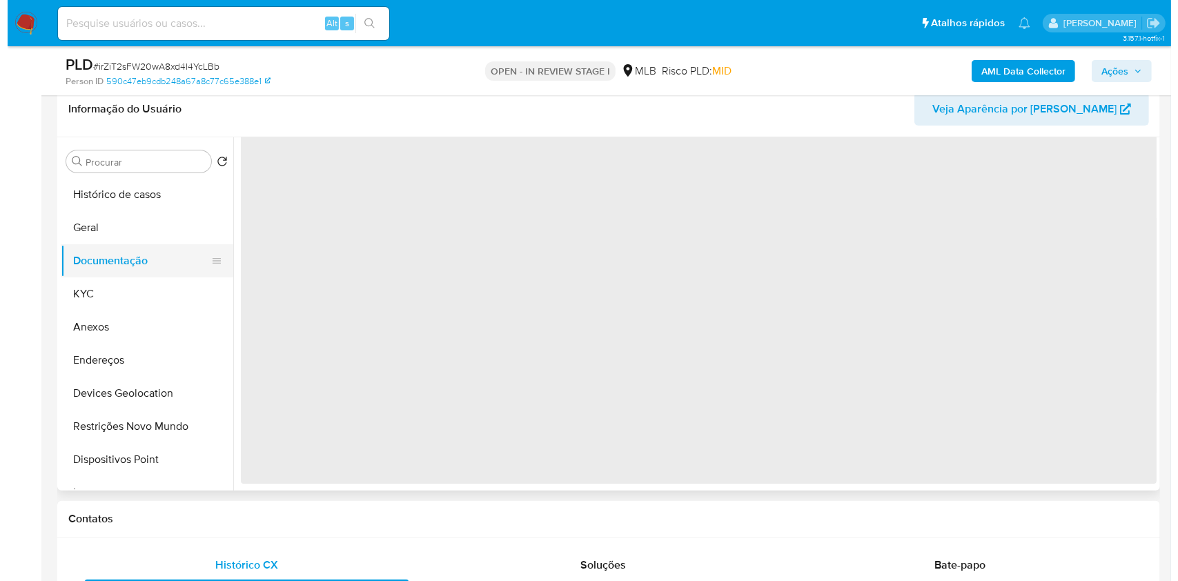
scroll to position [0, 0]
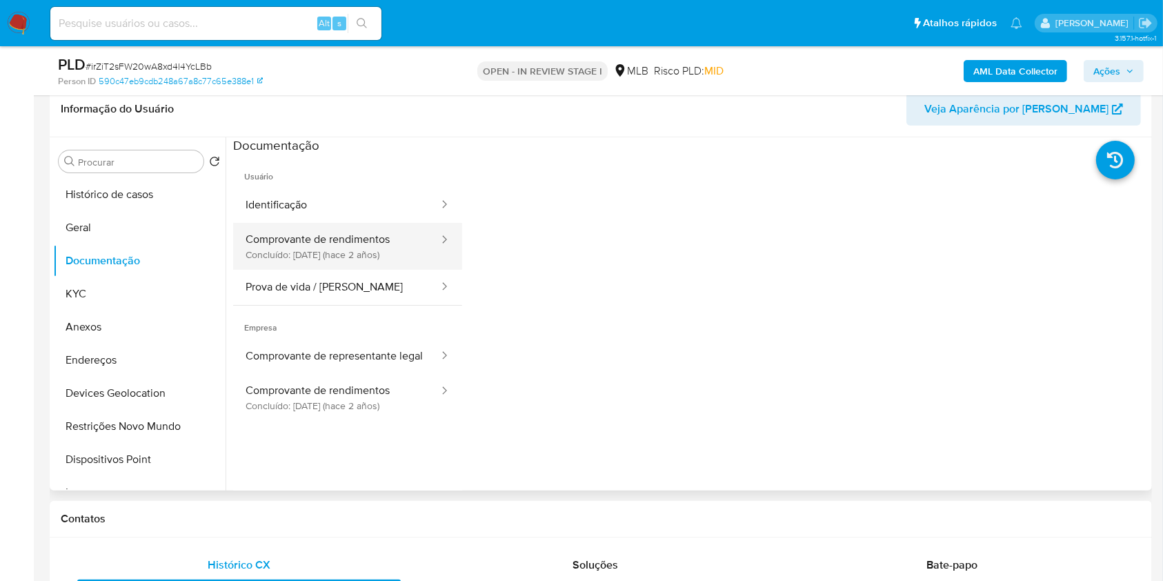
click at [375, 235] on button "Comprovante de rendimentos Concluído: 05/10/2023 (hace 2 años)" at bounding box center [336, 246] width 207 height 47
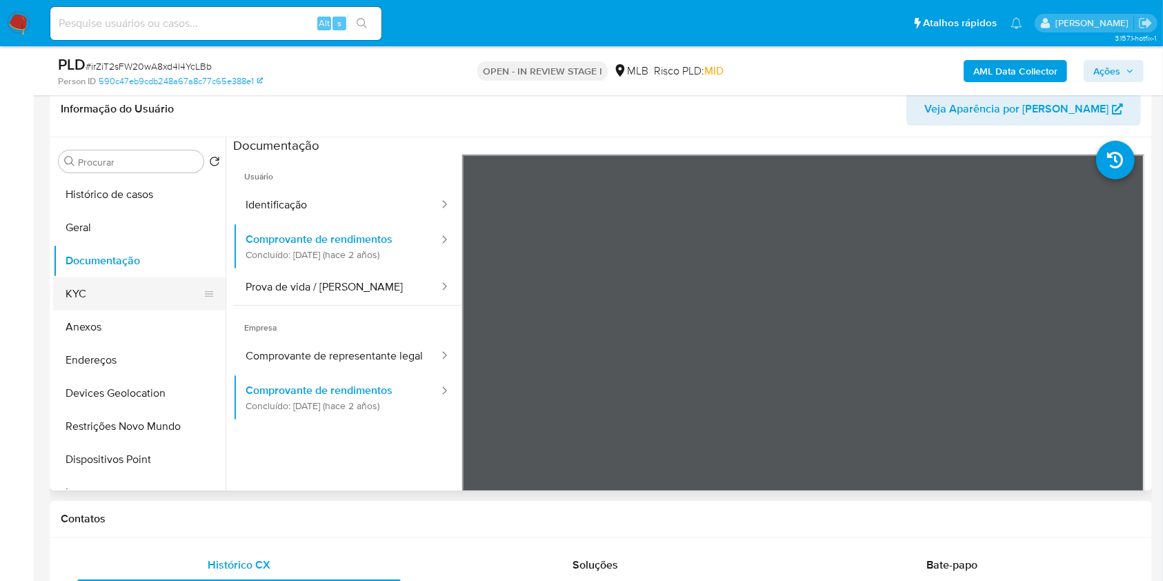
click at [152, 287] on button "KYC" at bounding box center [133, 293] width 161 height 33
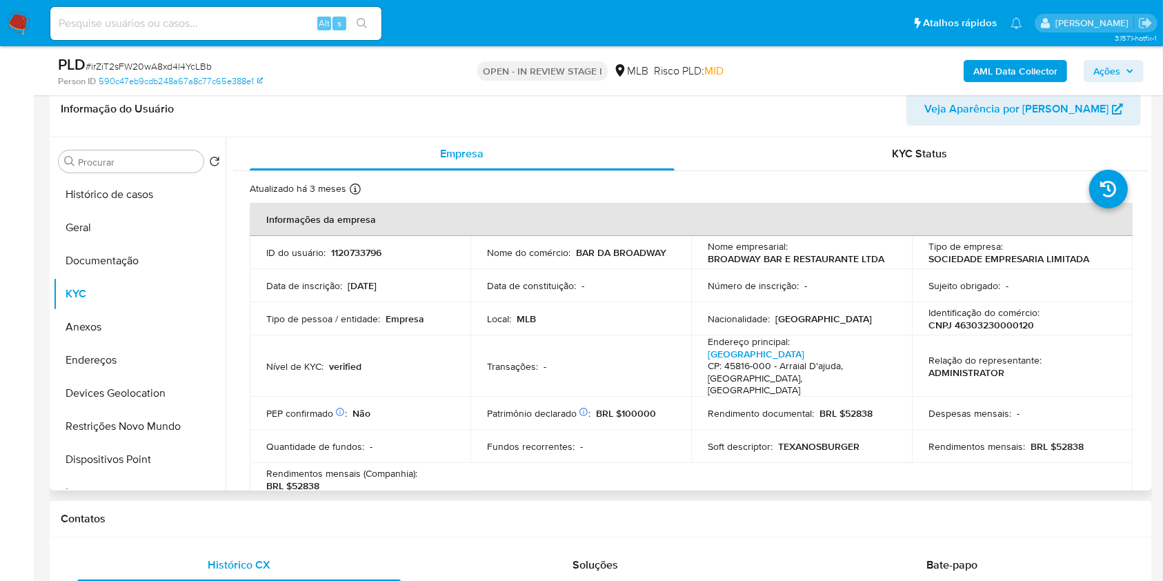
click at [1020, 328] on p "CNPJ 46303230000120" at bounding box center [982, 325] width 106 height 12
copy p "46303230000120"
click at [1015, 65] on b "AML Data Collector" at bounding box center [1016, 71] width 84 height 22
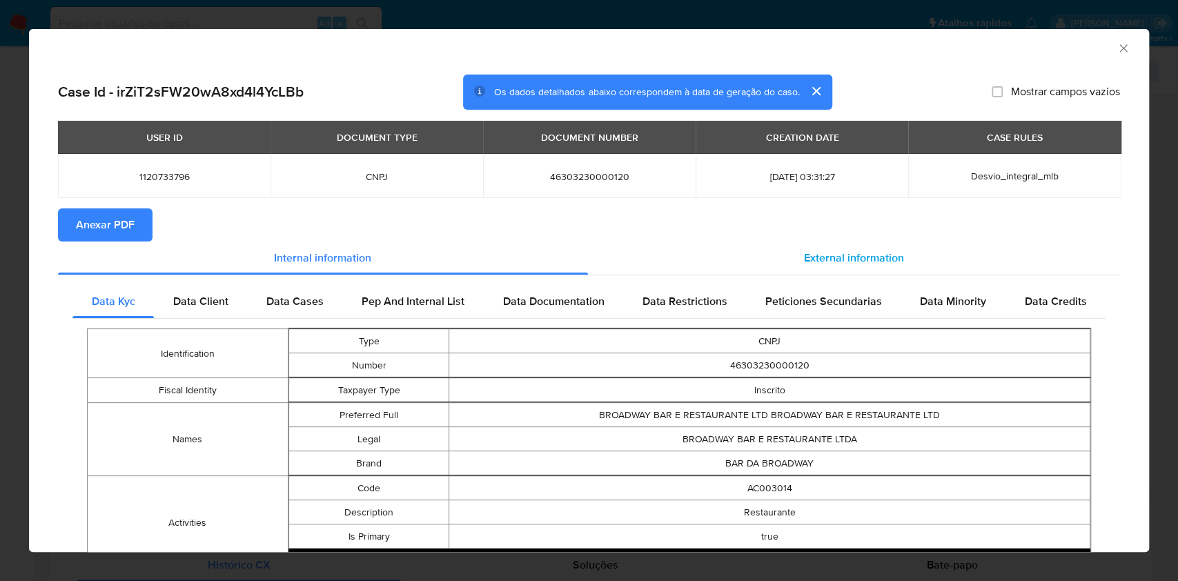
click at [881, 253] on span "External information" at bounding box center [854, 258] width 100 height 16
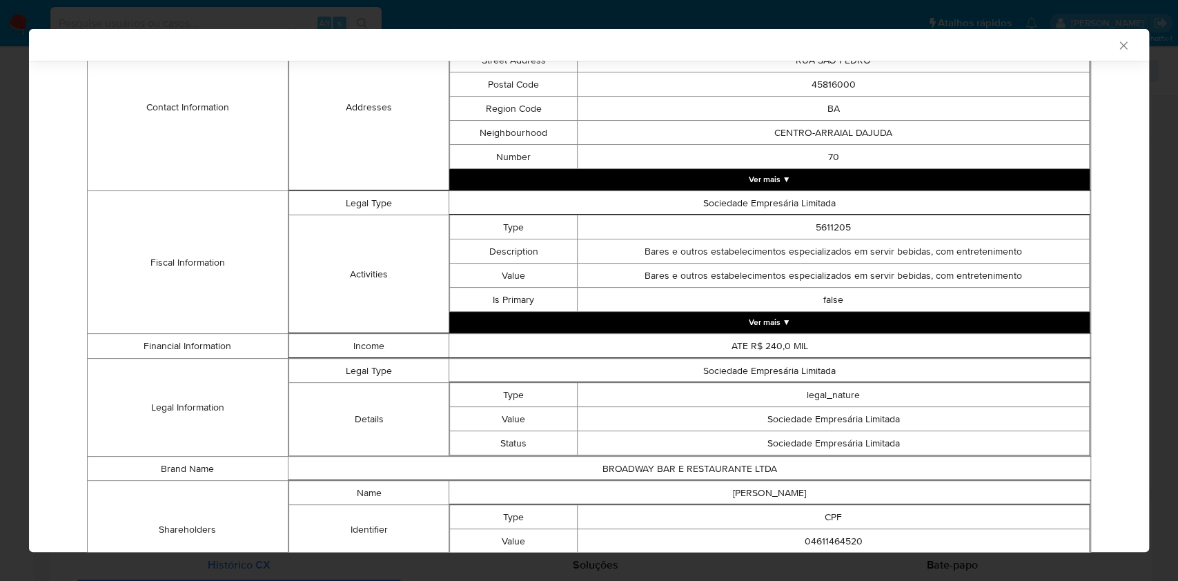
scroll to position [472, 0]
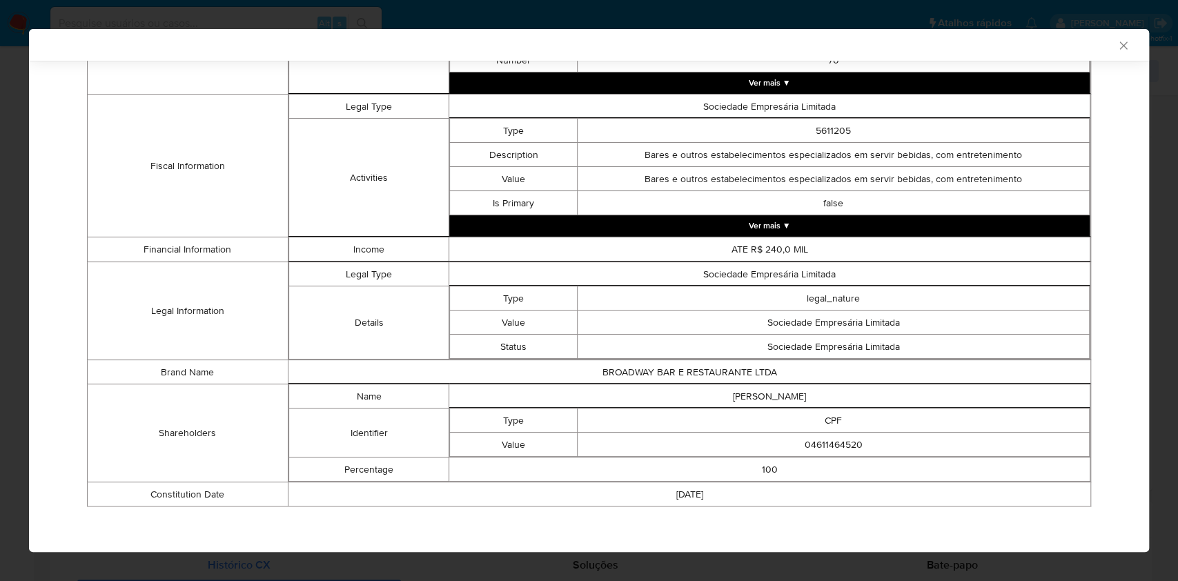
drag, startPoint x: 869, startPoint y: 388, endPoint x: 668, endPoint y: 396, distance: 201.0
click at [668, 396] on td "JOSE WANDERSON NAITZEL DE SOUZA" at bounding box center [769, 396] width 641 height 24
copy td "JOSE WANDERSON NAITZEL DE SOUZA"
click at [824, 438] on td "04611464520" at bounding box center [834, 445] width 512 height 24
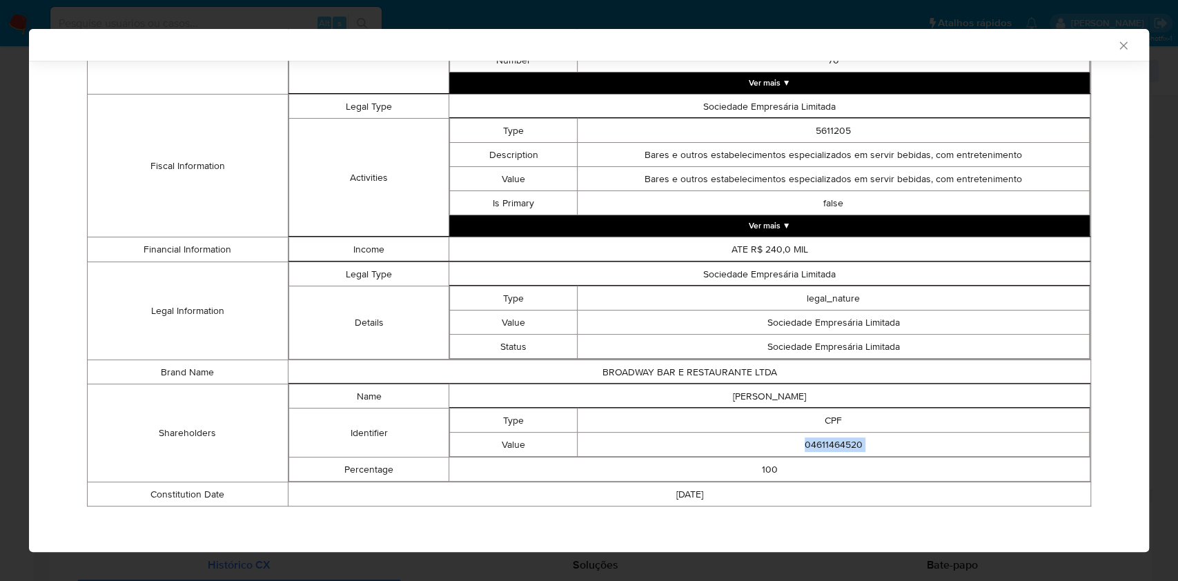
click at [824, 438] on td "04611464520" at bounding box center [834, 445] width 512 height 24
copy td "04611464520"
click at [696, 391] on td "JOSE WANDERSON NAITZEL DE SOUZA" at bounding box center [769, 396] width 641 height 24
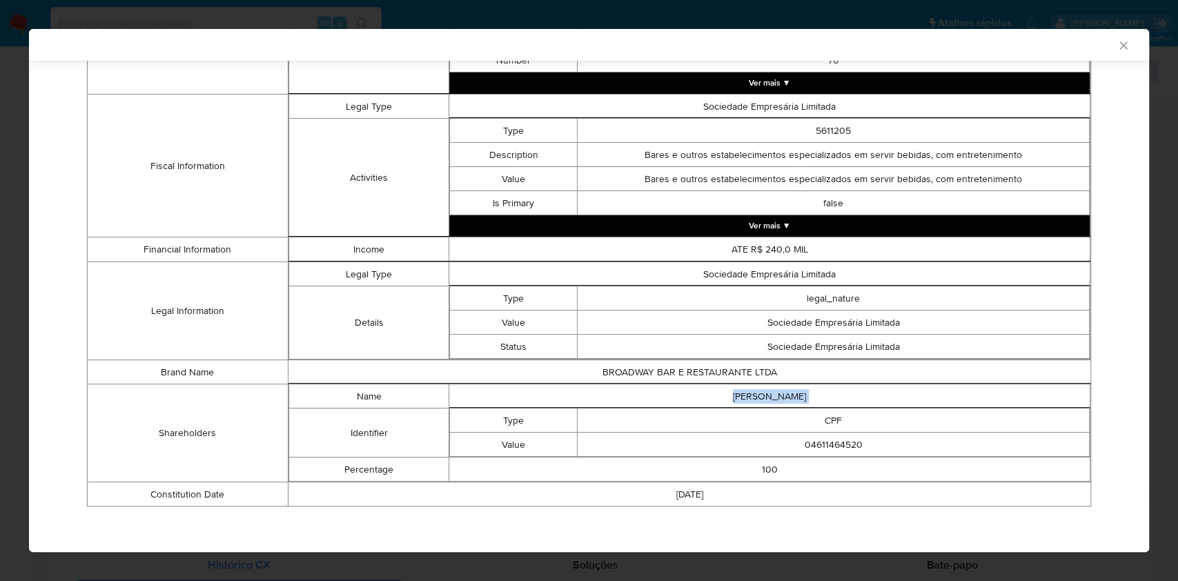
copy td "JOSE WANDERSON NAITZEL DE SOUZA"
click at [1119, 43] on icon "Fechar a janela" at bounding box center [1123, 45] width 8 height 8
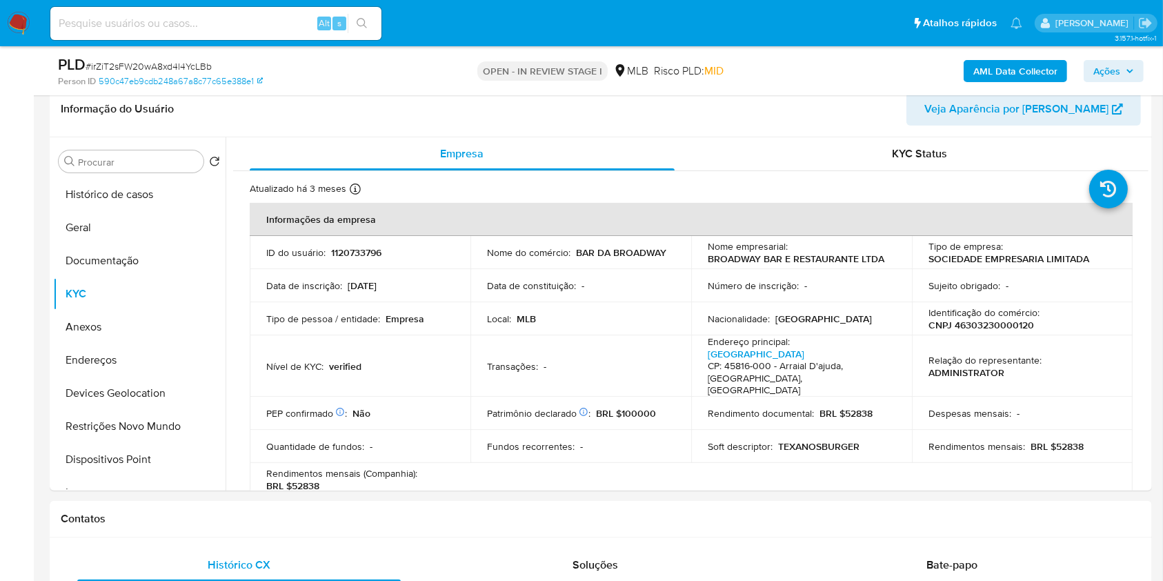
click at [1110, 66] on span "Ações" at bounding box center [1107, 71] width 27 height 22
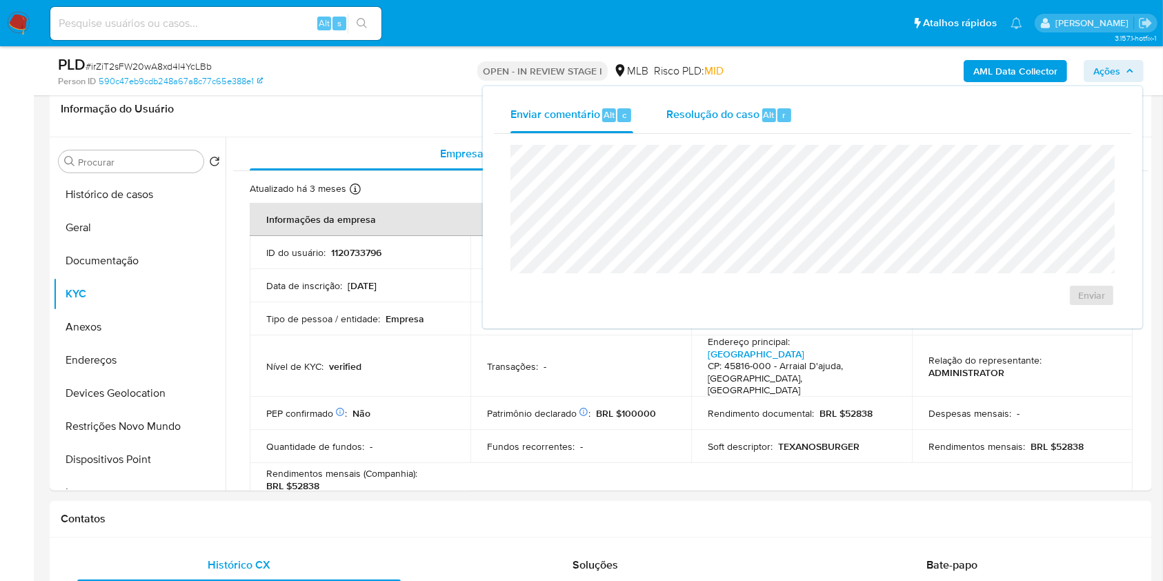
click at [727, 105] on div "Resolução do caso Alt r" at bounding box center [730, 115] width 126 height 36
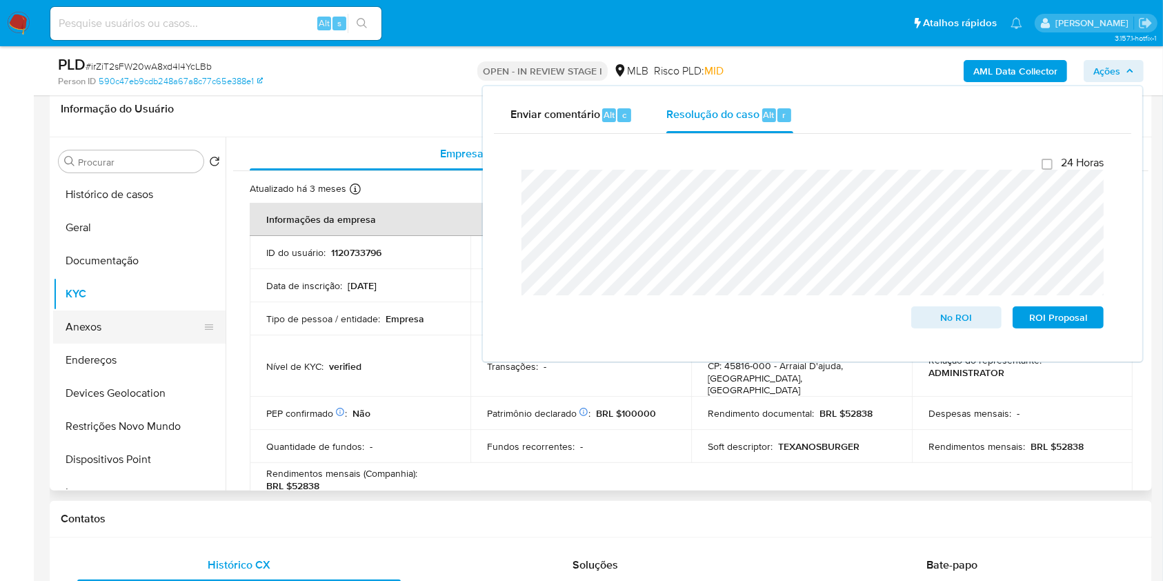
click at [121, 315] on button "Anexos" at bounding box center [133, 327] width 161 height 33
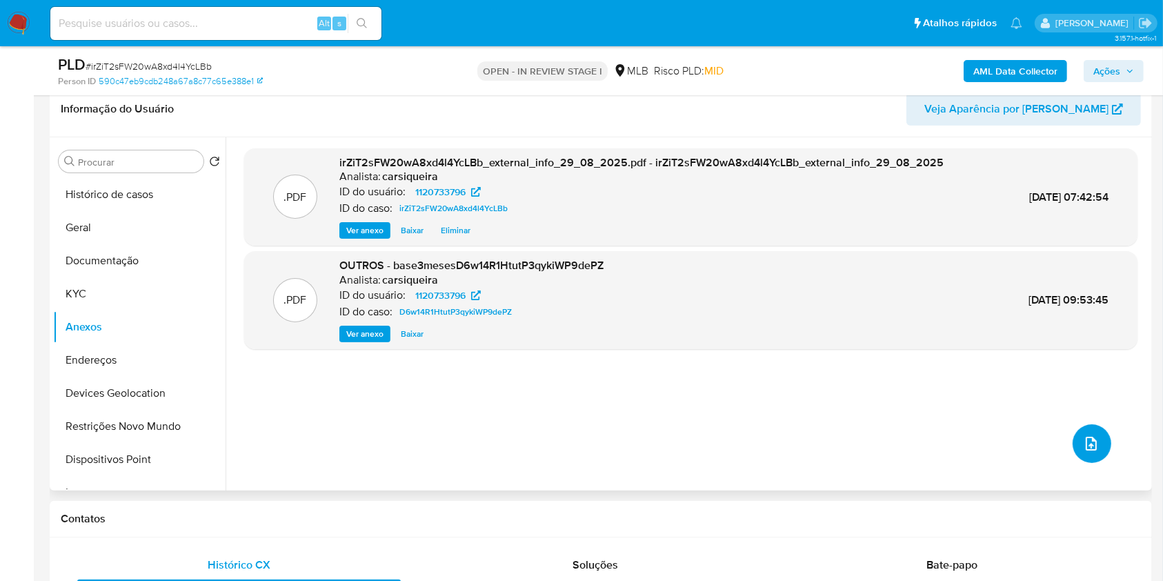
click at [1086, 442] on icon "upload-file" at bounding box center [1091, 444] width 11 height 14
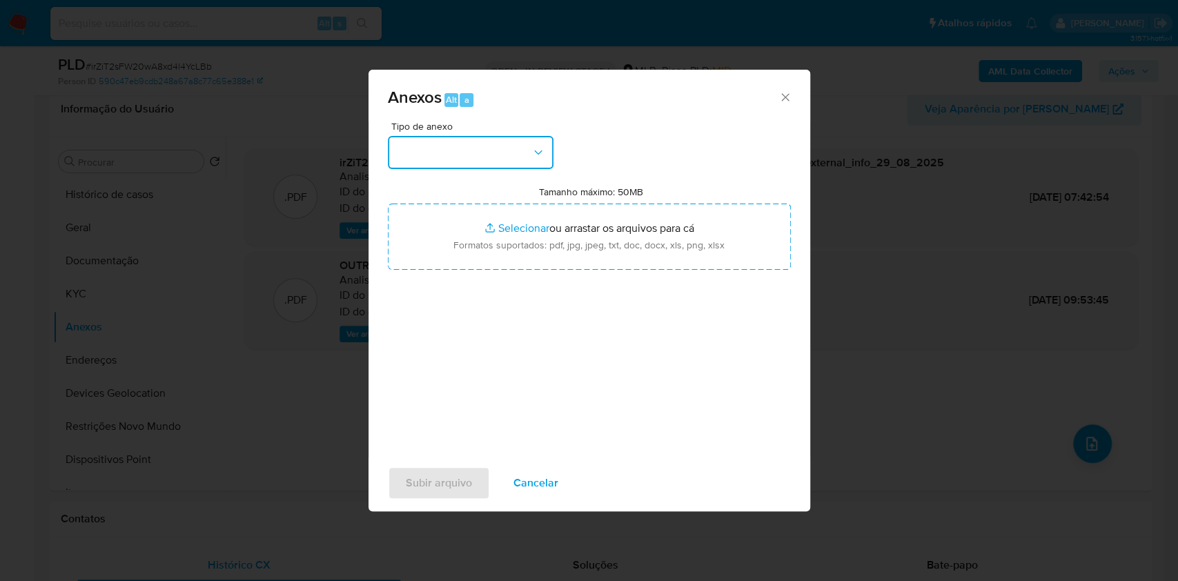
click at [446, 159] on button "button" at bounding box center [471, 152] width 166 height 33
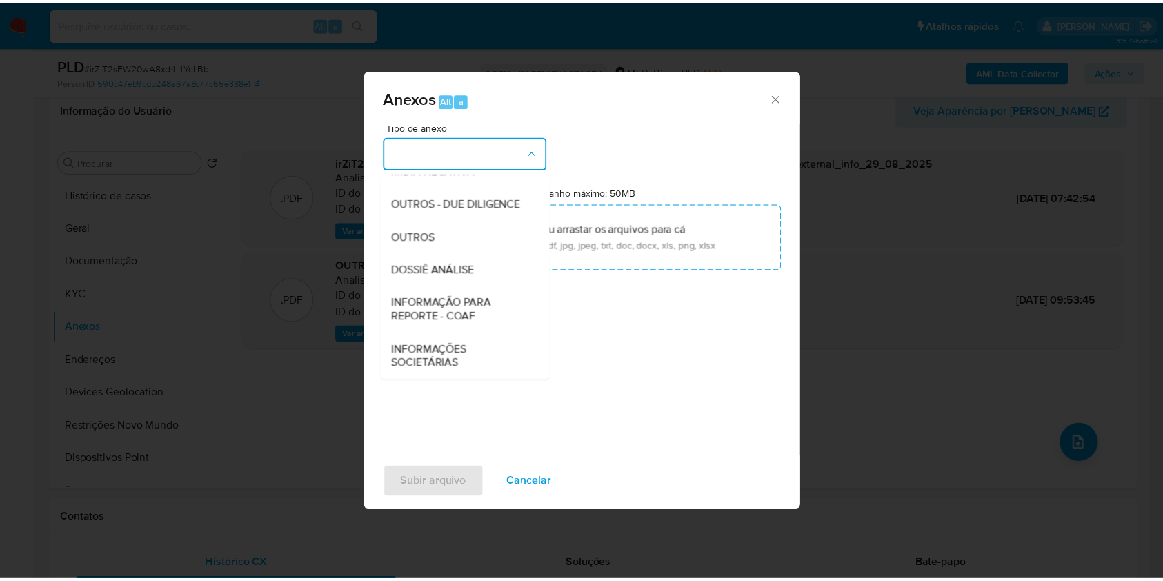
scroll to position [212, 0]
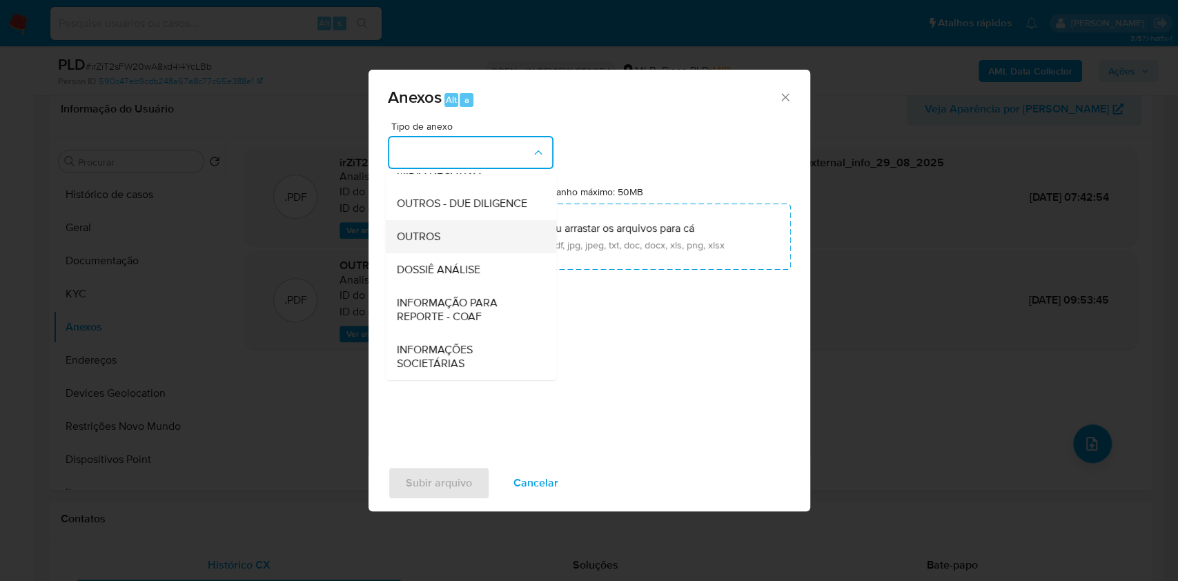
click at [431, 230] on span "OUTROS" at bounding box center [417, 237] width 43 height 14
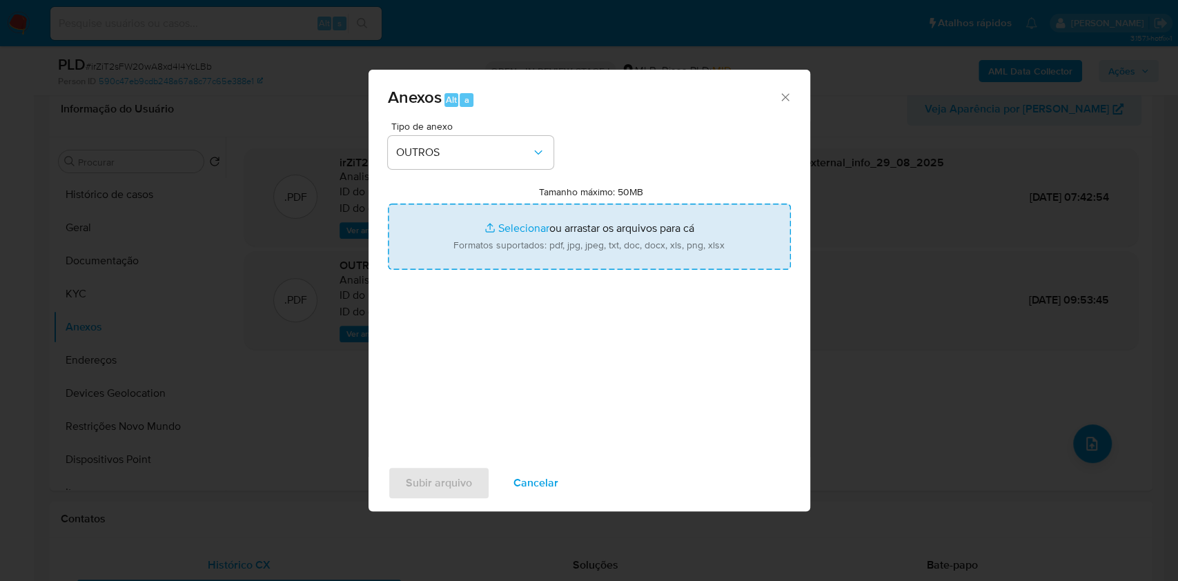
click at [513, 230] on input "Tamanho máximo: 50MB Selecionar arquivos" at bounding box center [589, 237] width 403 height 66
type input "C:\fakepath\Mulan 1120733796_2025_08_28_17_38_10.xlsx"
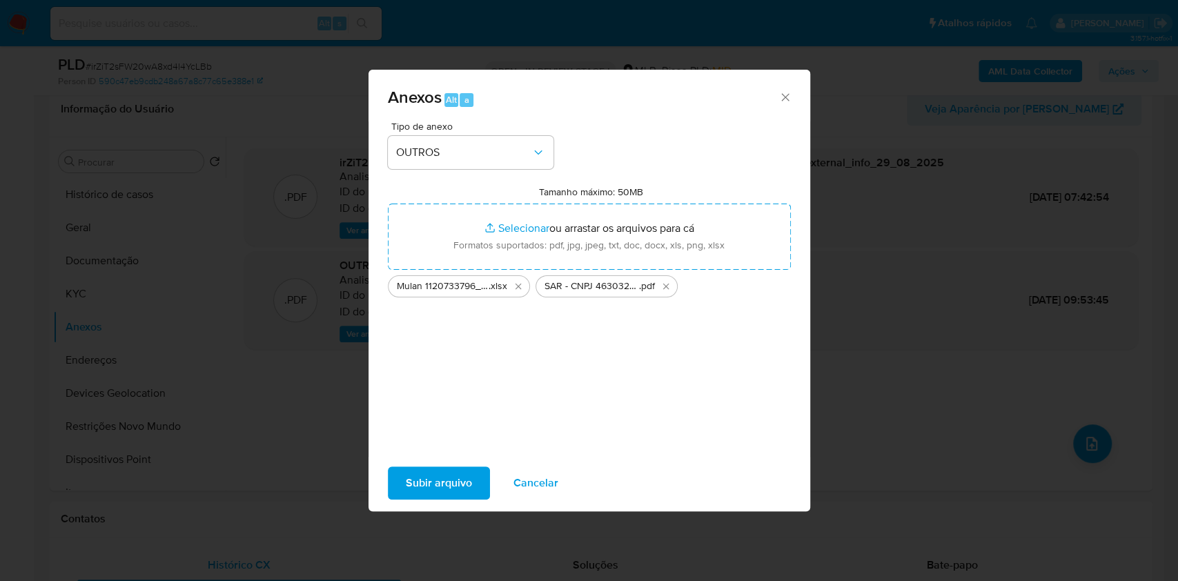
click at [434, 491] on span "Subir arquivo" at bounding box center [439, 483] width 66 height 30
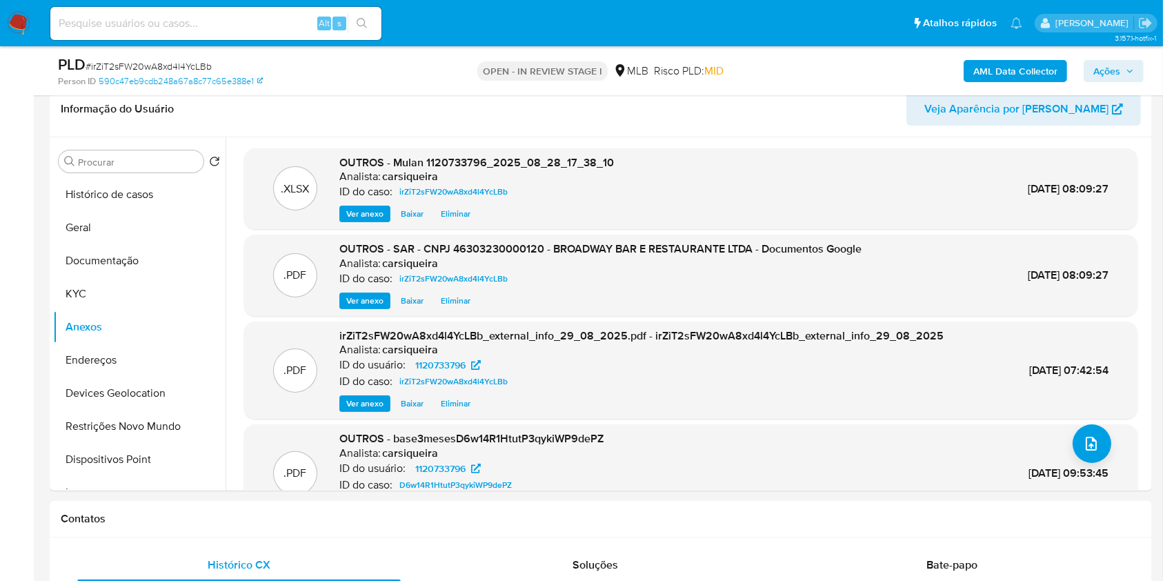
click at [1112, 68] on span "Ações" at bounding box center [1107, 71] width 27 height 22
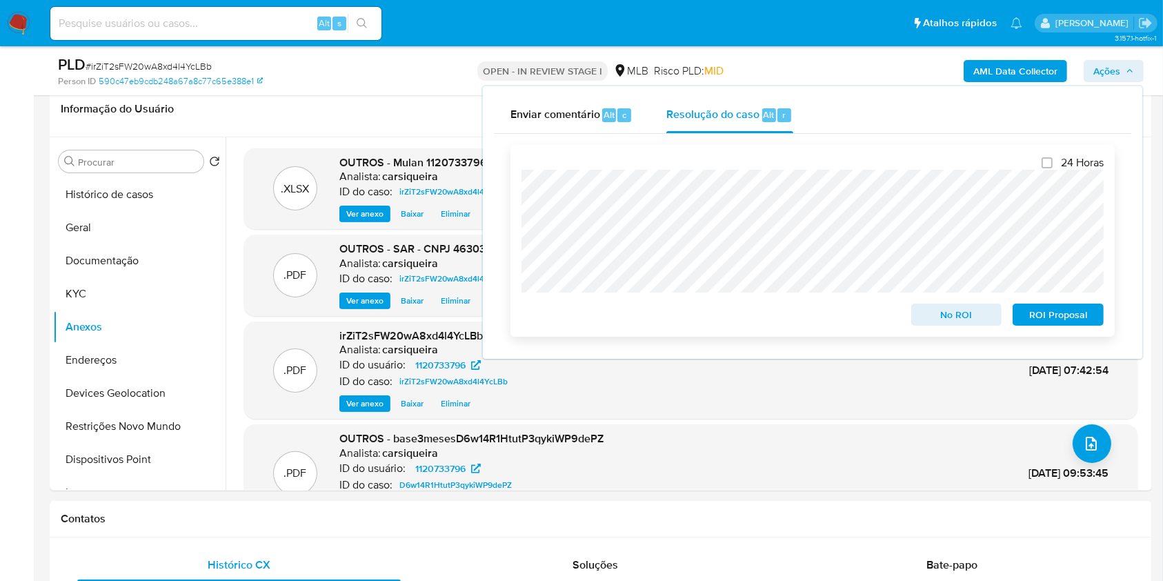
click at [1060, 323] on span "ROI Proposal" at bounding box center [1059, 314] width 72 height 19
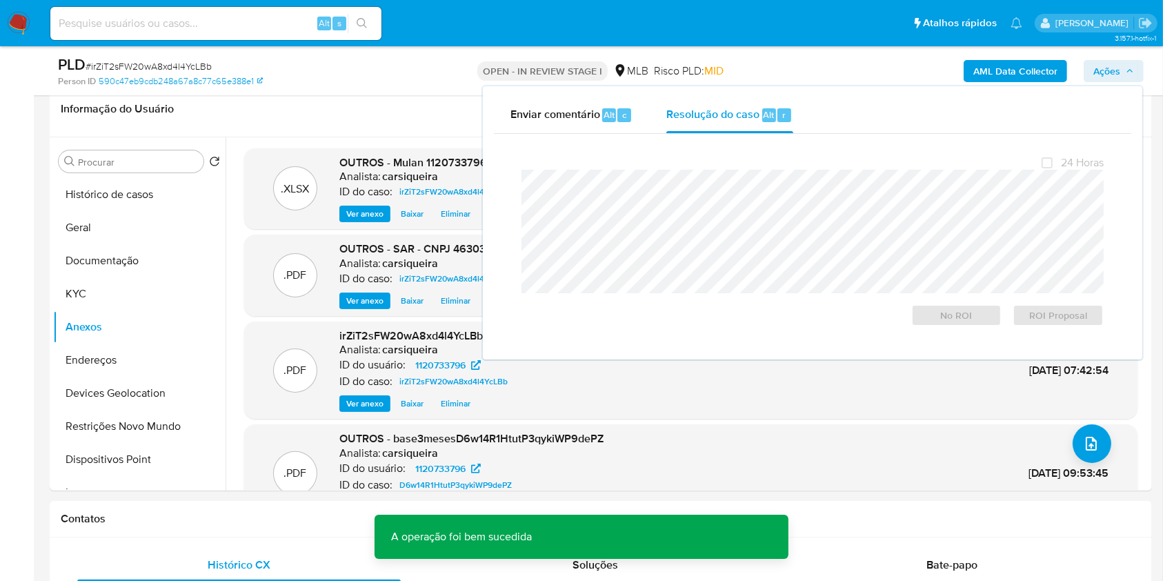
click at [144, 64] on span "# irZiT2sFW20wA8xd4l4YcLBb" at bounding box center [149, 66] width 126 height 14
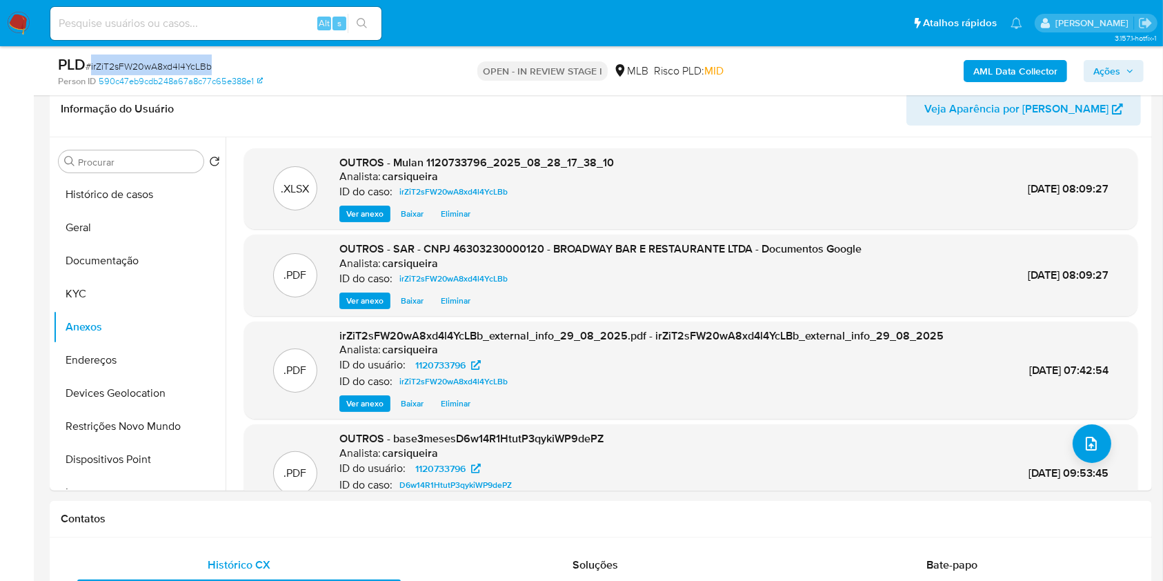
click at [144, 64] on span "# irZiT2sFW20wA8xd4l4YcLBb" at bounding box center [149, 66] width 126 height 14
copy span "irZiT2sFW20wA8xd4l4YcLBb"
click at [1107, 67] on span "Ações" at bounding box center [1107, 71] width 27 height 22
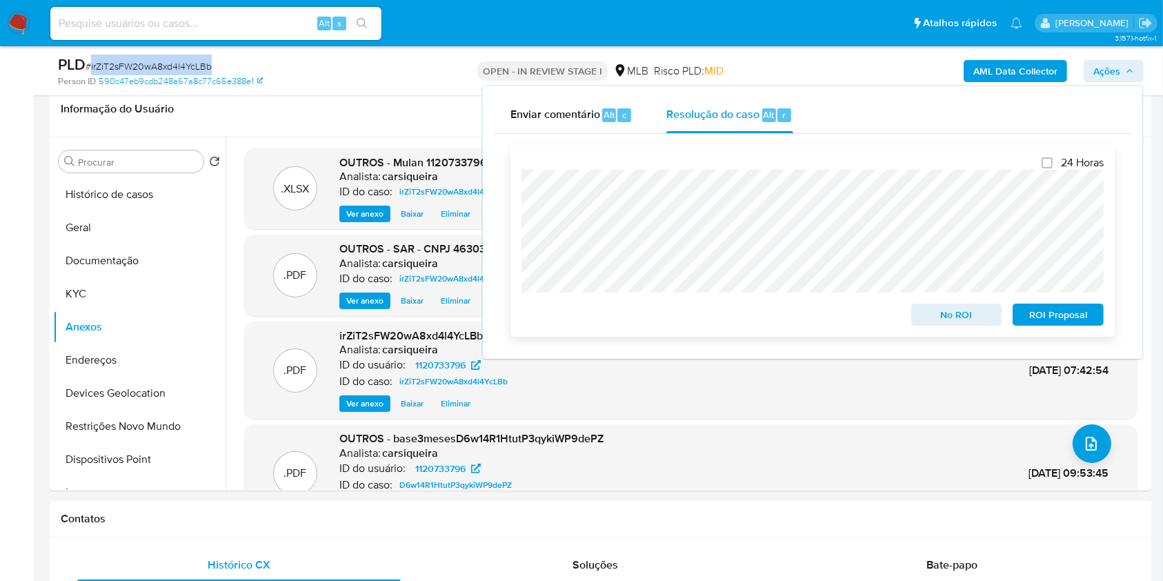
click at [1076, 314] on span "ROI Proposal" at bounding box center [1059, 314] width 72 height 19
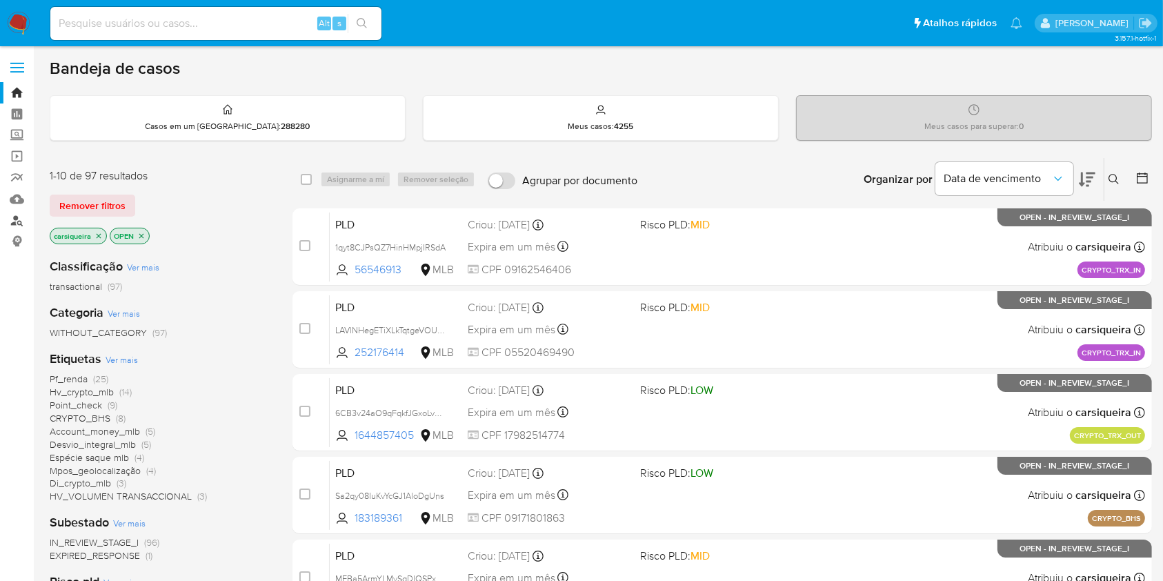
click at [23, 217] on link "Localizador de pessoas" at bounding box center [82, 220] width 164 height 21
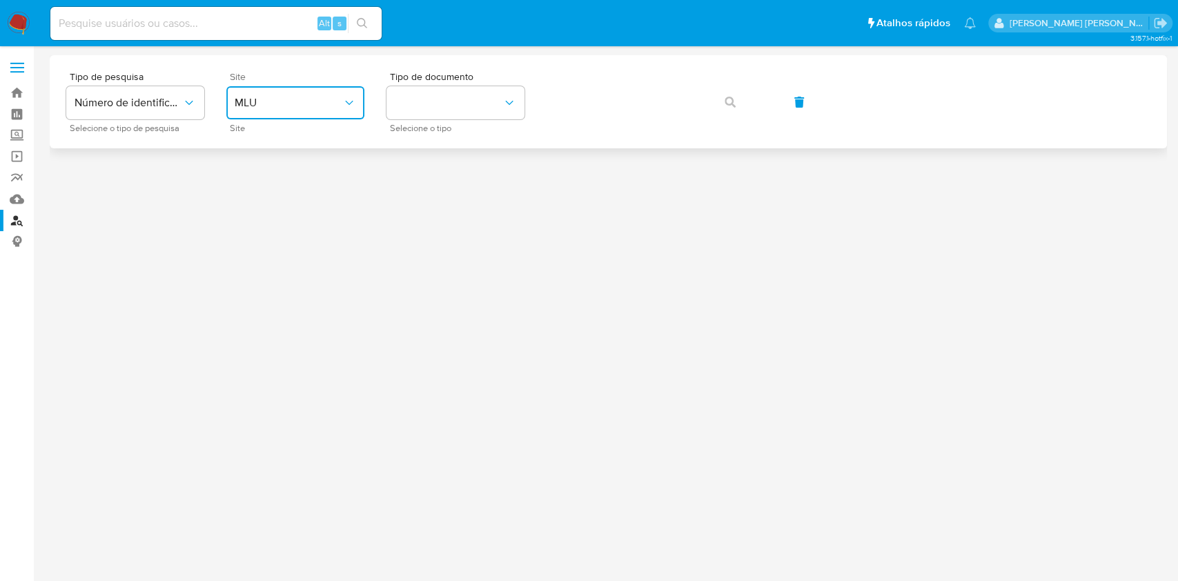
click at [289, 100] on span "MLU" at bounding box center [289, 103] width 108 height 14
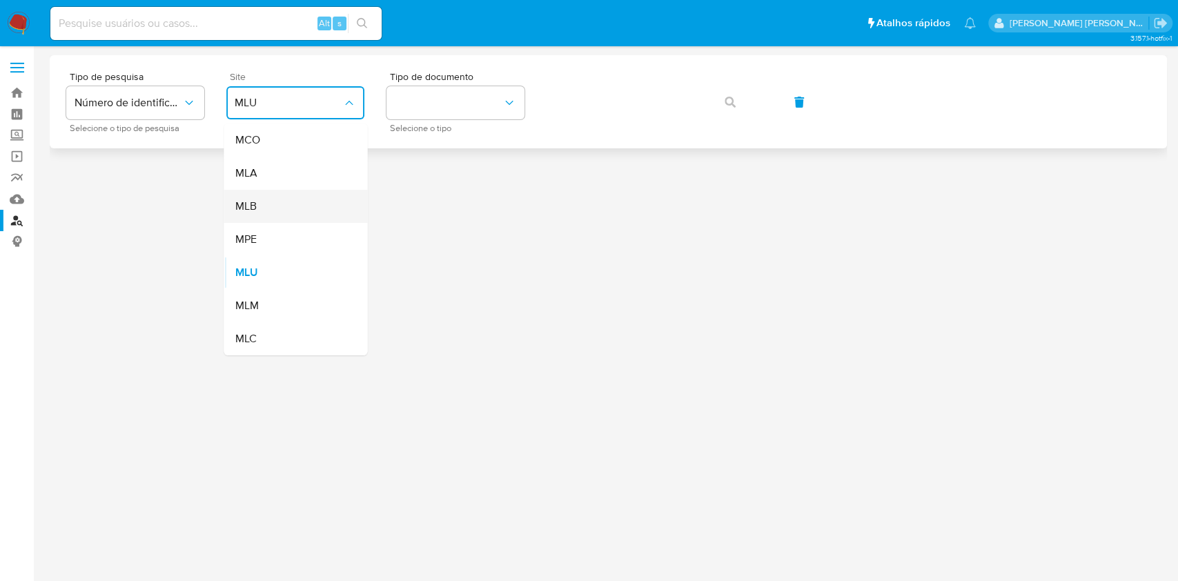
click at [325, 203] on div "MLB" at bounding box center [291, 206] width 113 height 33
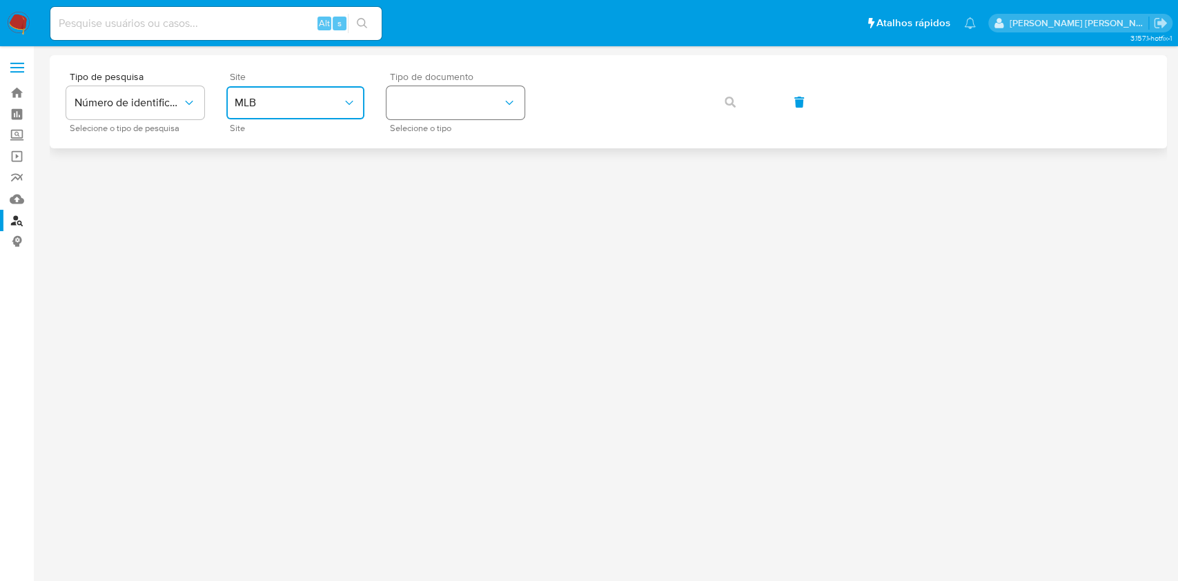
click at [479, 104] on button "identificationType" at bounding box center [455, 102] width 138 height 33
click at [480, 190] on div "CPF CPF" at bounding box center [451, 193] width 113 height 47
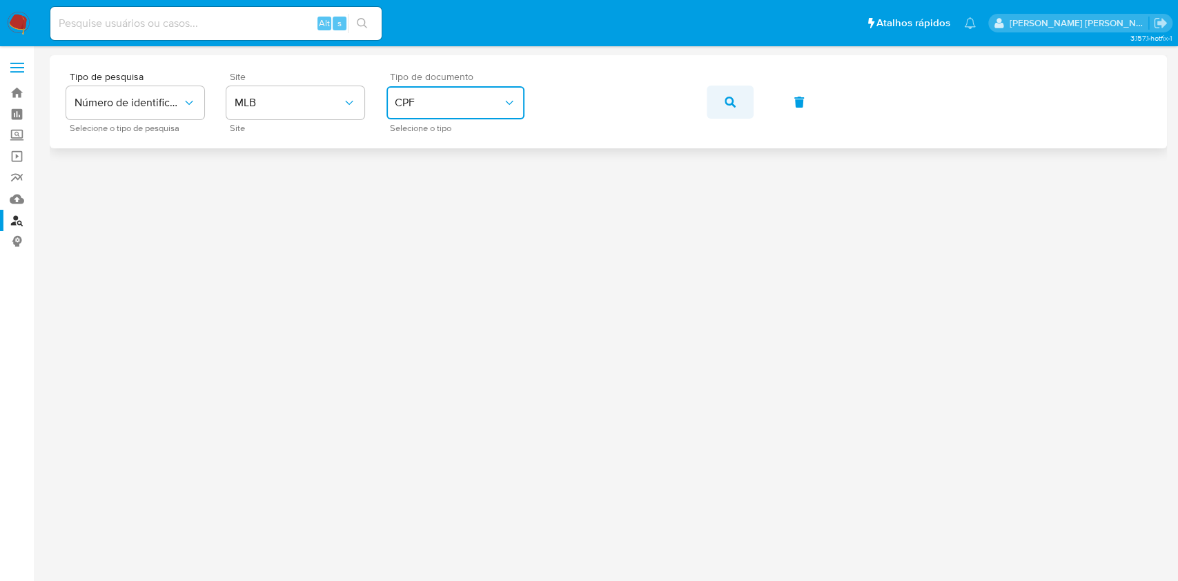
click at [726, 93] on span "button" at bounding box center [730, 102] width 11 height 30
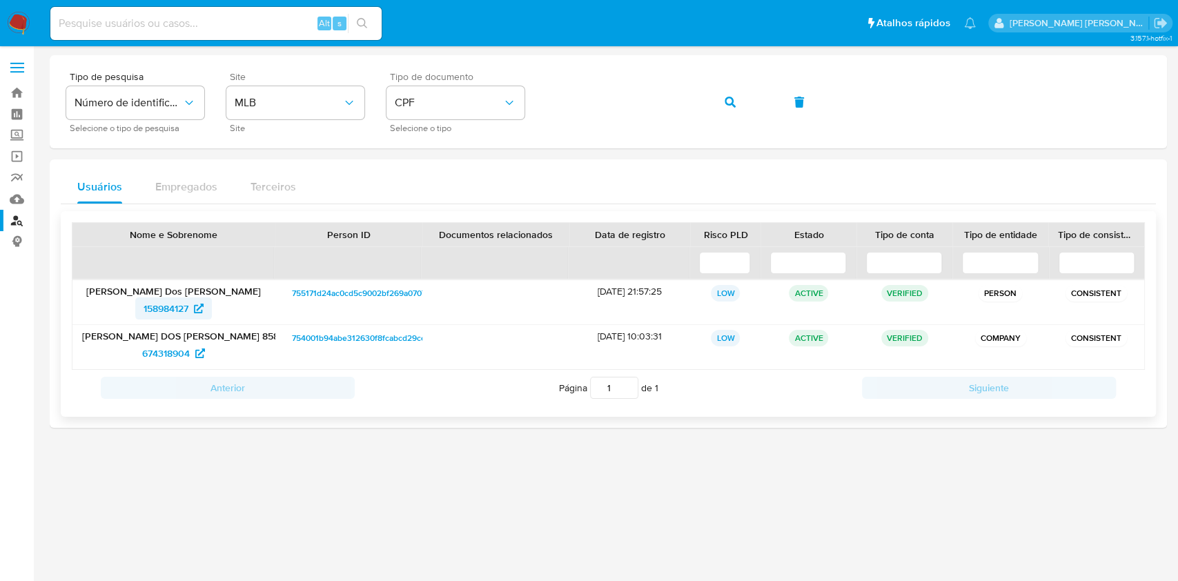
click at [167, 312] on span "158984127" at bounding box center [166, 308] width 45 height 22
click at [180, 351] on span "674318904" at bounding box center [166, 353] width 48 height 22
click at [458, 89] on button "CPF" at bounding box center [455, 102] width 138 height 33
click at [456, 143] on div "CNPJ CNPJ" at bounding box center [451, 147] width 113 height 47
click at [731, 90] on span "button" at bounding box center [730, 102] width 11 height 30
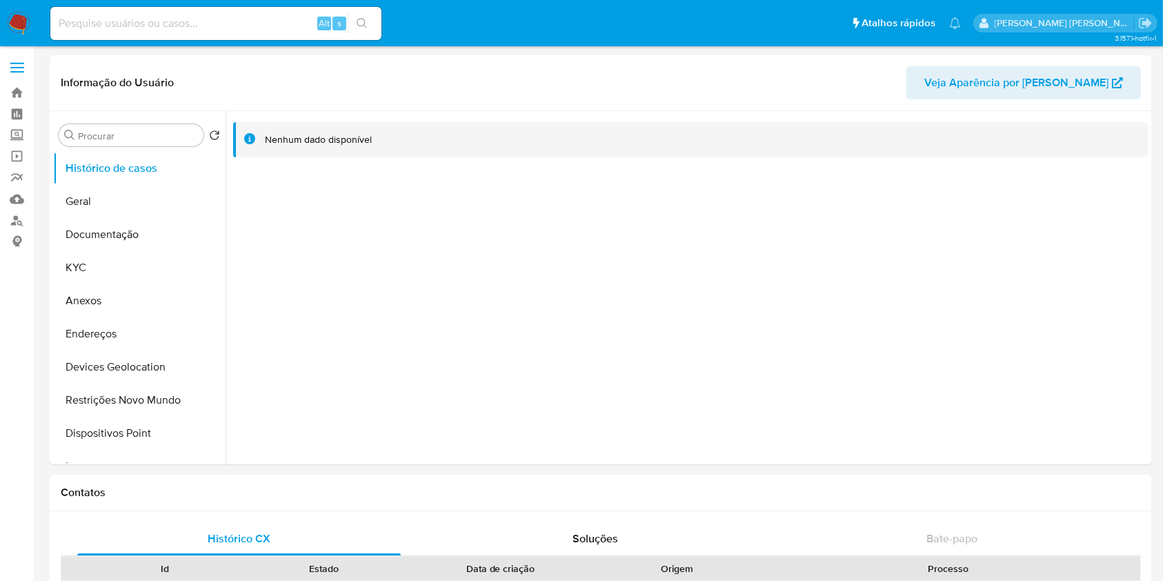
select select "10"
click at [146, 266] on button "KYC" at bounding box center [133, 267] width 161 height 33
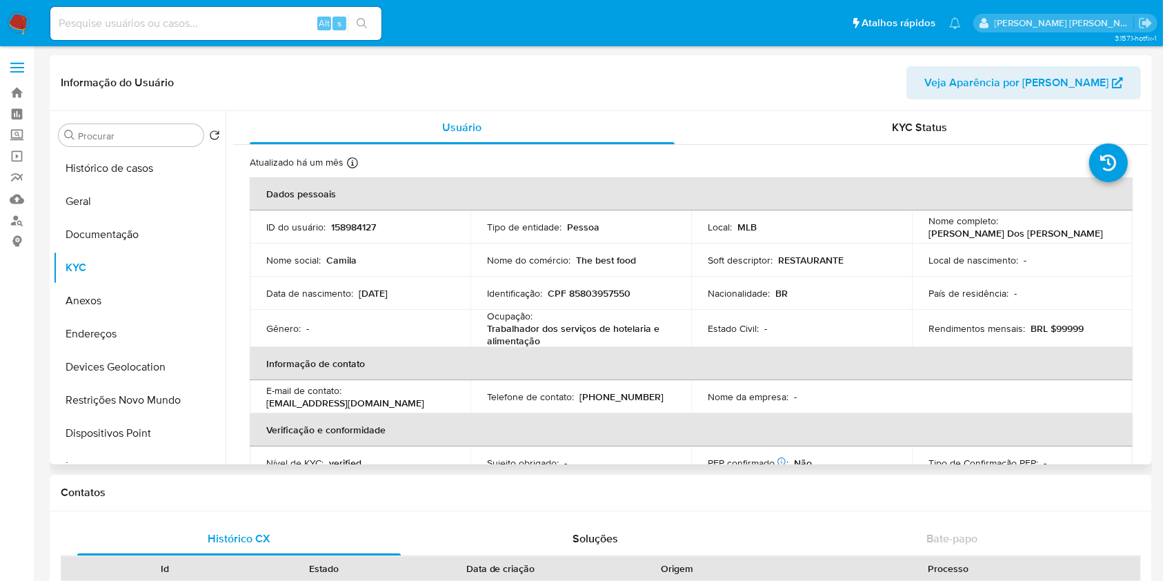
click at [421, 345] on td "Gênero : -" at bounding box center [360, 328] width 221 height 37
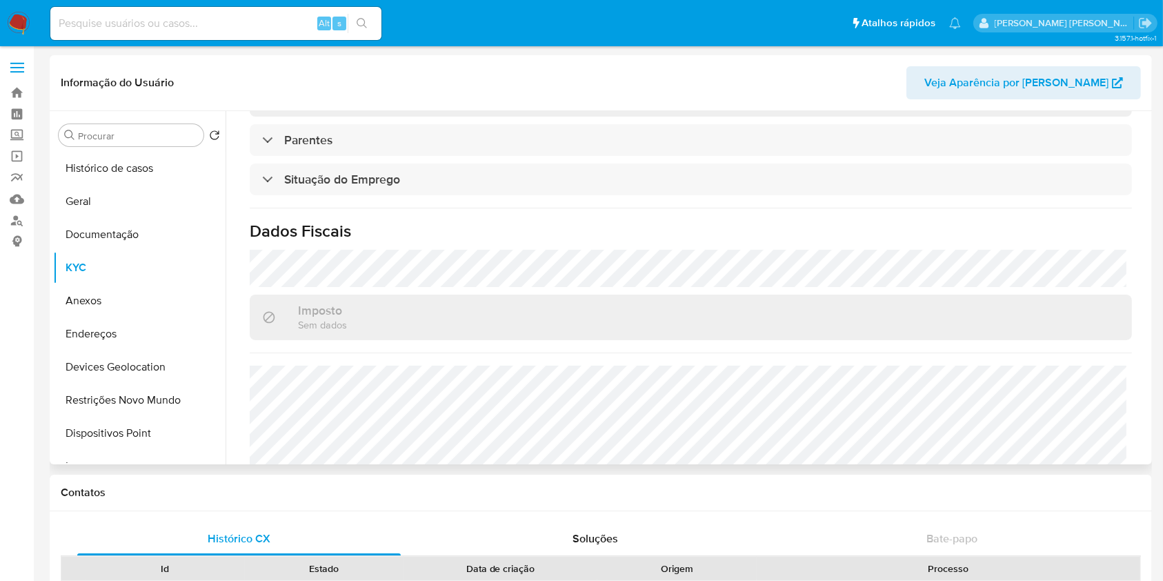
scroll to position [589, 0]
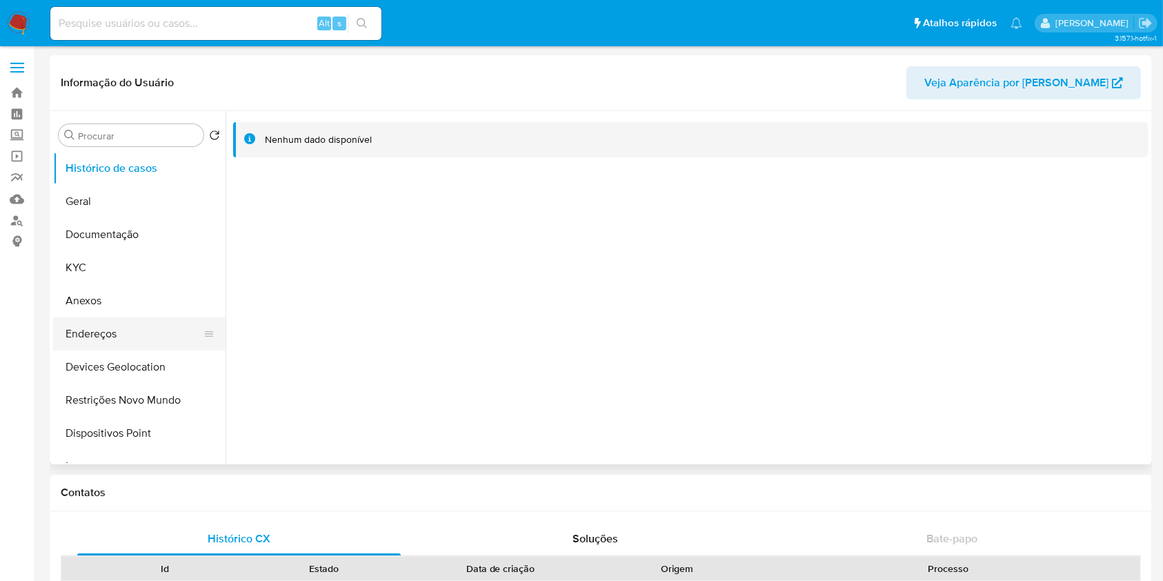
select select "10"
click at [104, 275] on button "KYC" at bounding box center [133, 267] width 161 height 33
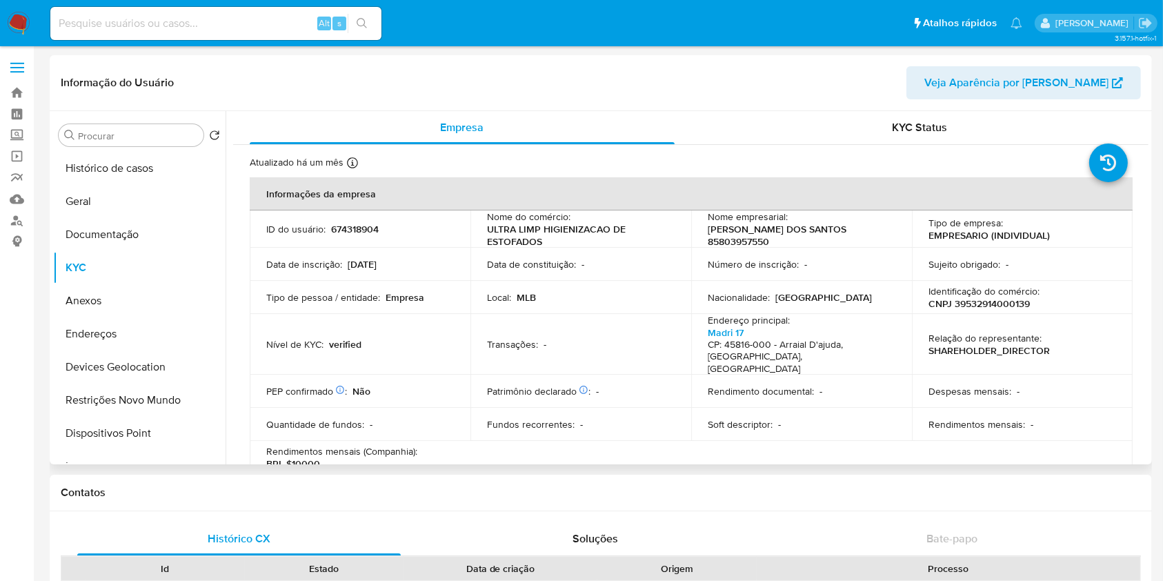
click at [436, 385] on div "PEP confirmado Obtido de listas internas : Não" at bounding box center [360, 391] width 188 height 12
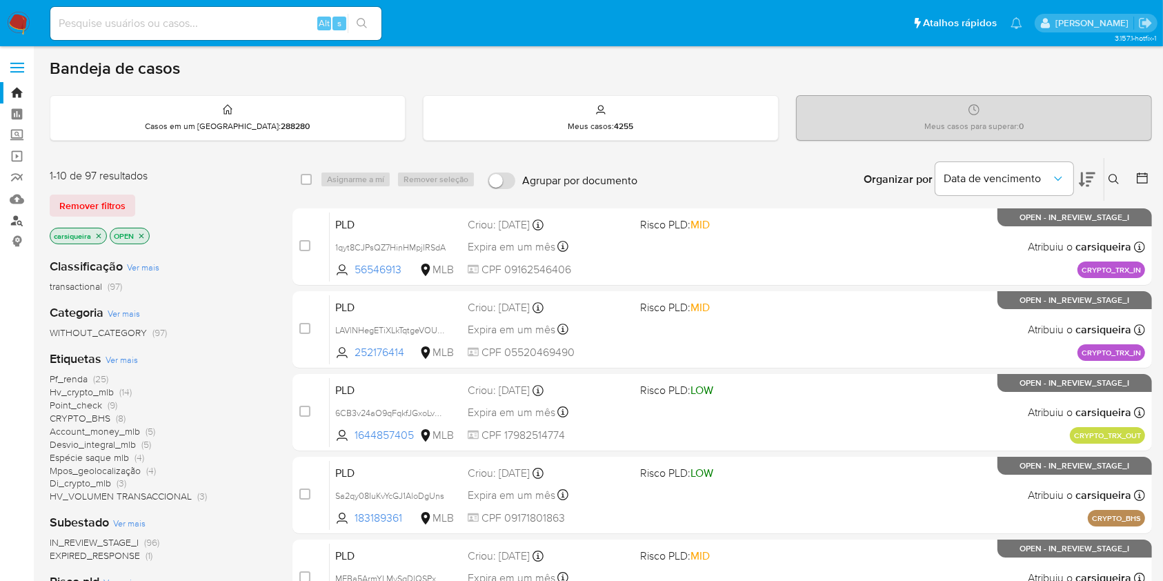
click at [19, 217] on link "Localizador de pessoas" at bounding box center [82, 220] width 164 height 21
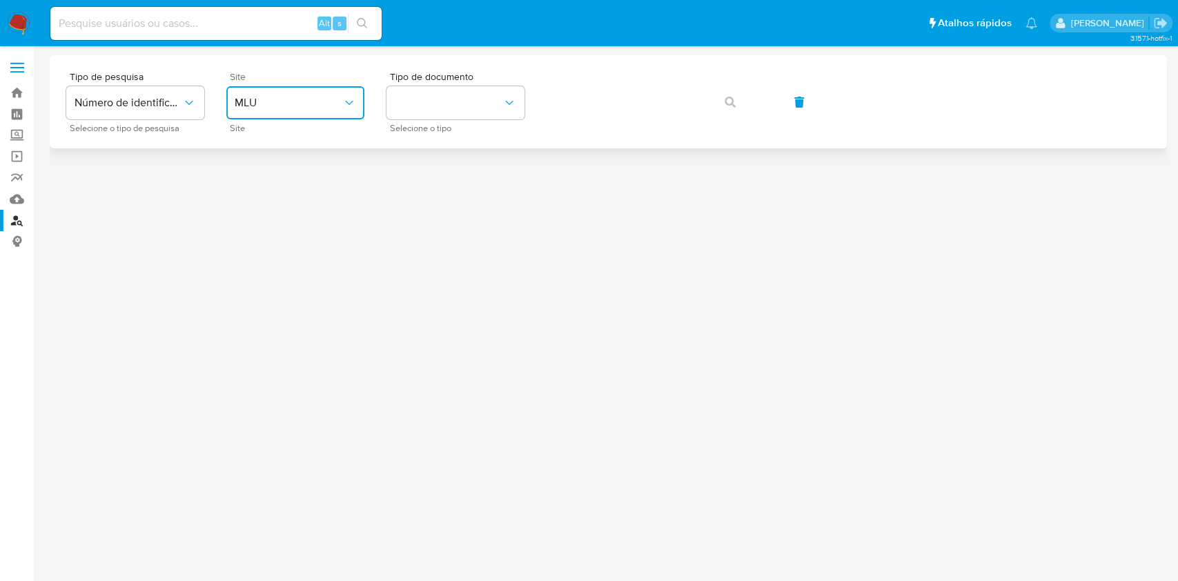
click at [311, 108] on span "MLU" at bounding box center [289, 103] width 108 height 14
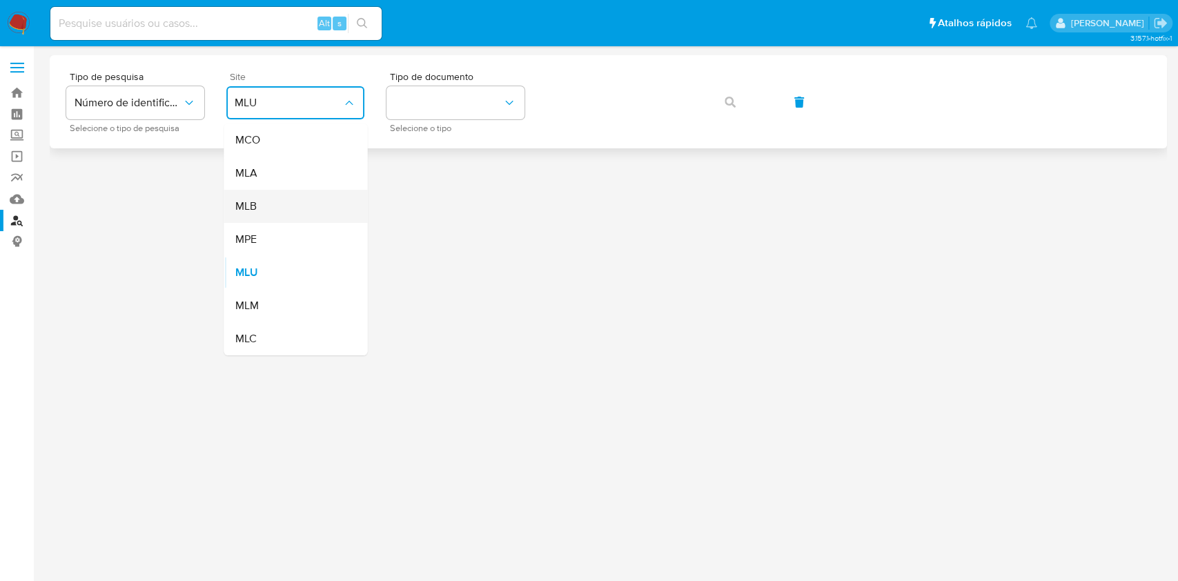
click at [321, 197] on div "MLB" at bounding box center [291, 206] width 113 height 33
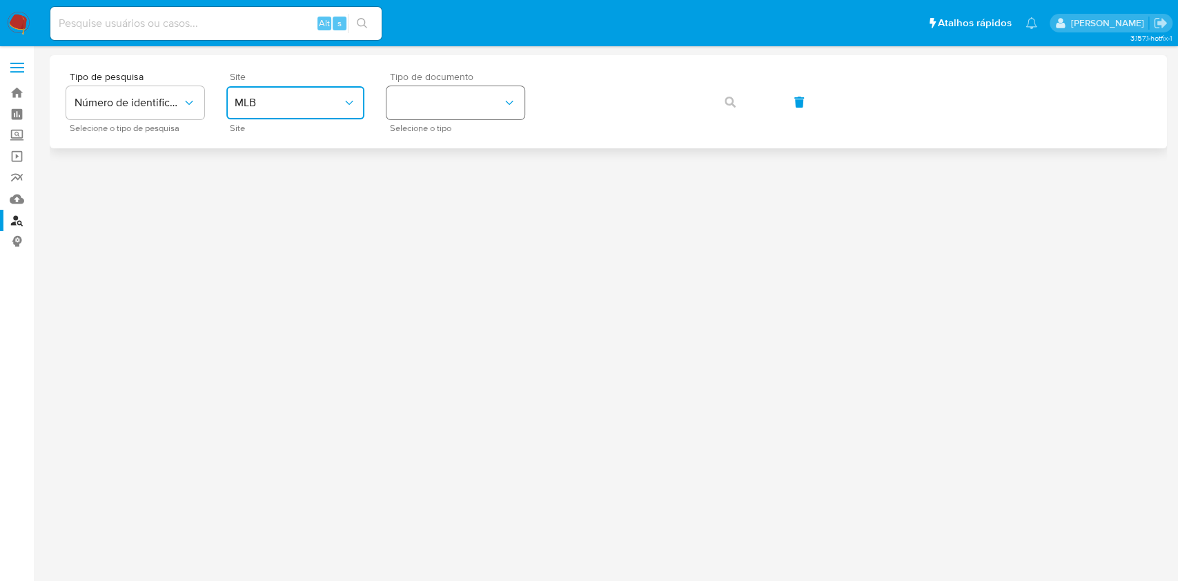
click at [475, 101] on button "identificationType" at bounding box center [455, 102] width 138 height 33
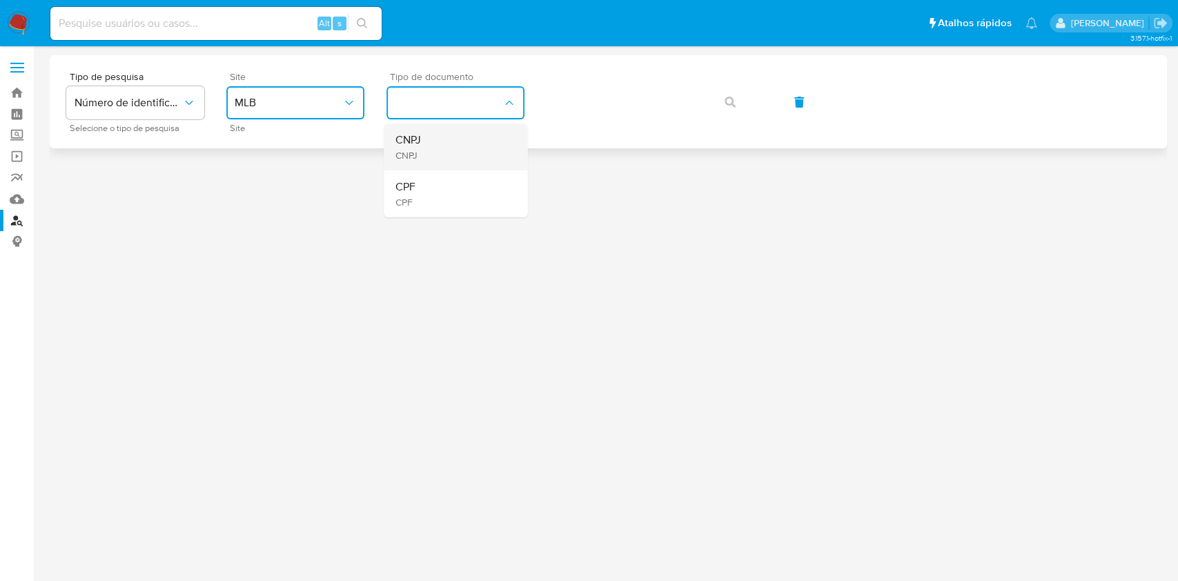
click at [465, 145] on div "CNPJ CNPJ" at bounding box center [451, 147] width 113 height 47
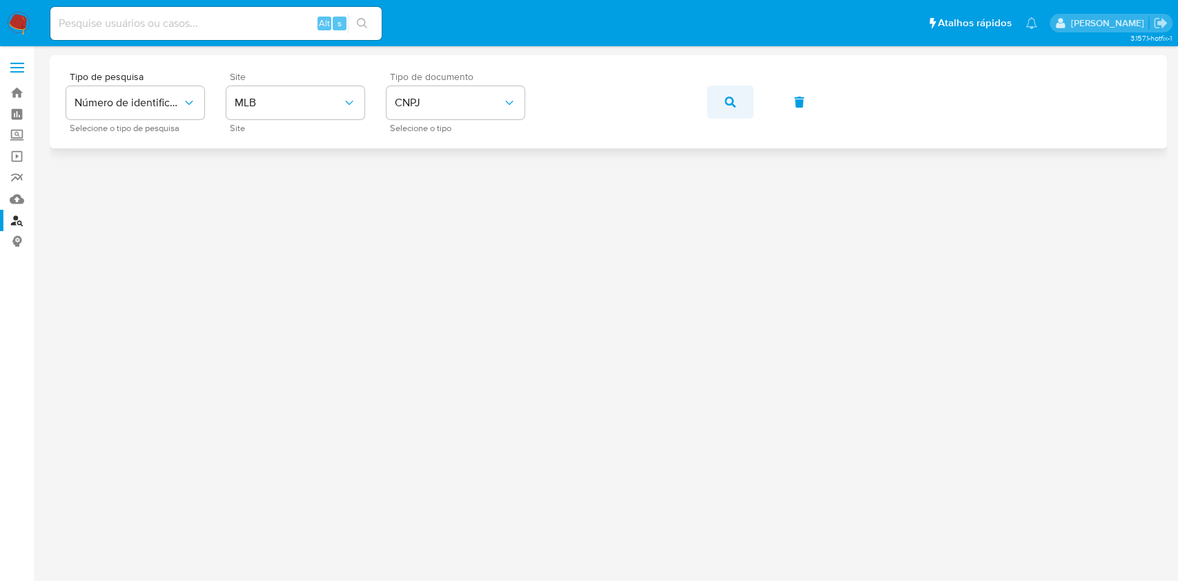
click at [738, 104] on button "button" at bounding box center [730, 102] width 47 height 33
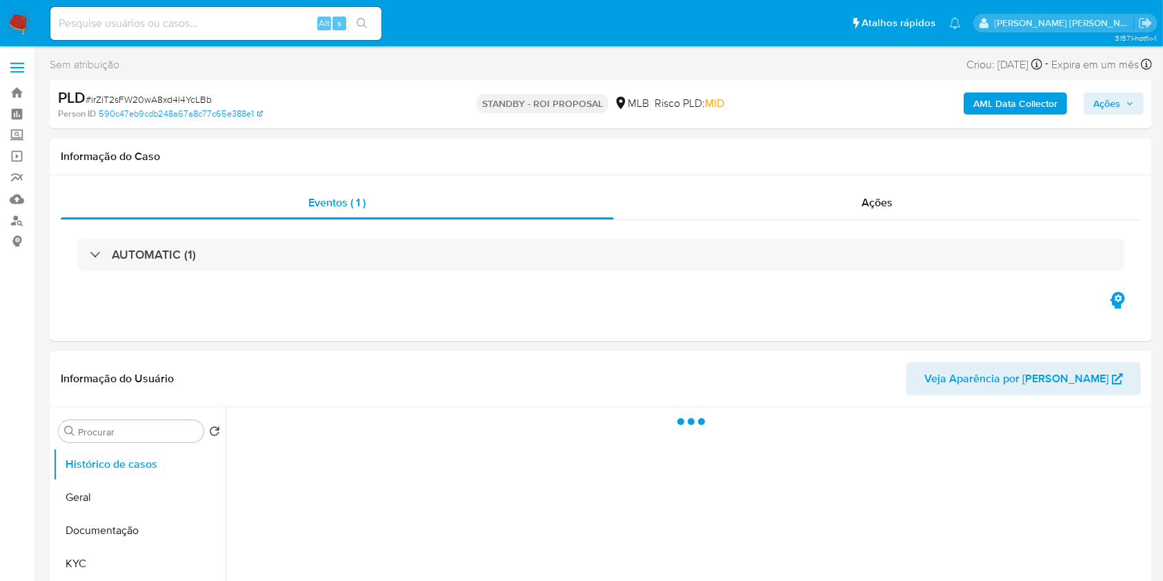
select select "10"
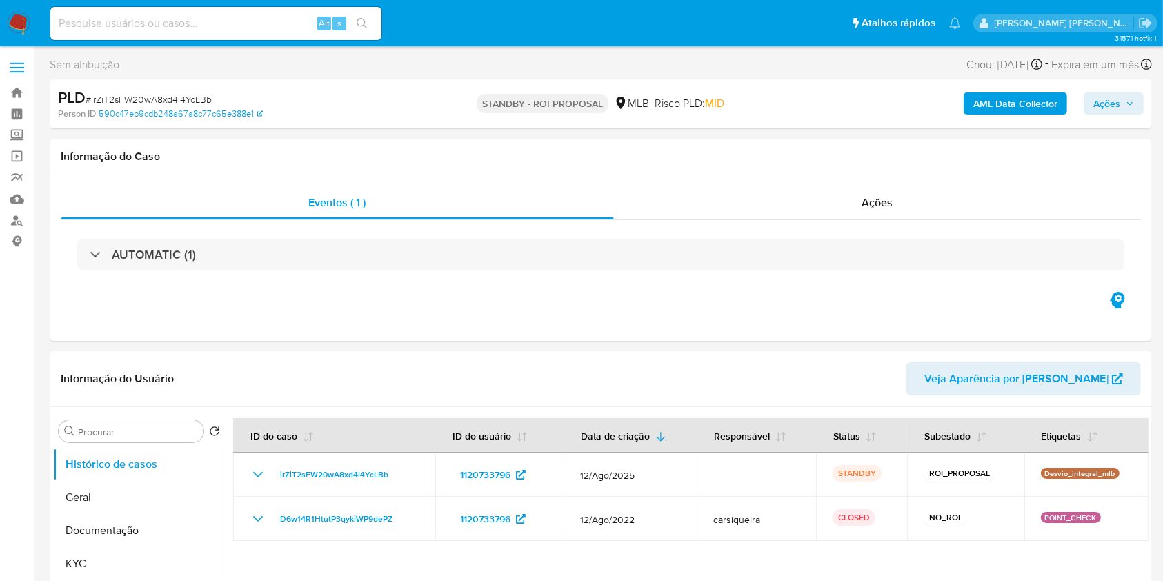
click at [18, 22] on img at bounding box center [18, 23] width 23 height 23
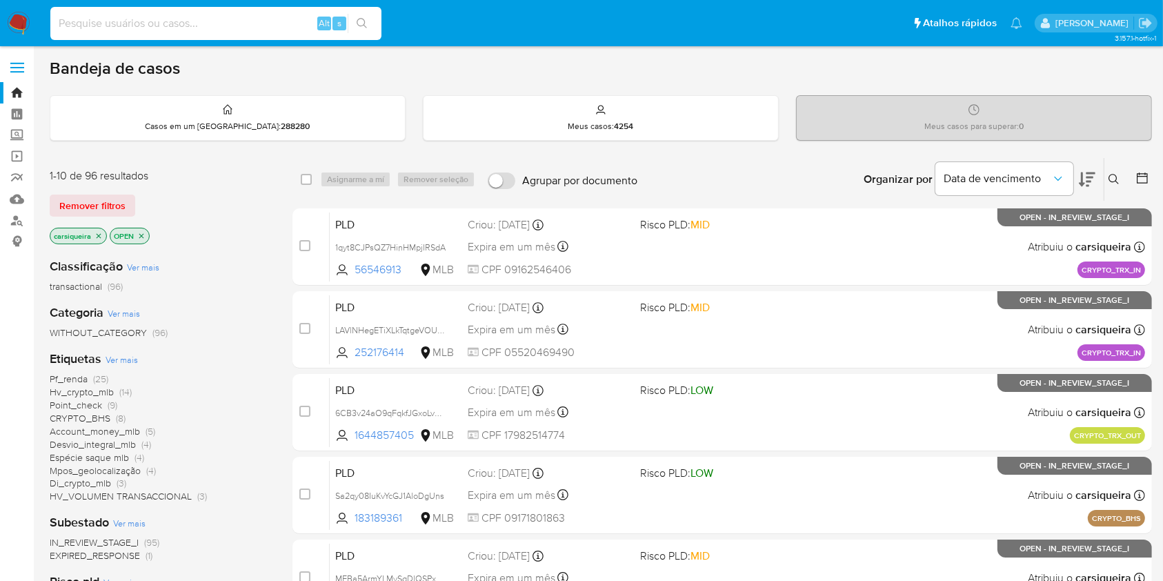
click at [254, 21] on input at bounding box center [215, 23] width 331 height 18
paste input "UBN0S36ipvjPlJqq7uE4GTWG"
type input "UBN0S36ipvjPlJqq7uE4GTWG"
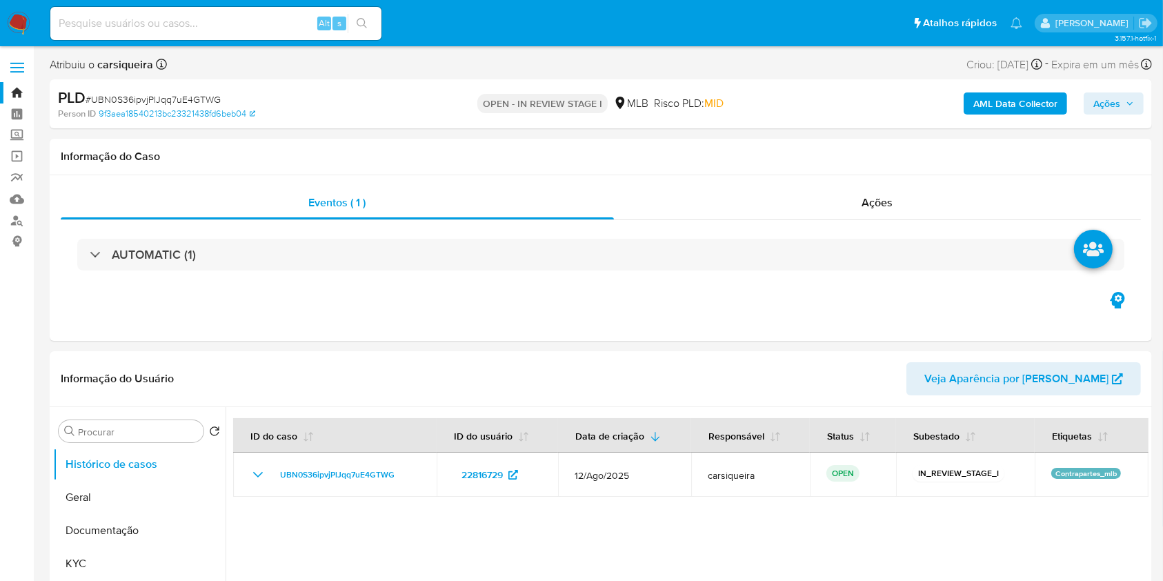
select select "10"
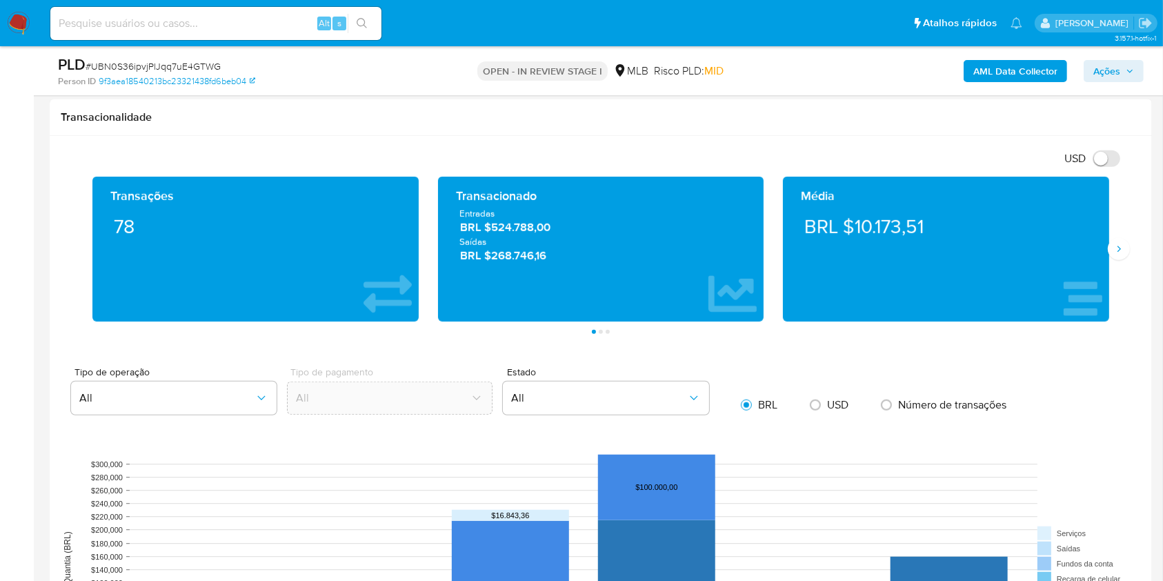
scroll to position [938, 0]
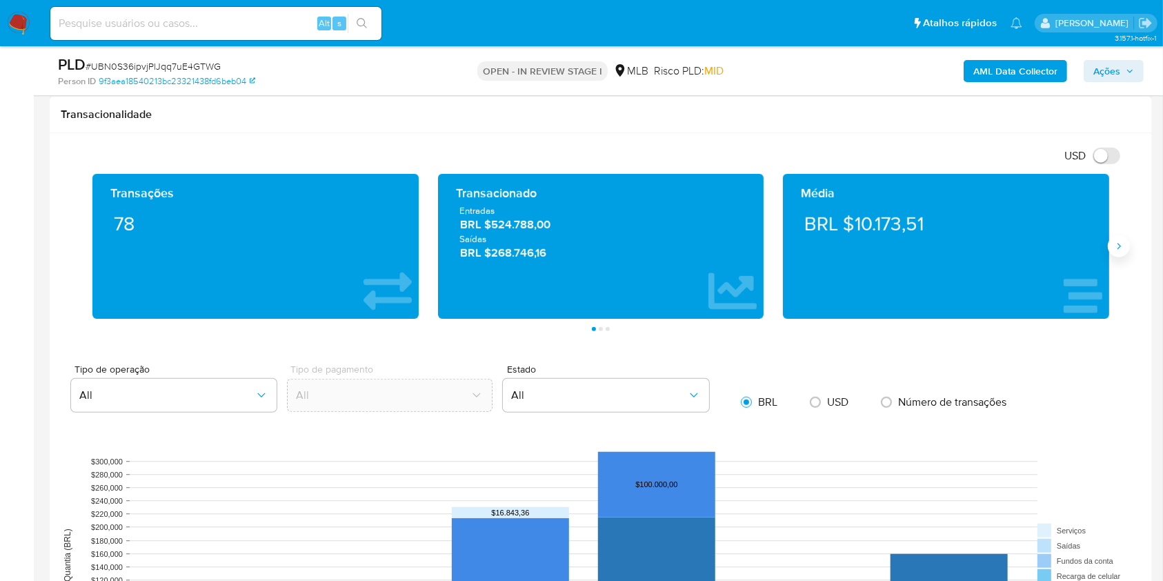
click at [1119, 249] on icon "Siguiente" at bounding box center [1119, 246] width 11 height 11
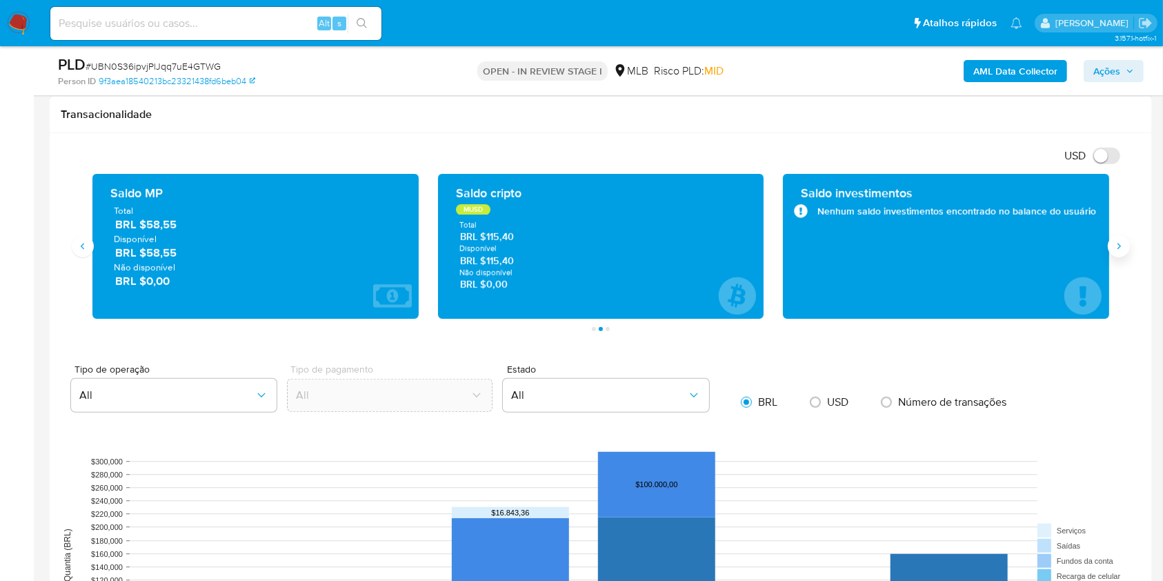
click at [1119, 249] on icon "Siguiente" at bounding box center [1119, 246] width 11 height 11
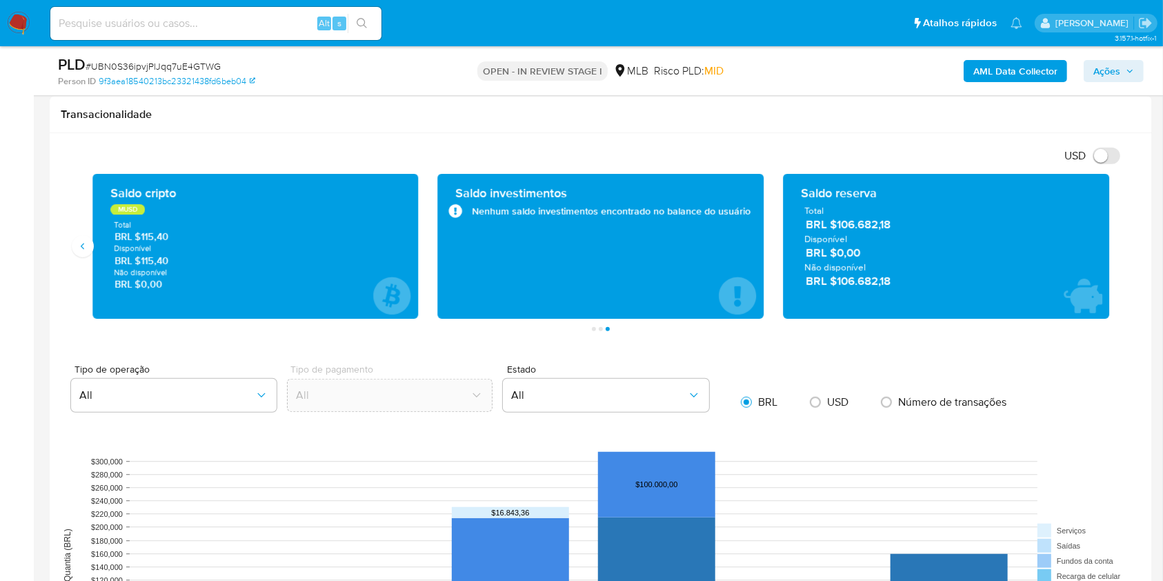
click at [0, 172] on aside "Bandeja Painel Screening Pesquisa em Listas Watchlist Ferramentas Operações em …" at bounding box center [17, 469] width 34 height 2814
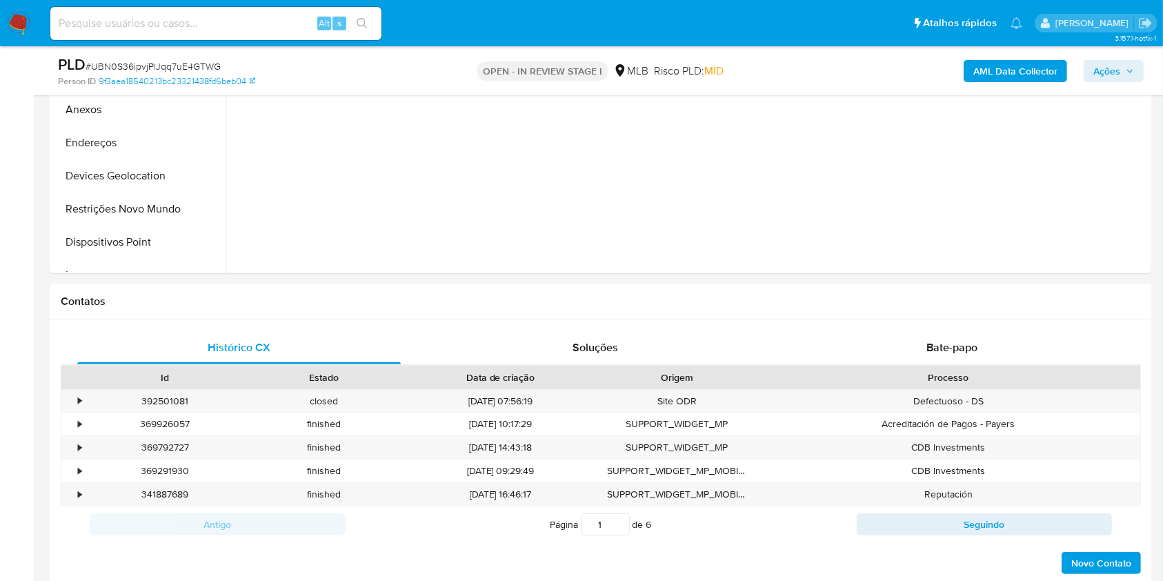
scroll to position [386, 0]
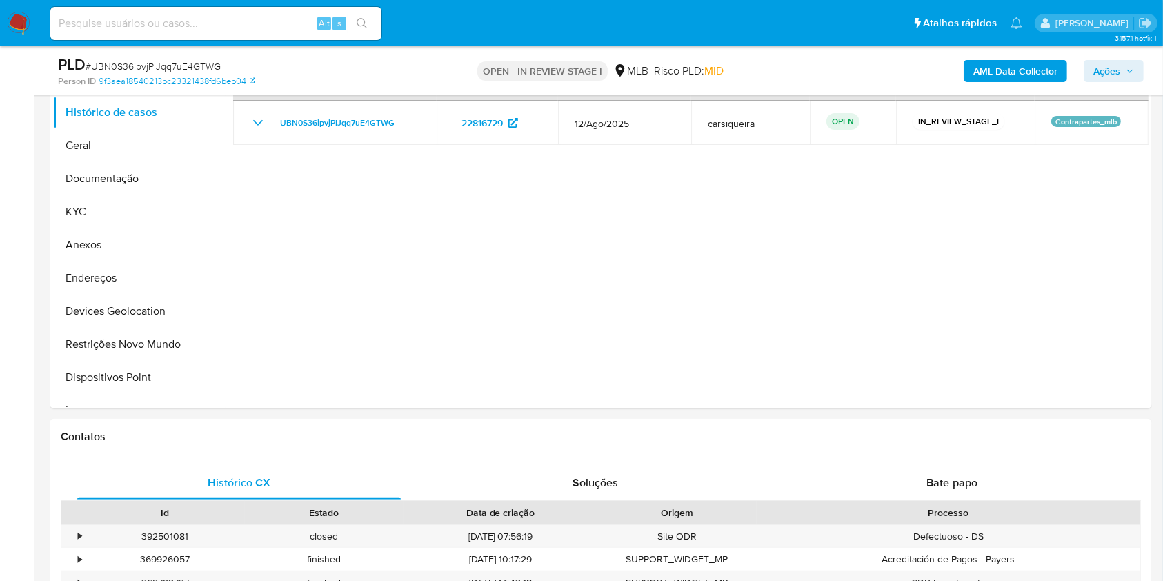
scroll to position [276, 0]
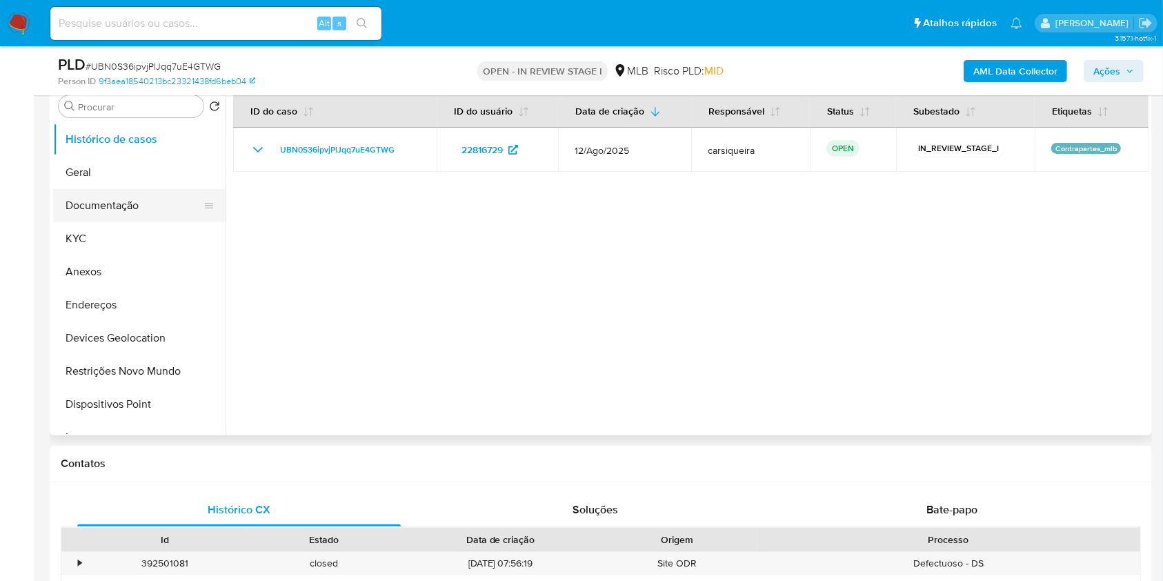
click at [119, 201] on button "Documentação" at bounding box center [133, 205] width 161 height 33
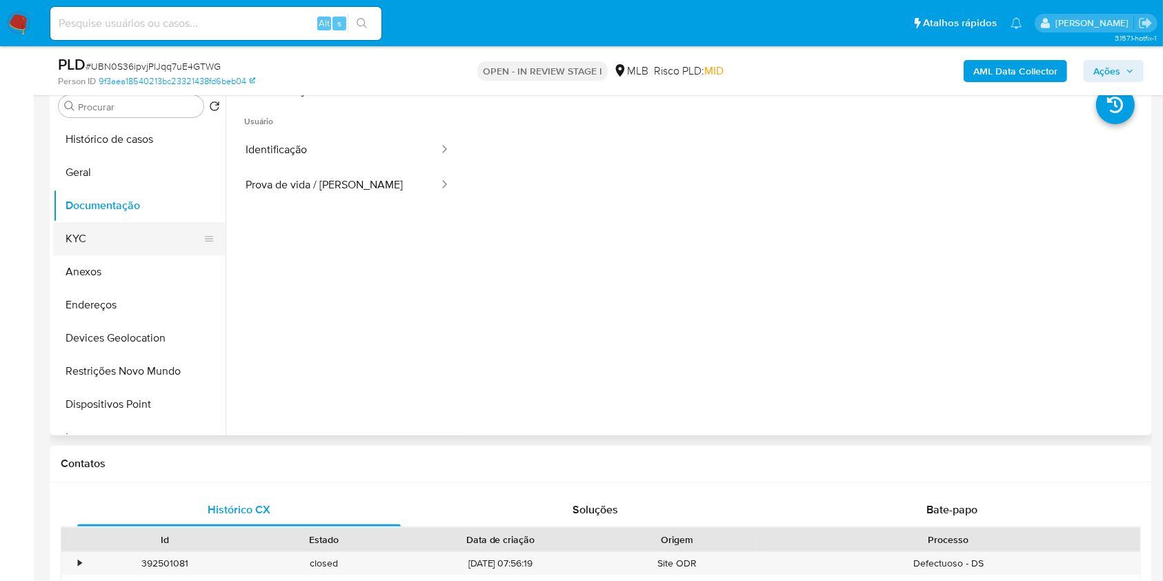
click at [139, 240] on button "KYC" at bounding box center [133, 238] width 161 height 33
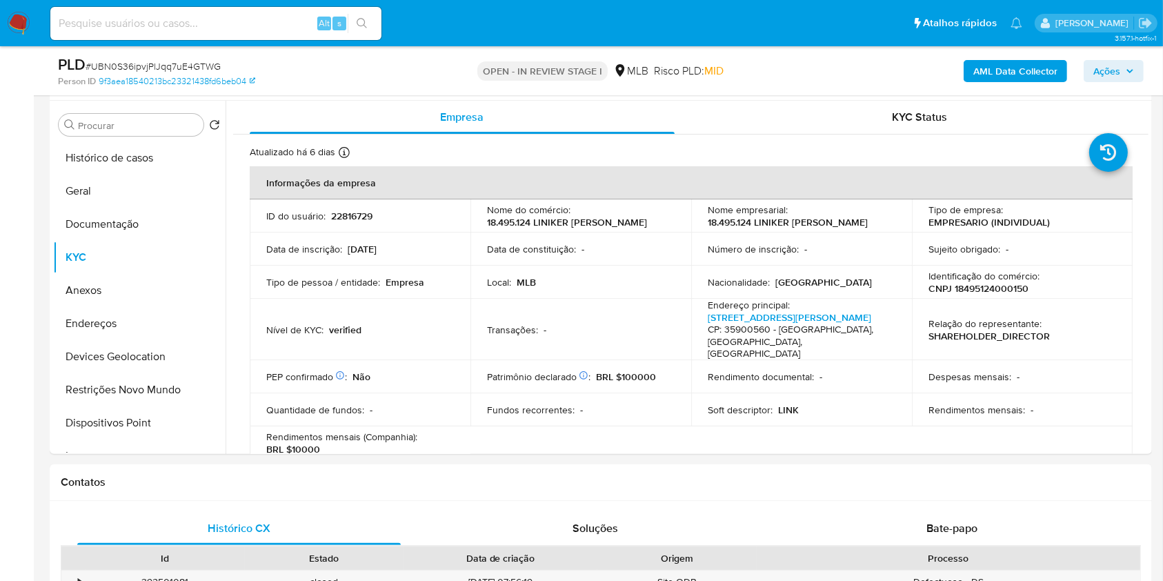
scroll to position [262, 0]
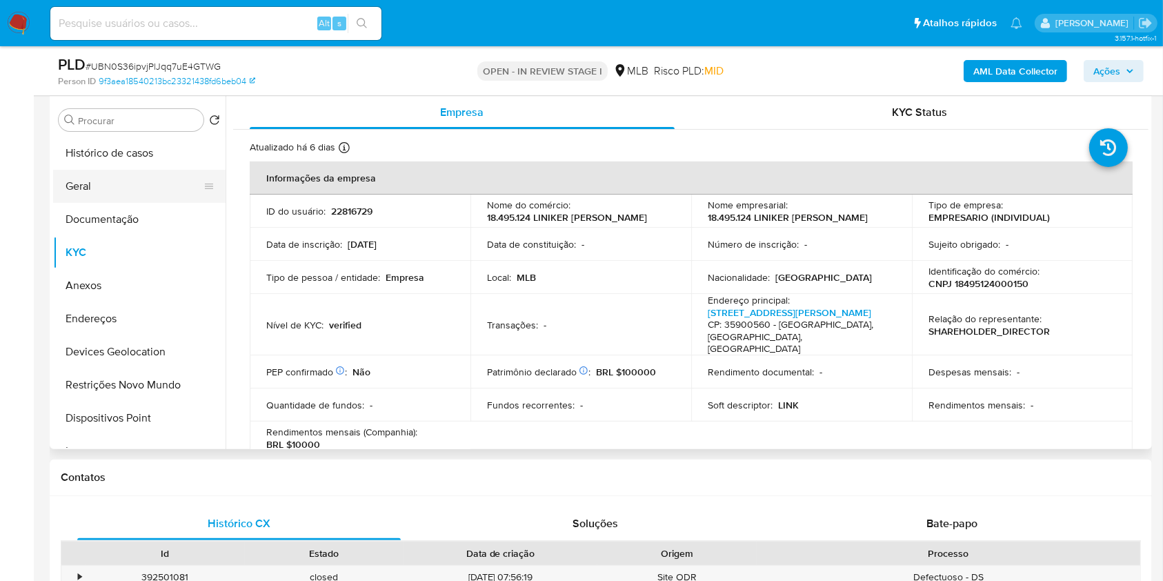
click at [150, 186] on button "Geral" at bounding box center [133, 186] width 161 height 33
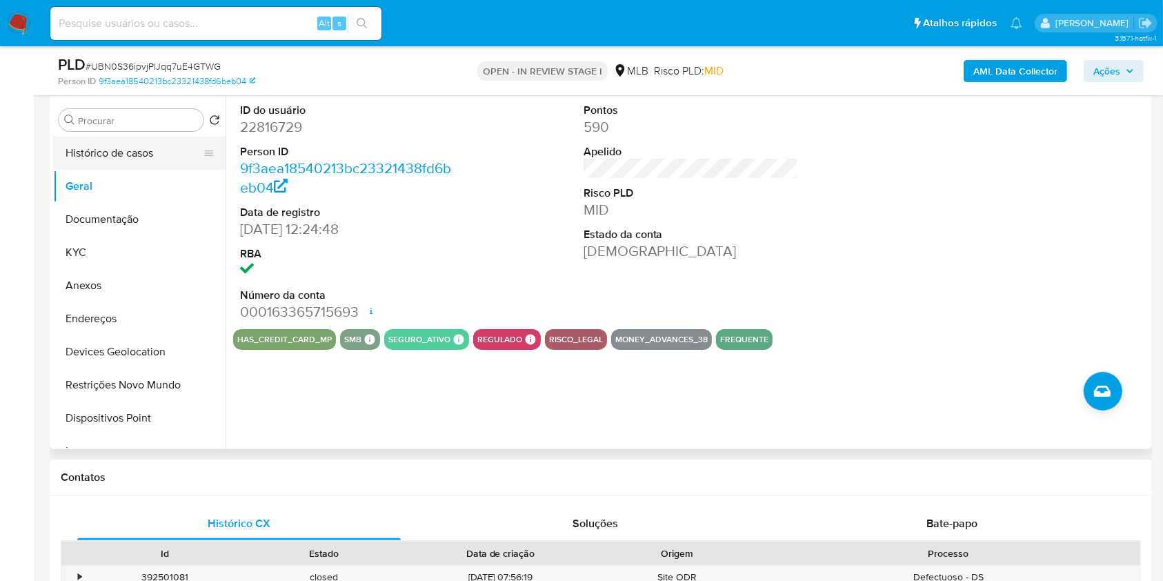
click at [140, 152] on button "Histórico de casos" at bounding box center [133, 153] width 161 height 33
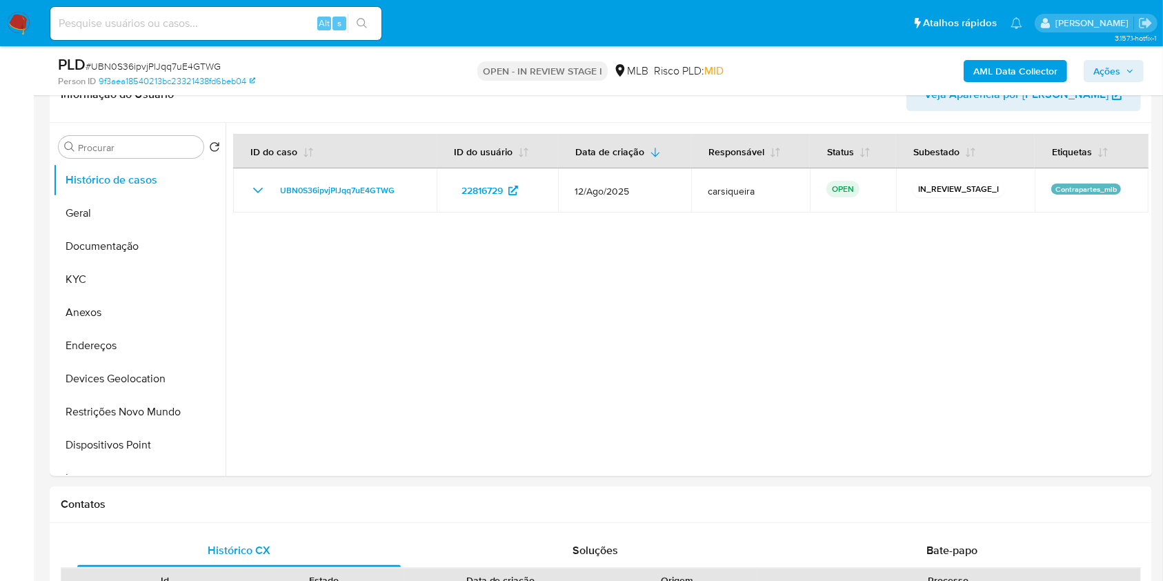
scroll to position [160, 0]
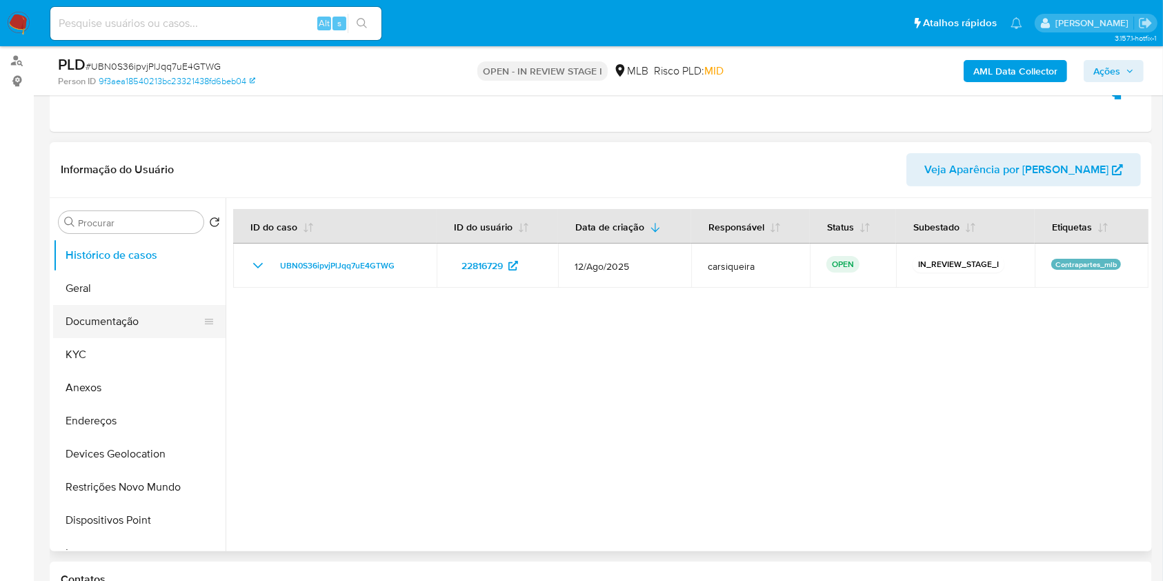
click at [170, 309] on button "Documentação" at bounding box center [133, 321] width 161 height 33
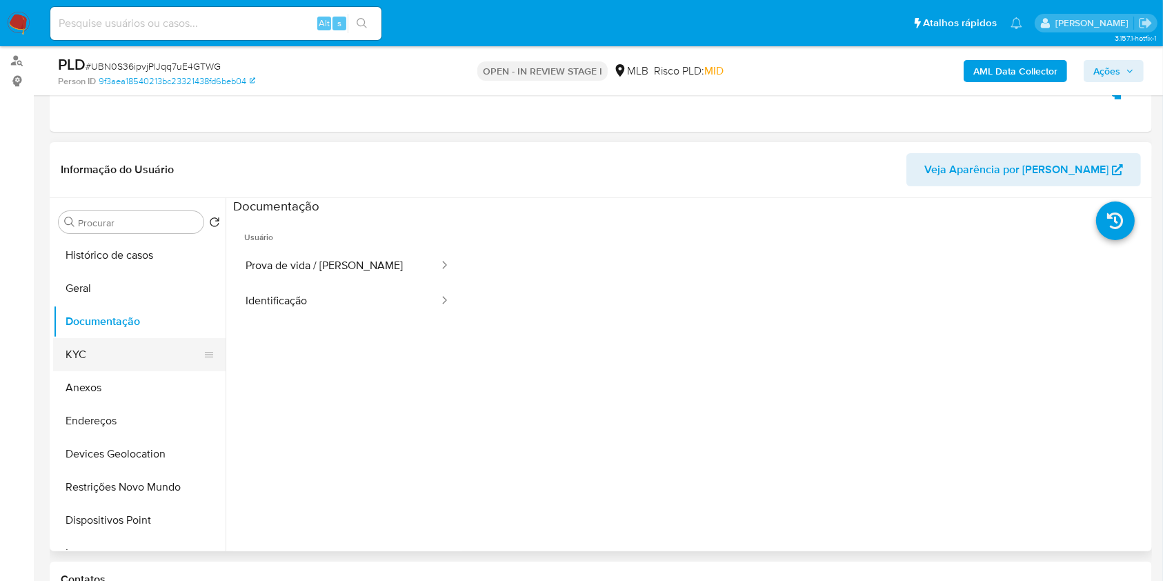
click at [133, 356] on button "KYC" at bounding box center [133, 354] width 161 height 33
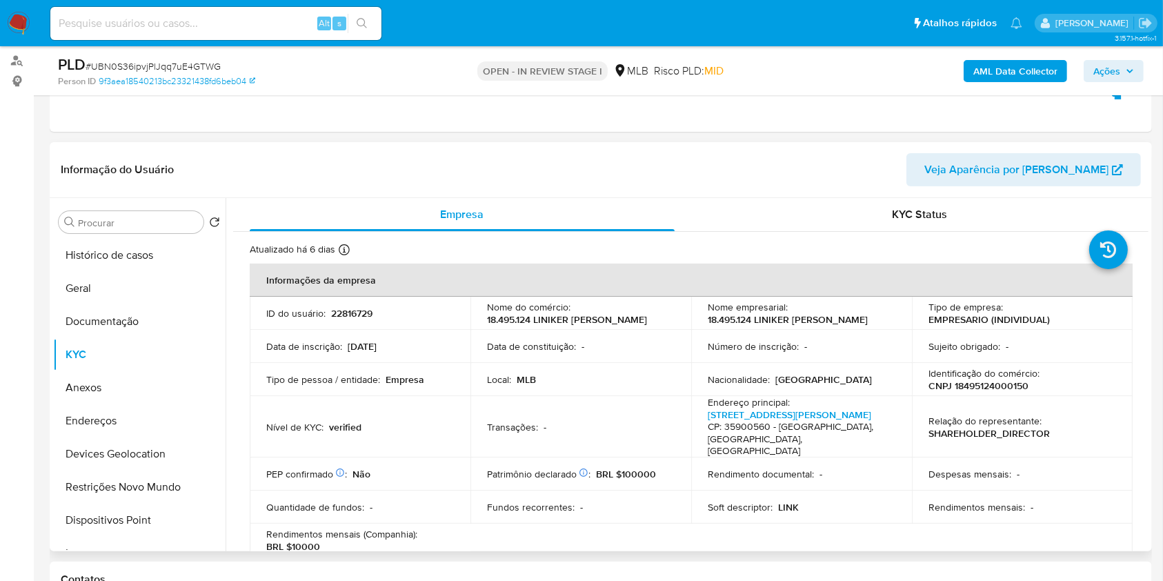
click at [402, 485] on td "PEP confirmado Obtido de listas internas : Não" at bounding box center [360, 474] width 221 height 33
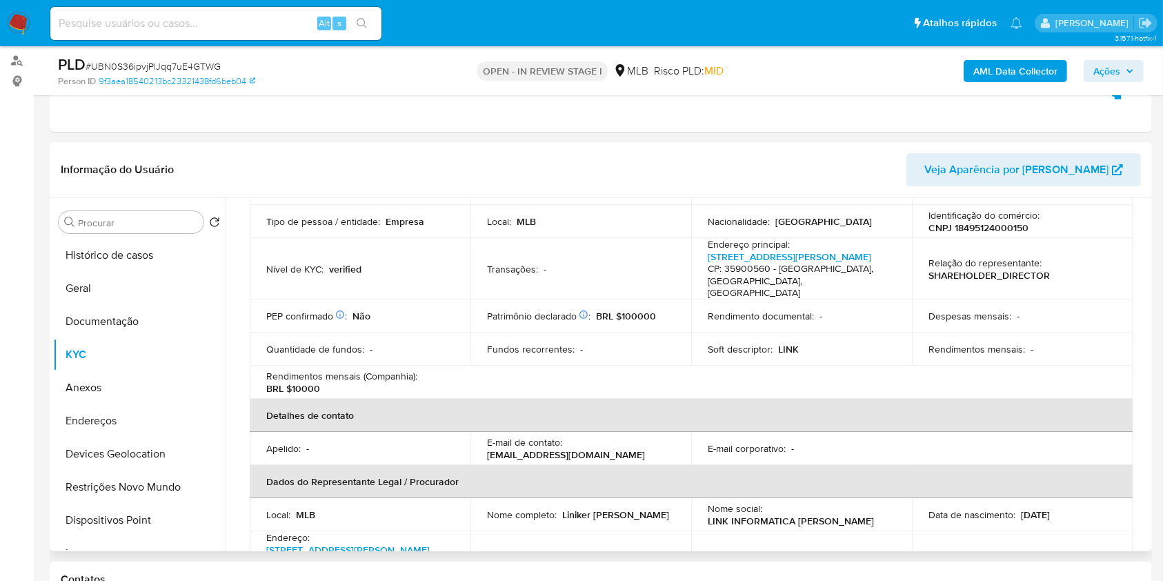
scroll to position [184, 0]
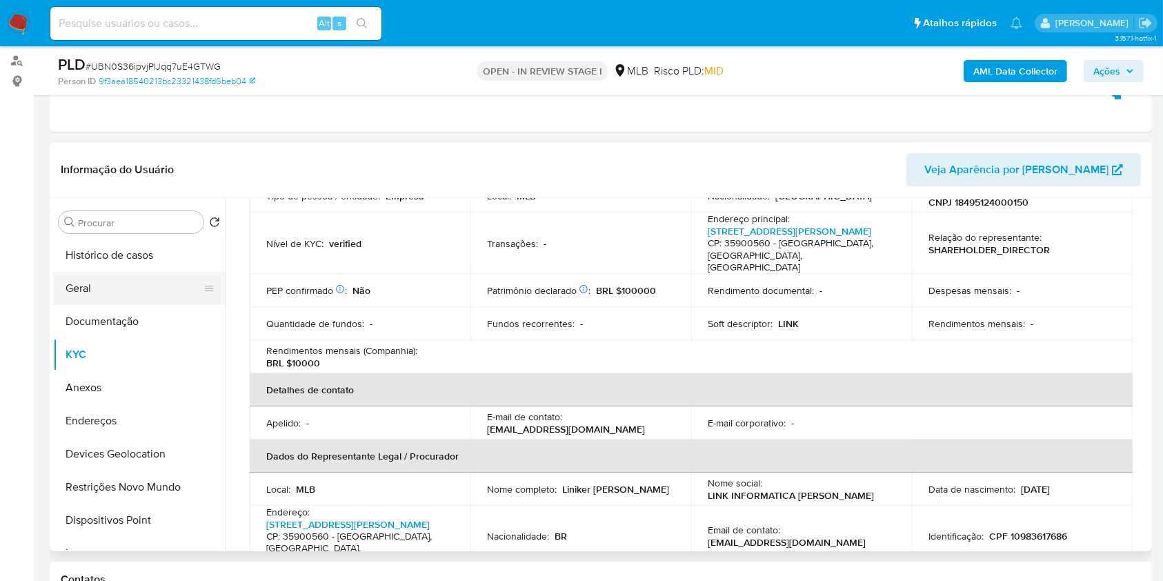
click at [160, 293] on button "Geral" at bounding box center [133, 288] width 161 height 33
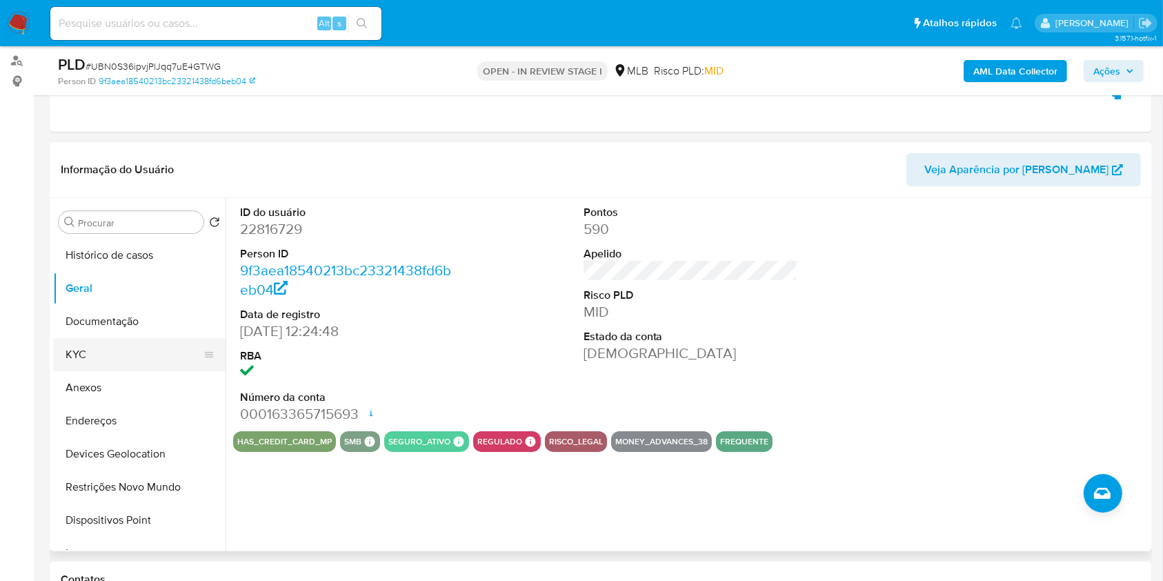
click at [104, 352] on button "KYC" at bounding box center [133, 354] width 161 height 33
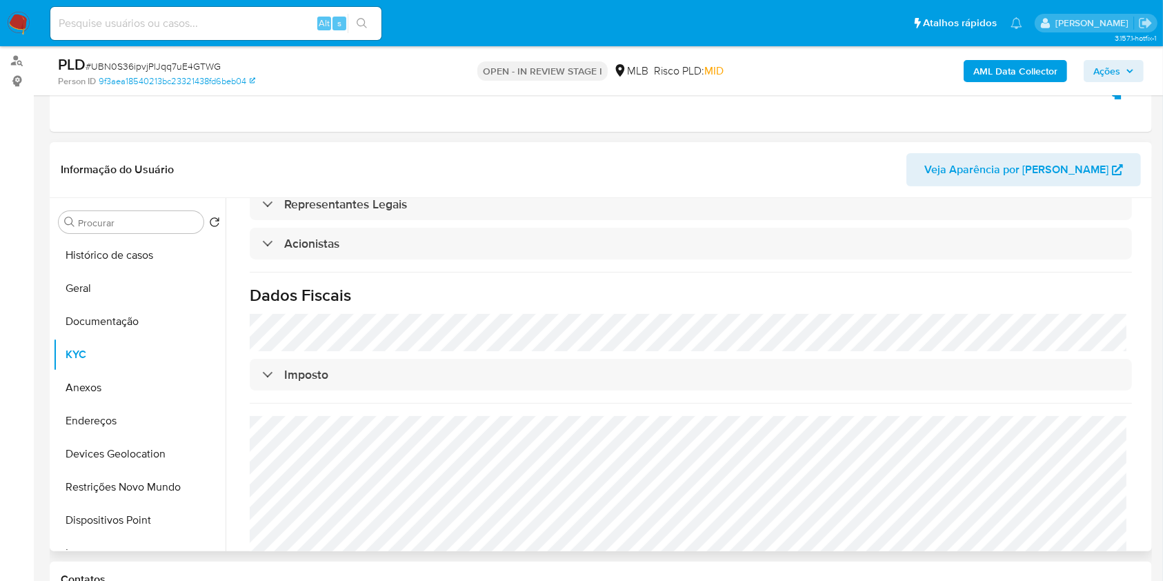
scroll to position [824, 0]
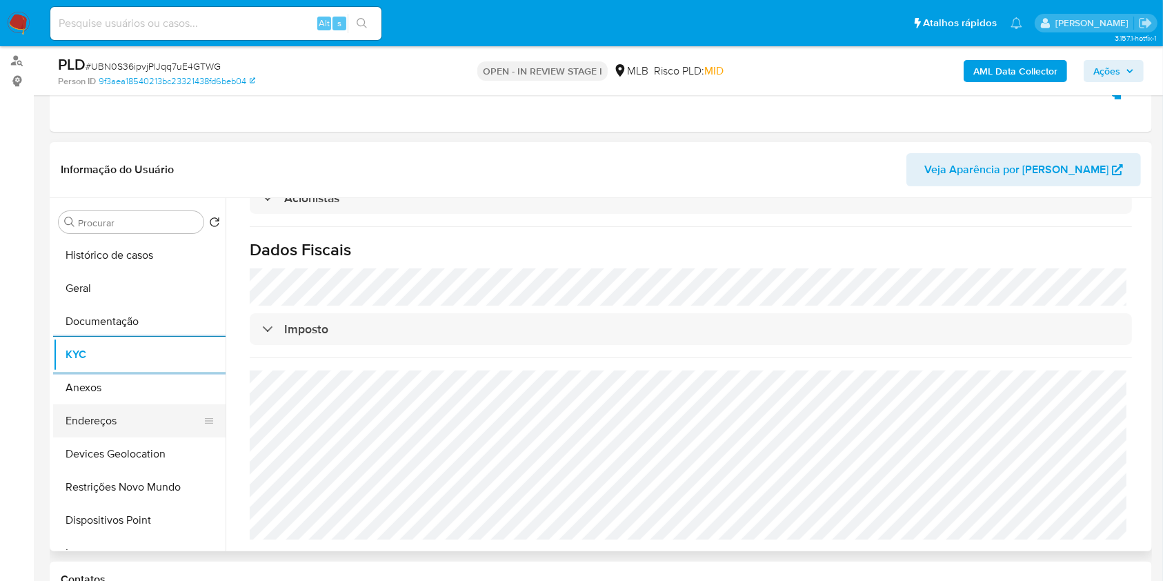
click at [161, 411] on button "Endereços" at bounding box center [133, 420] width 161 height 33
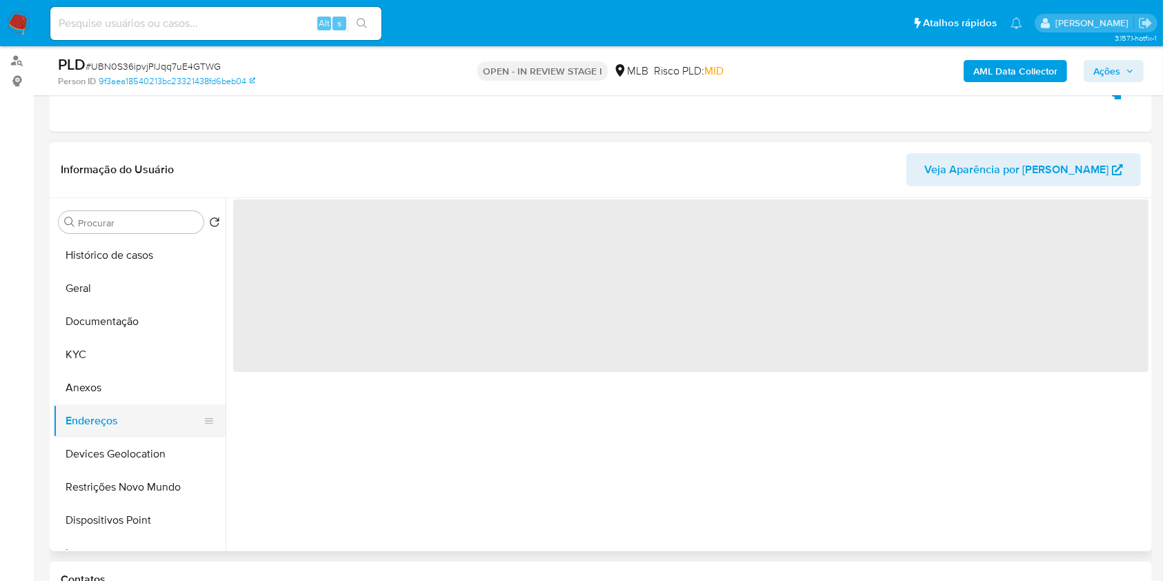
scroll to position [0, 0]
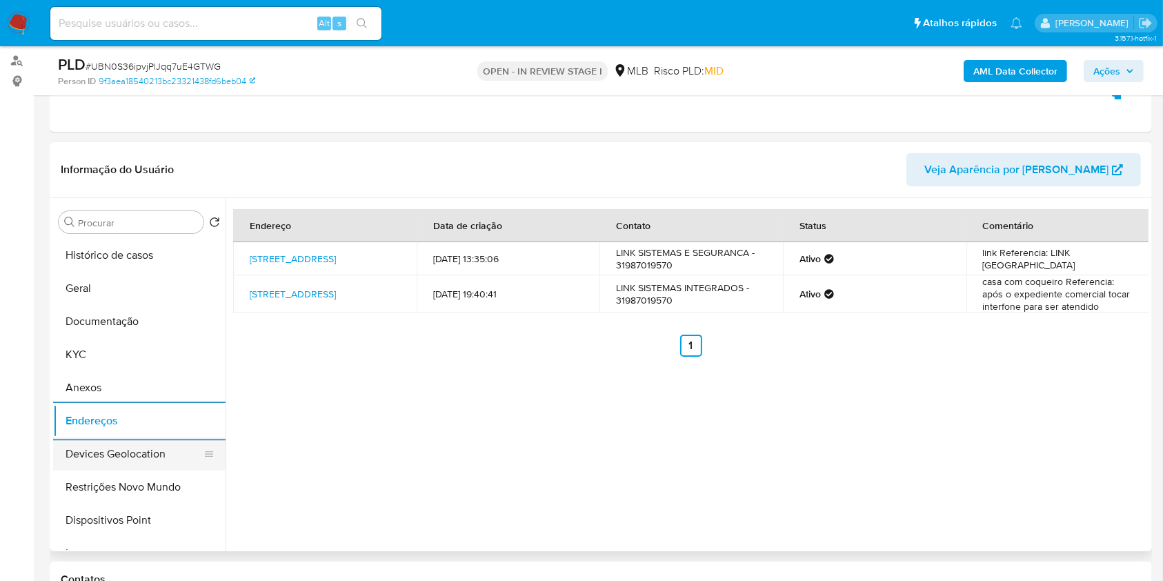
click at [168, 448] on button "Devices Geolocation" at bounding box center [133, 453] width 161 height 33
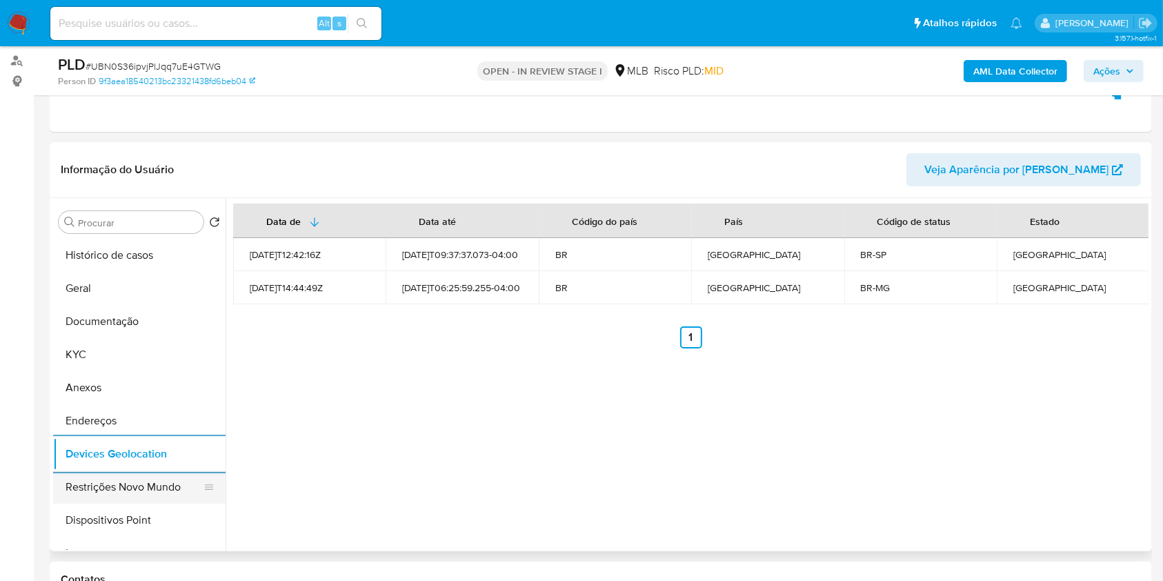
click at [166, 473] on button "Restrições Novo Mundo" at bounding box center [133, 487] width 161 height 33
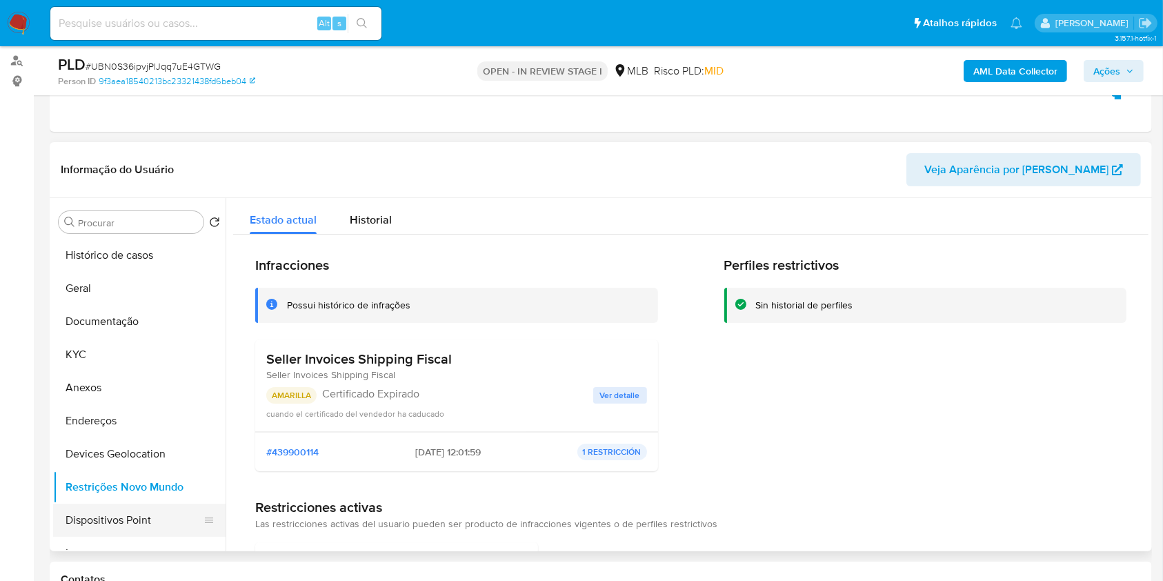
click at [148, 512] on button "Dispositivos Point" at bounding box center [133, 520] width 161 height 33
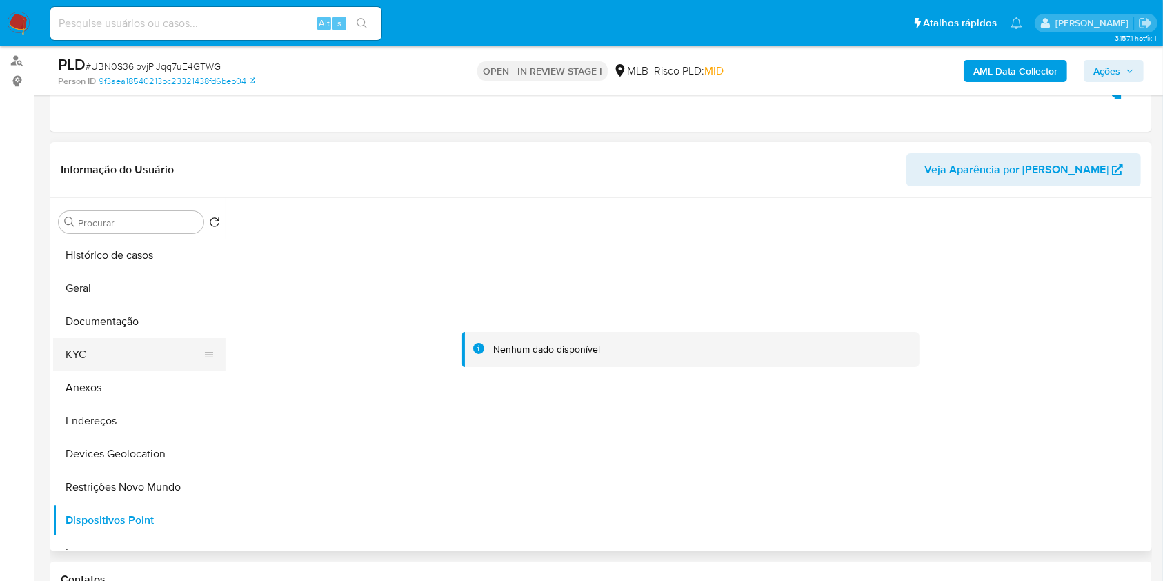
click at [115, 352] on button "KYC" at bounding box center [133, 354] width 161 height 33
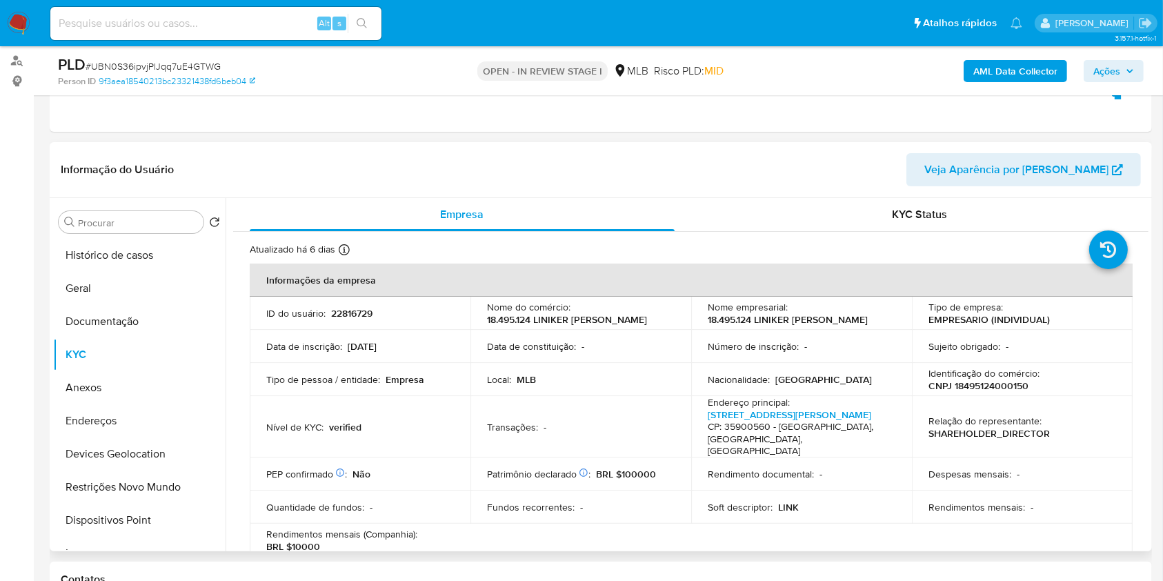
click at [851, 480] on div "Rendimento documental : -" at bounding box center [802, 474] width 188 height 12
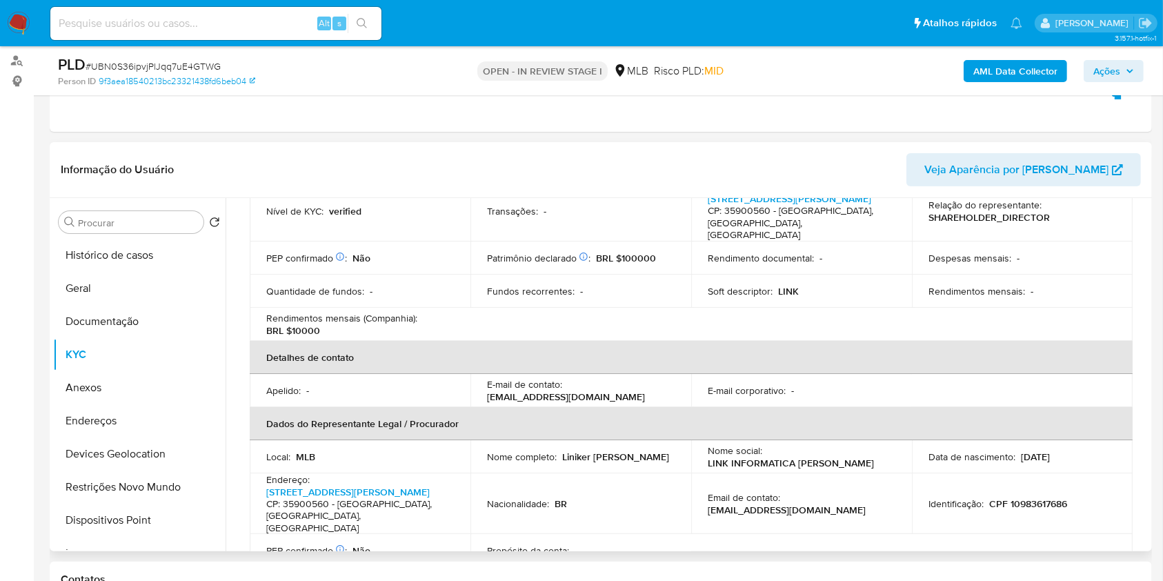
scroll to position [257, 0]
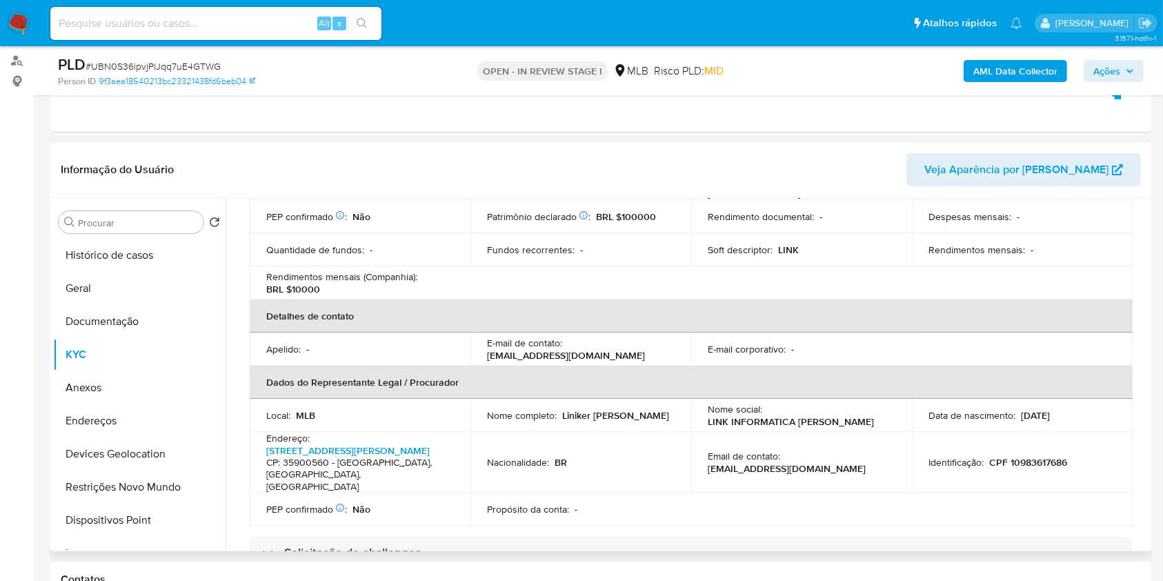
click at [1039, 461] on p "CPF 10983617686" at bounding box center [1029, 462] width 78 height 12
copy p "10983617686"
click at [638, 326] on th "Detalhes de contato" at bounding box center [691, 315] width 883 height 33
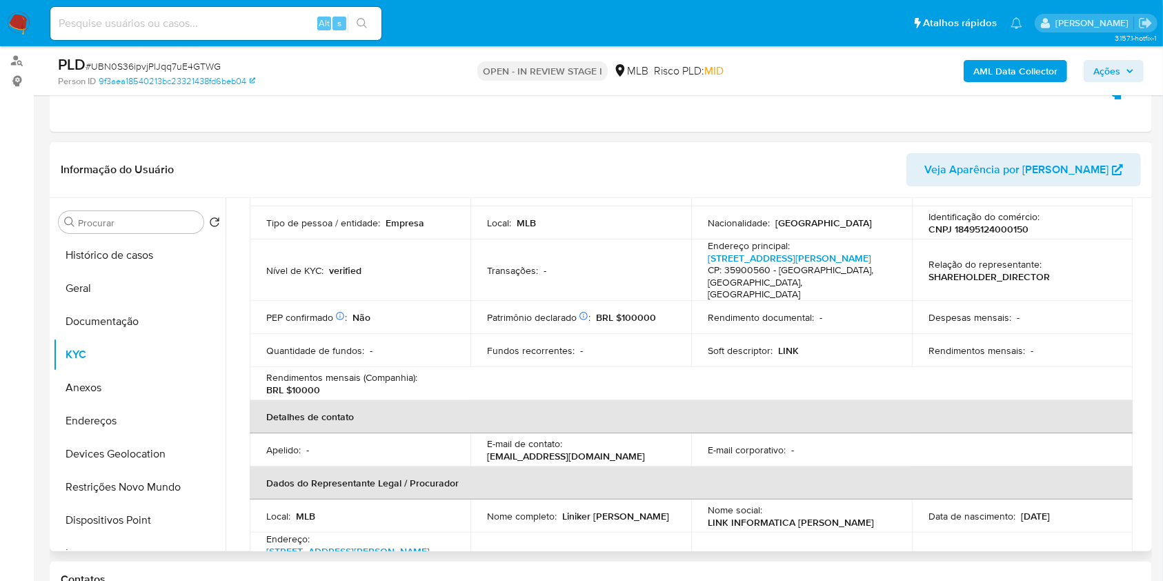
scroll to position [147, 0]
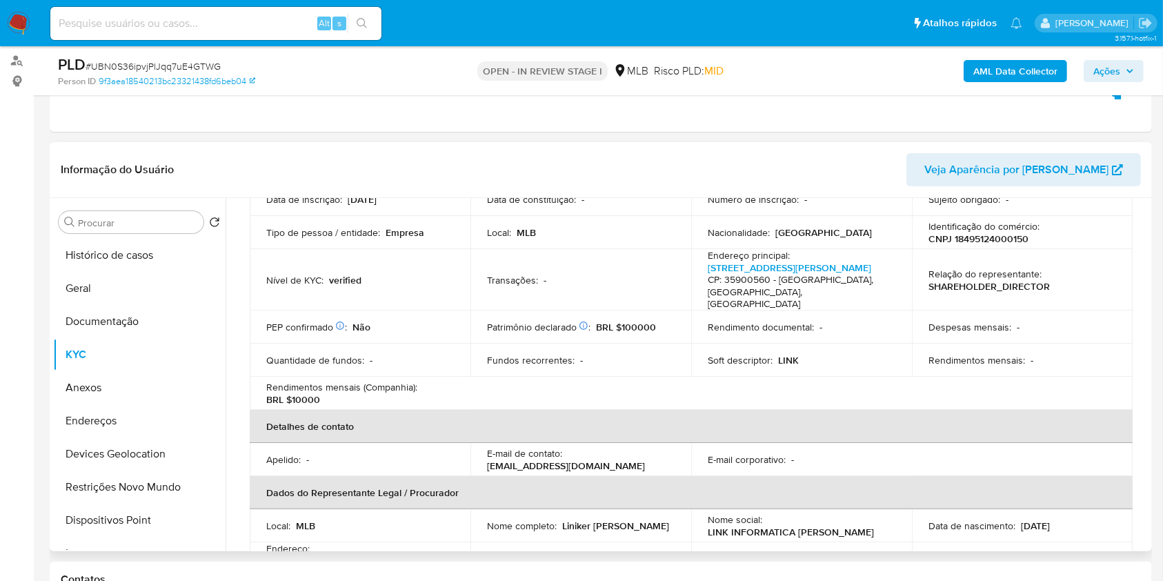
click at [992, 244] on p "CNPJ 18495124000150" at bounding box center [979, 239] width 100 height 12
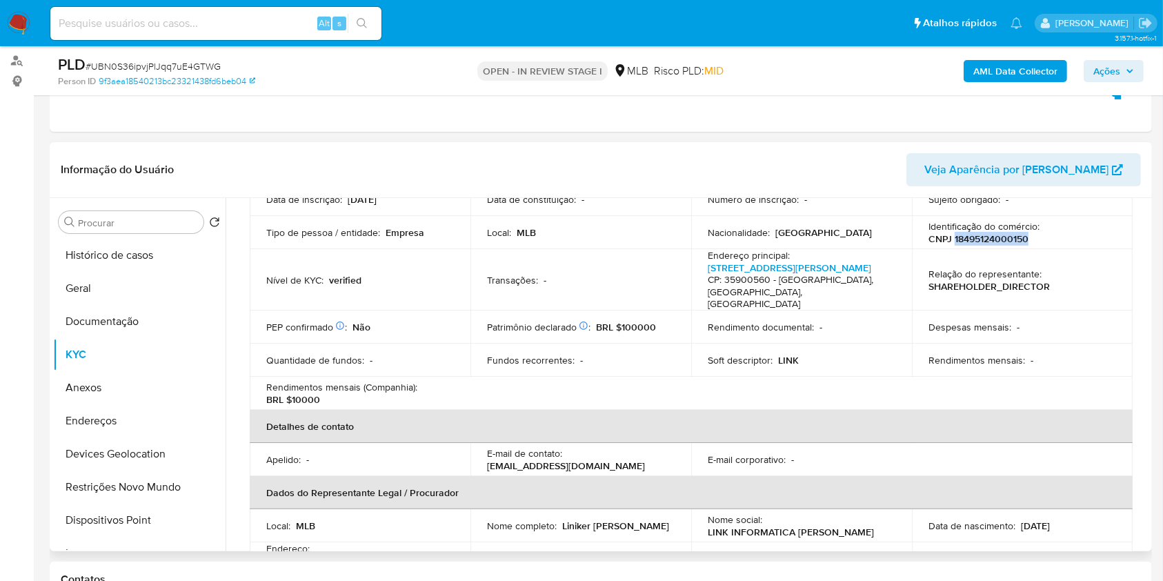
copy p "18495124000150"
click at [504, 386] on table "Informações da empresa ID do usuário : 22816729 Nome do comércio : 18.495.124 L…" at bounding box center [691, 377] width 883 height 520
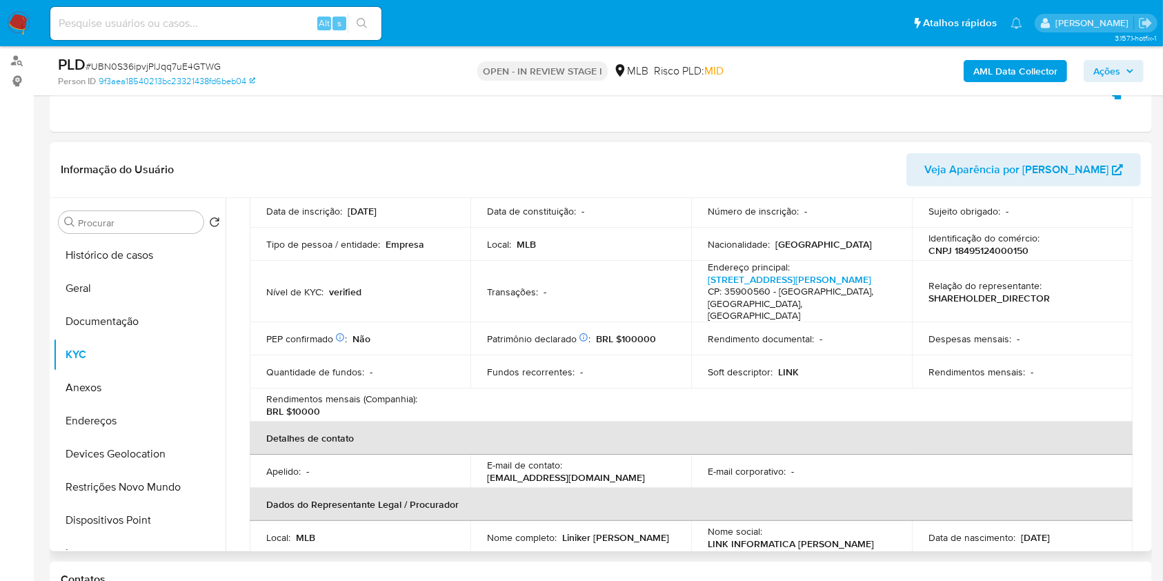
scroll to position [125, 0]
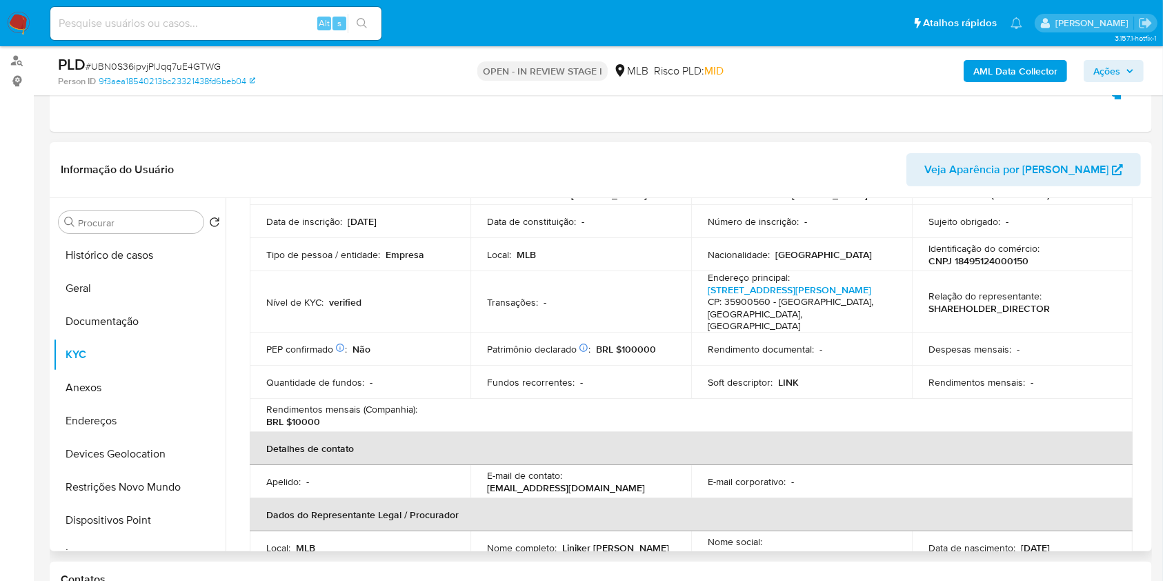
click at [1010, 259] on p "CNPJ 18495124000150" at bounding box center [979, 261] width 100 height 12
copy p "18495124000150"
